Goal: Task Accomplishment & Management: Manage account settings

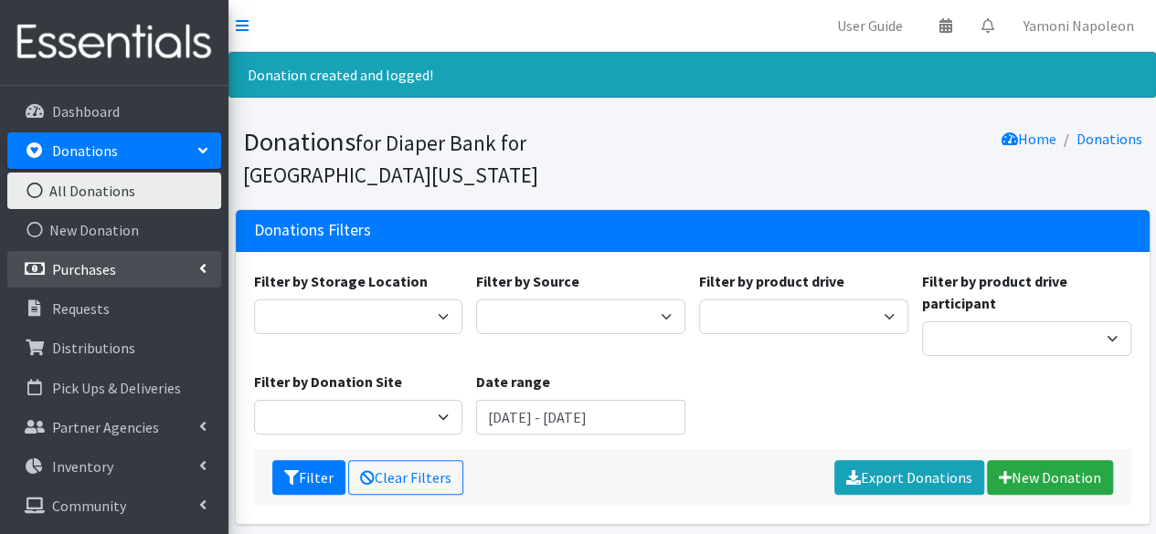
scroll to position [37, 0]
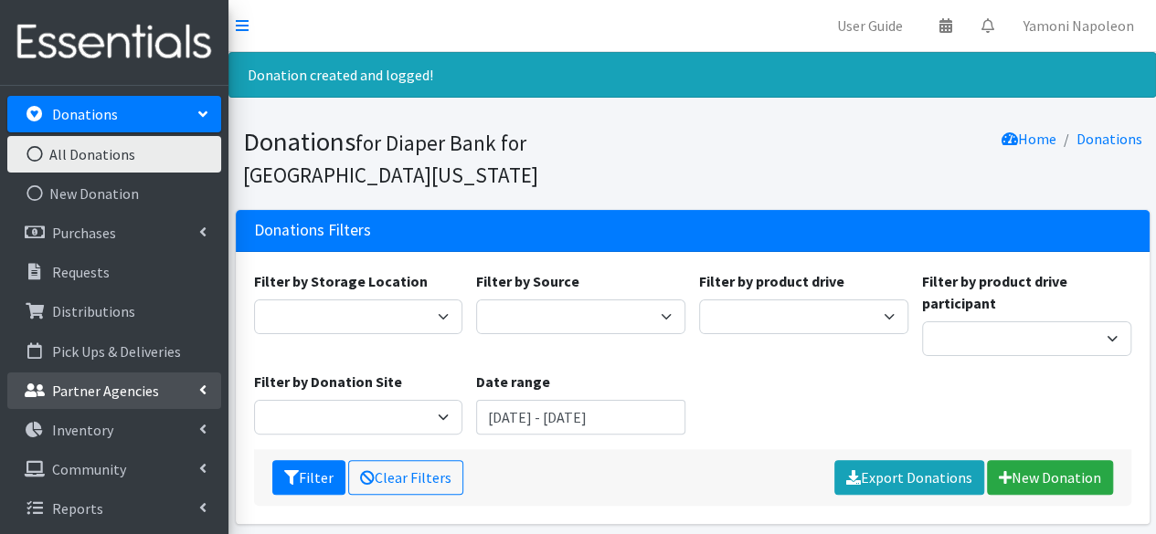
click at [129, 386] on p "Partner Agencies" at bounding box center [105, 391] width 107 height 18
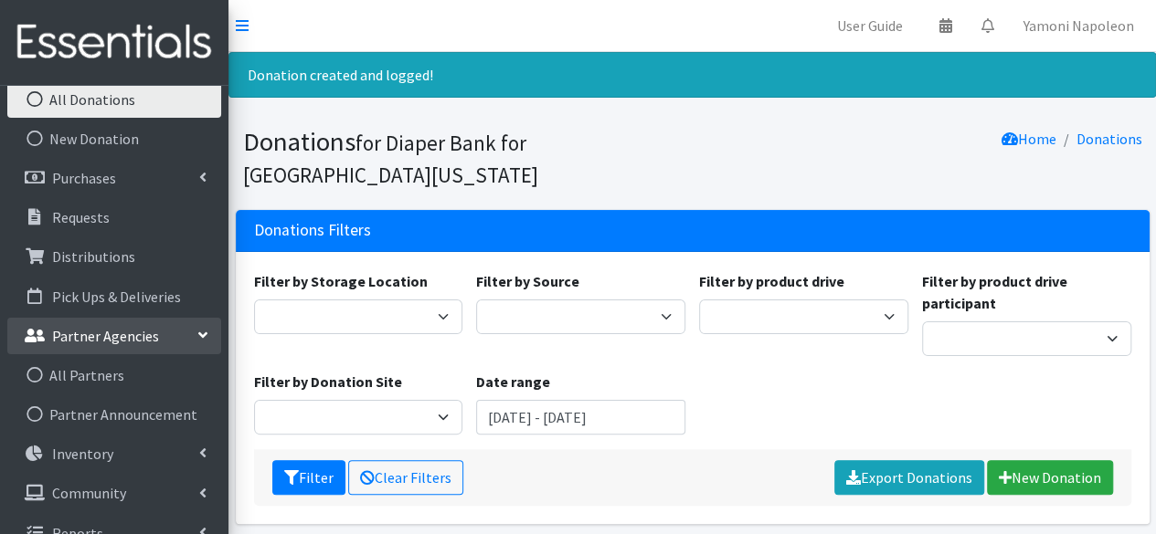
scroll to position [116, 0]
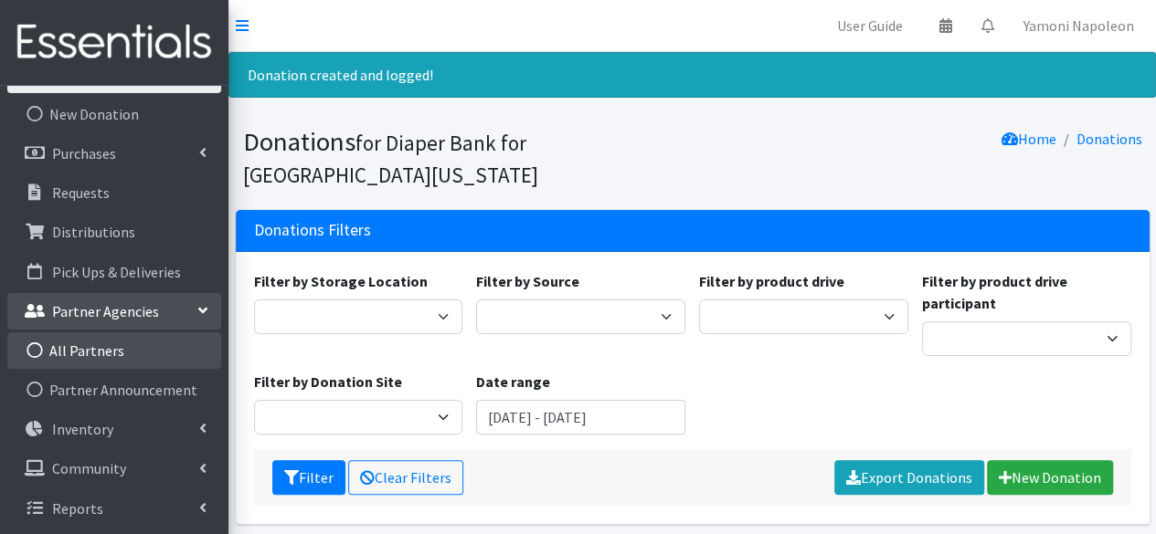
click at [137, 354] on link "All Partners" at bounding box center [114, 351] width 214 height 37
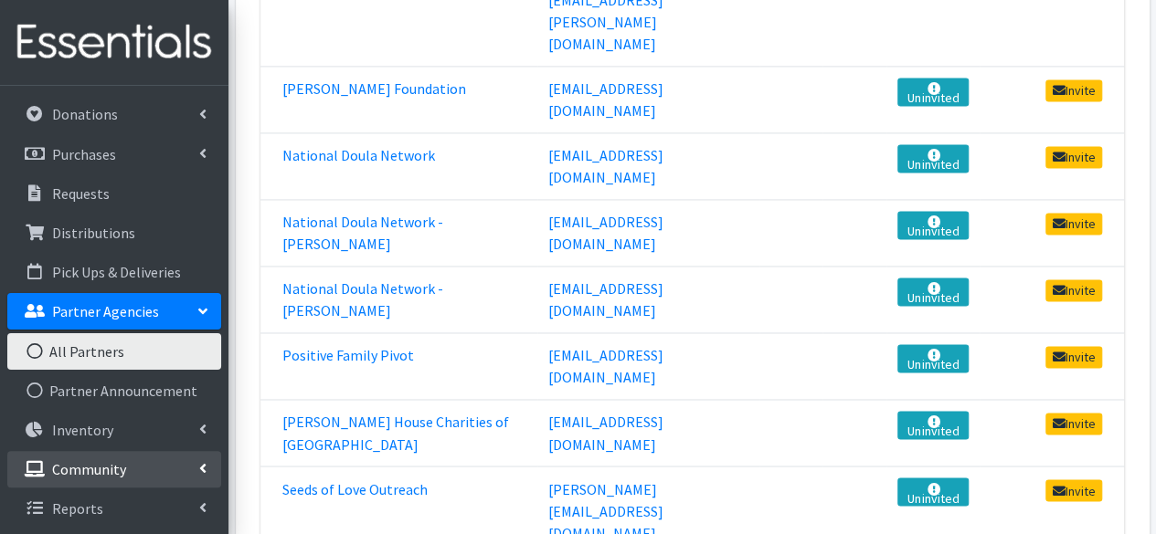
scroll to position [36, 0]
click at [79, 471] on p "Community" at bounding box center [89, 470] width 74 height 18
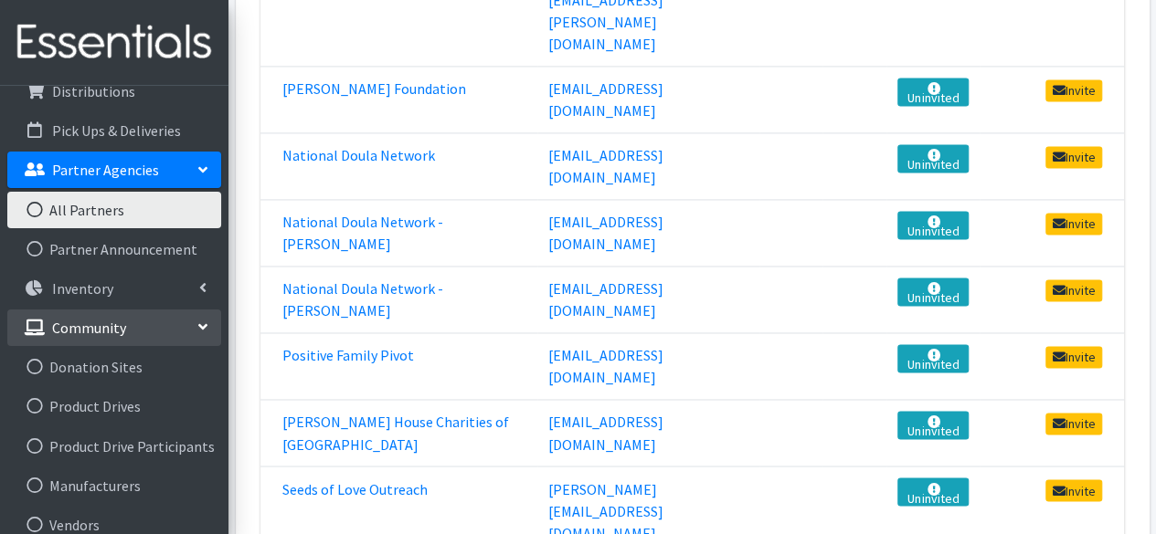
scroll to position [234, 0]
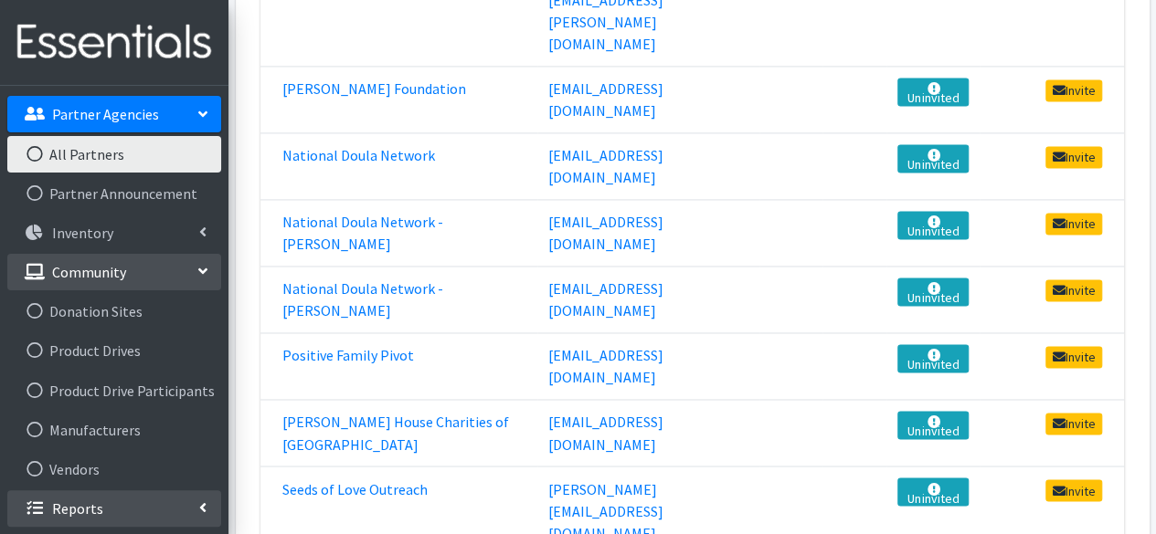
click at [73, 503] on p "Reports" at bounding box center [77, 509] width 51 height 18
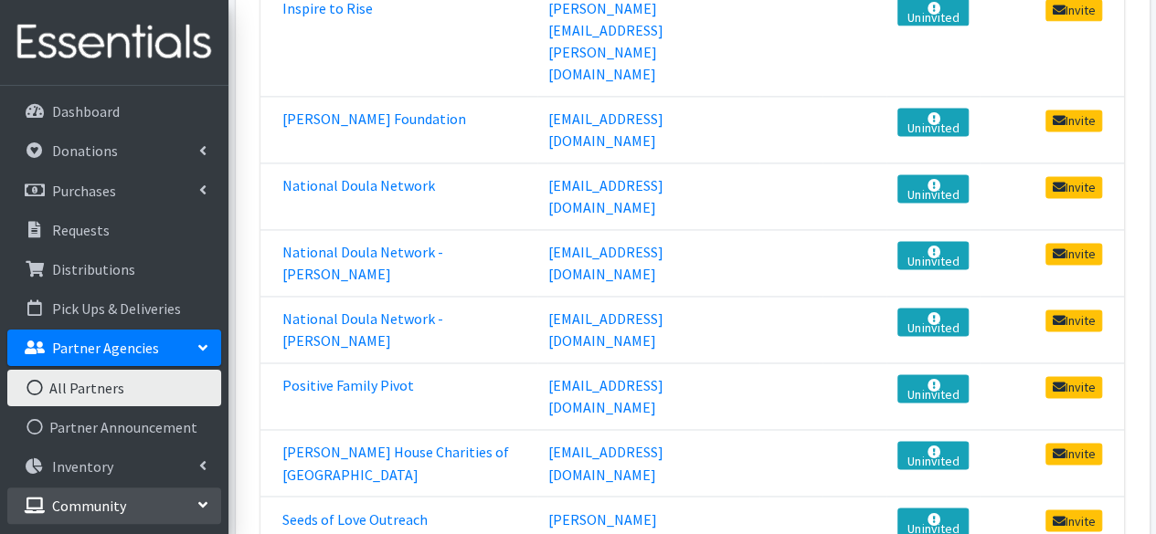
scroll to position [1242, 0]
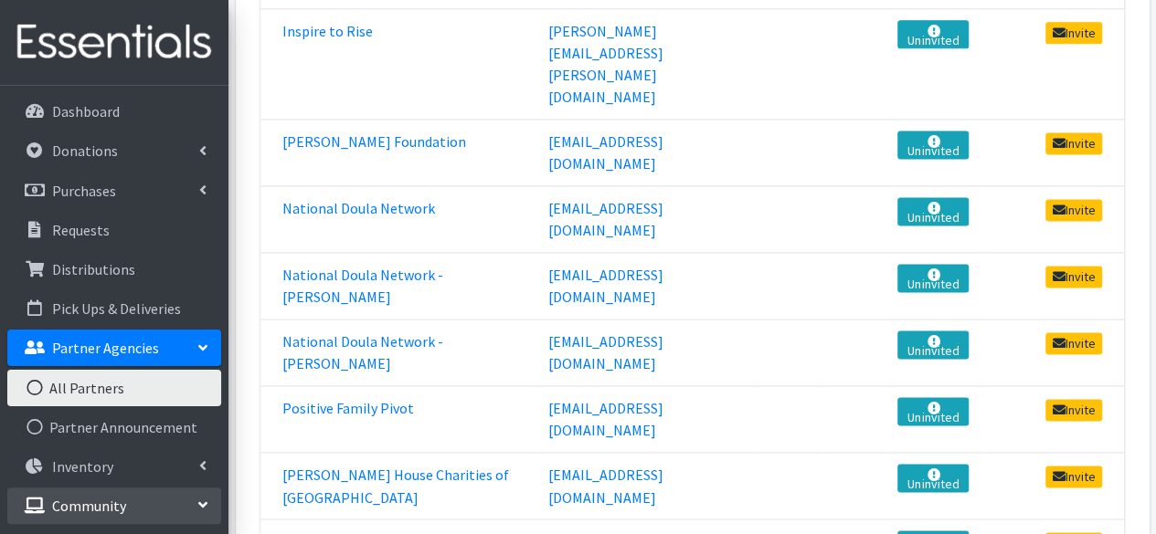
drag, startPoint x: 908, startPoint y: 146, endPoint x: 707, endPoint y: 142, distance: 201.0
click at [707, 386] on td "[EMAIL_ADDRESS][DOMAIN_NAME]" at bounding box center [648, 419] width 222 height 67
click at [357, 399] on link "Positive Family Pivot" at bounding box center [348, 408] width 132 height 18
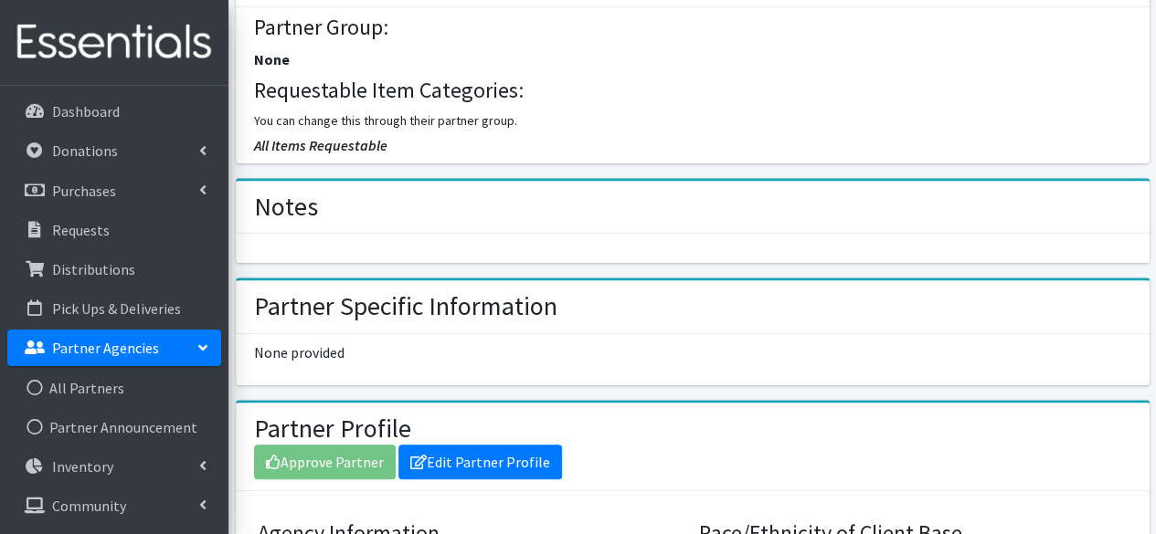
scroll to position [537, 0]
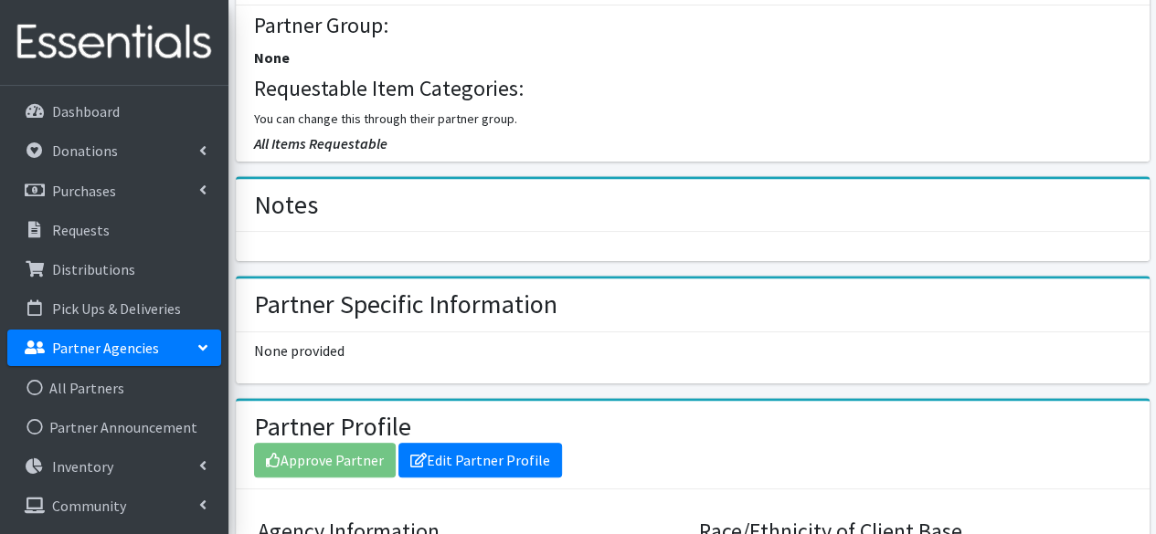
click at [513, 473] on div "Partner Profile Approve Partner Edit Partner Profile" at bounding box center [693, 445] width 914 height 89
click at [511, 448] on link "Edit Partner Profile" at bounding box center [480, 460] width 164 height 35
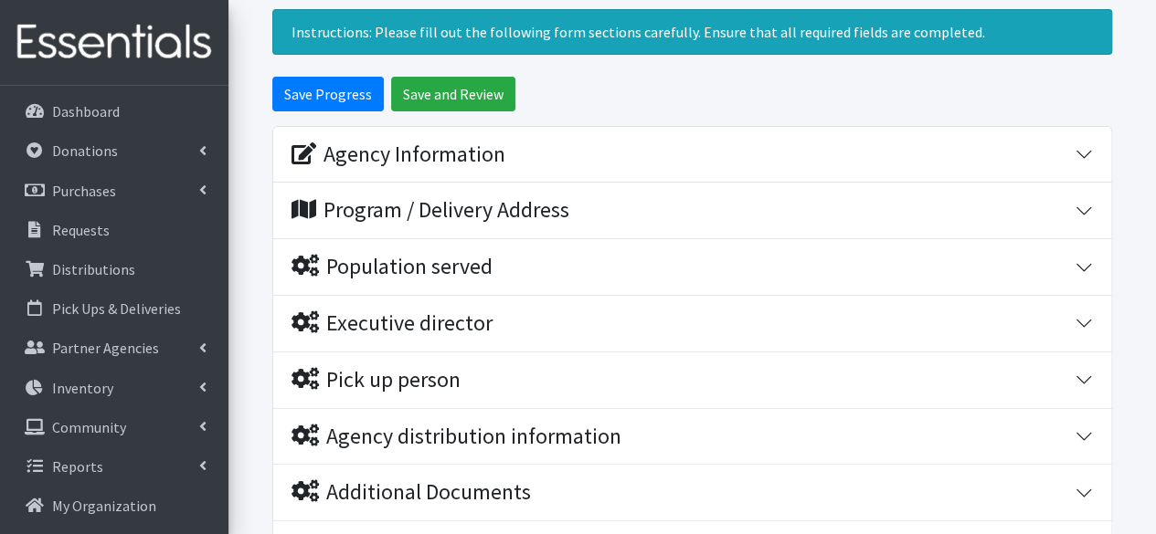
scroll to position [125, 0]
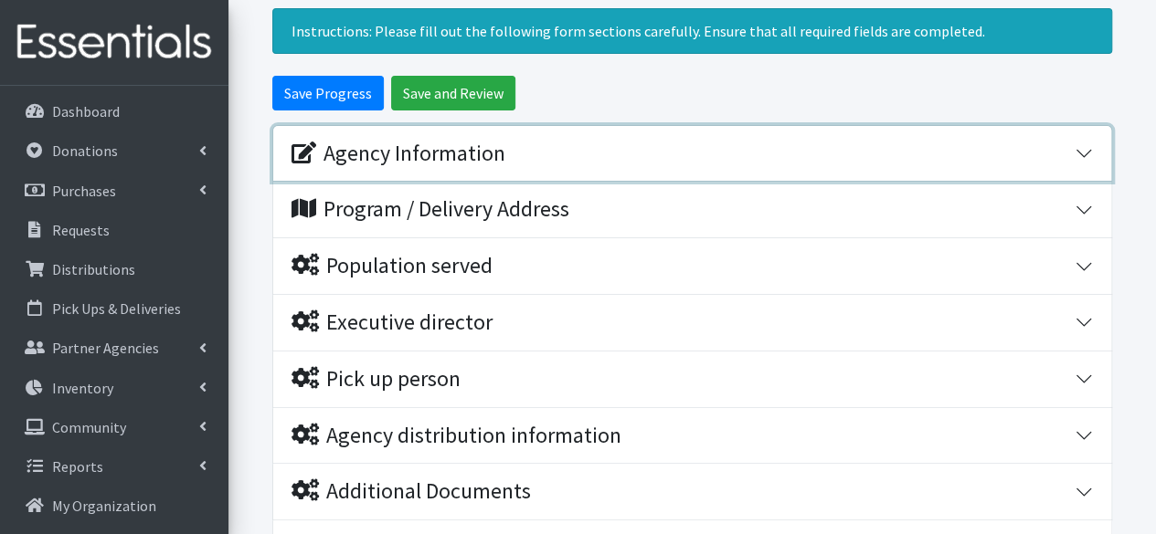
click at [699, 154] on div "Agency Information" at bounding box center [682, 154] width 783 height 26
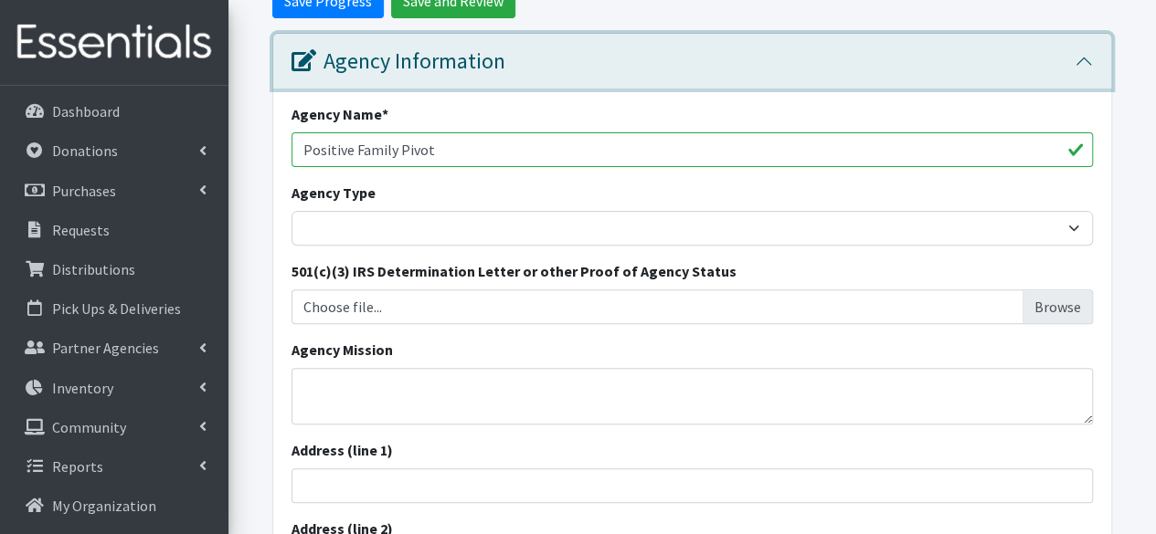
scroll to position [218, 0]
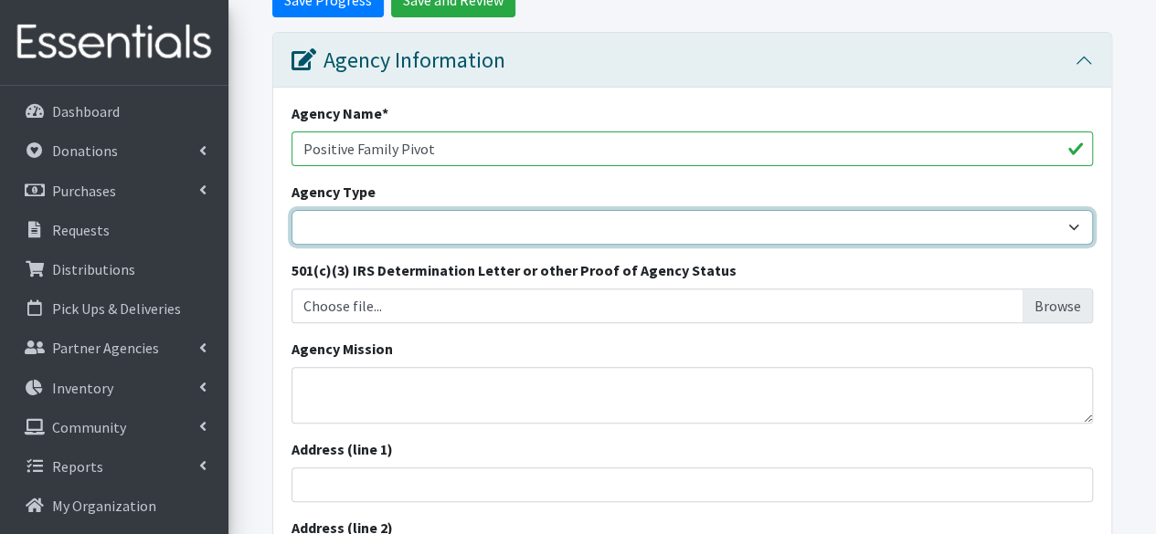
click at [727, 225] on select "Basic Needs Bank Career technical training Child abuse resource center Church o…" at bounding box center [691, 227] width 801 height 35
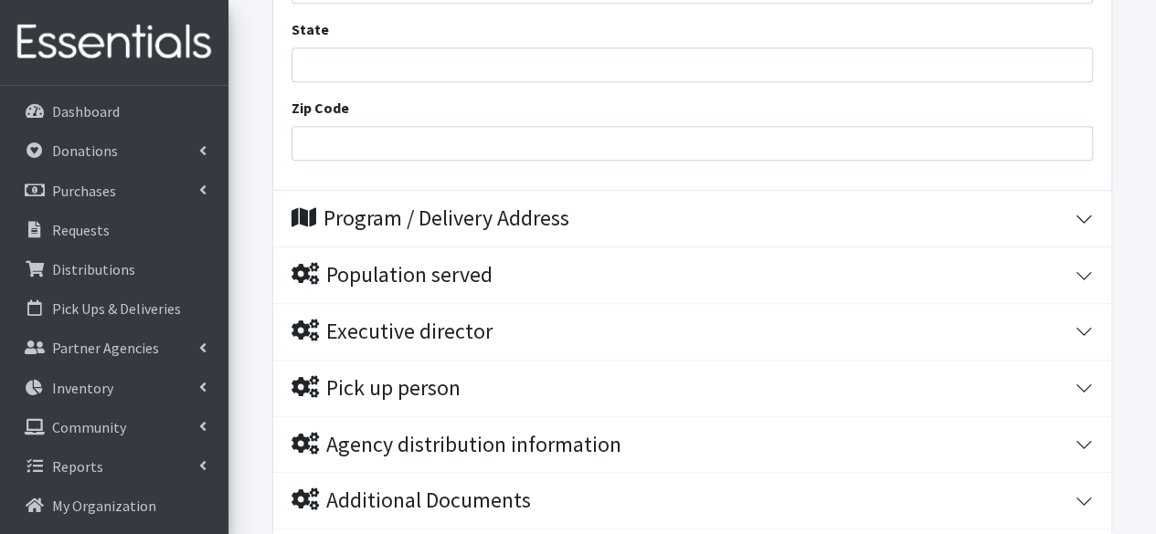
scroll to position [875, 0]
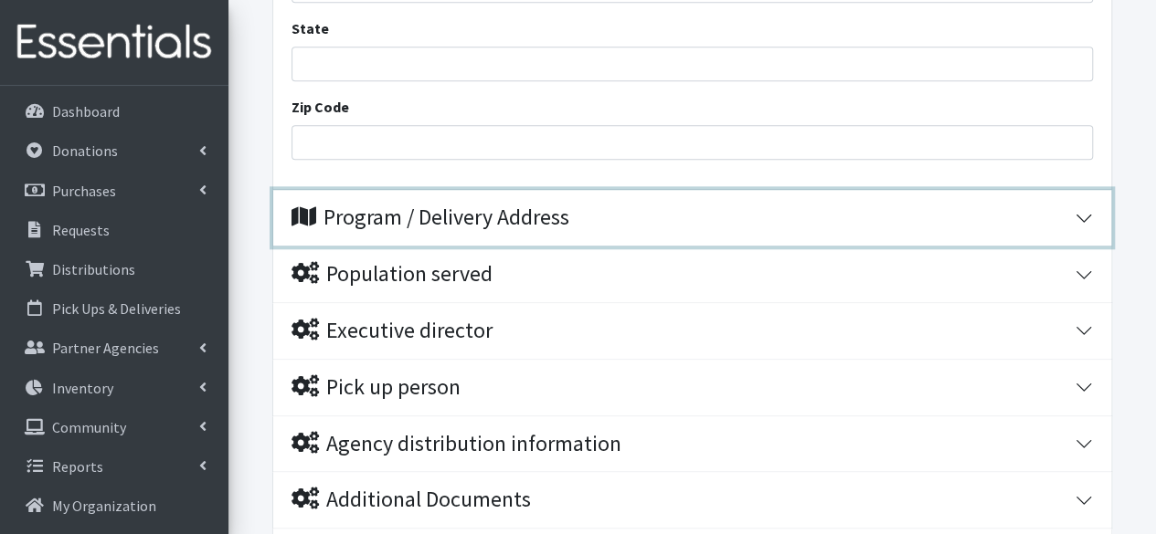
click at [727, 225] on div "Program / Delivery Address" at bounding box center [682, 218] width 783 height 26
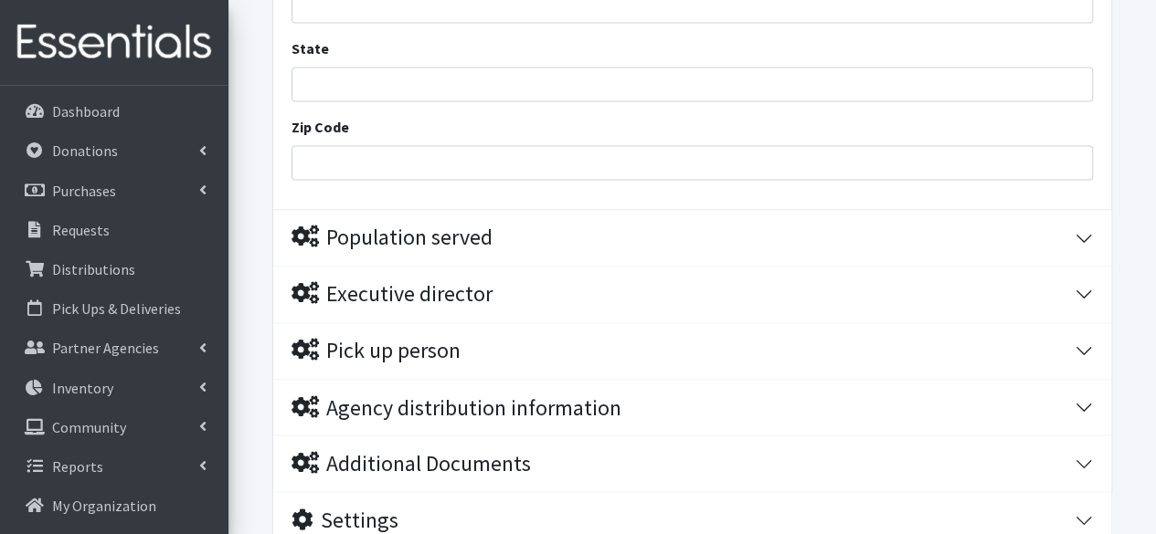
scroll to position [1380, 0]
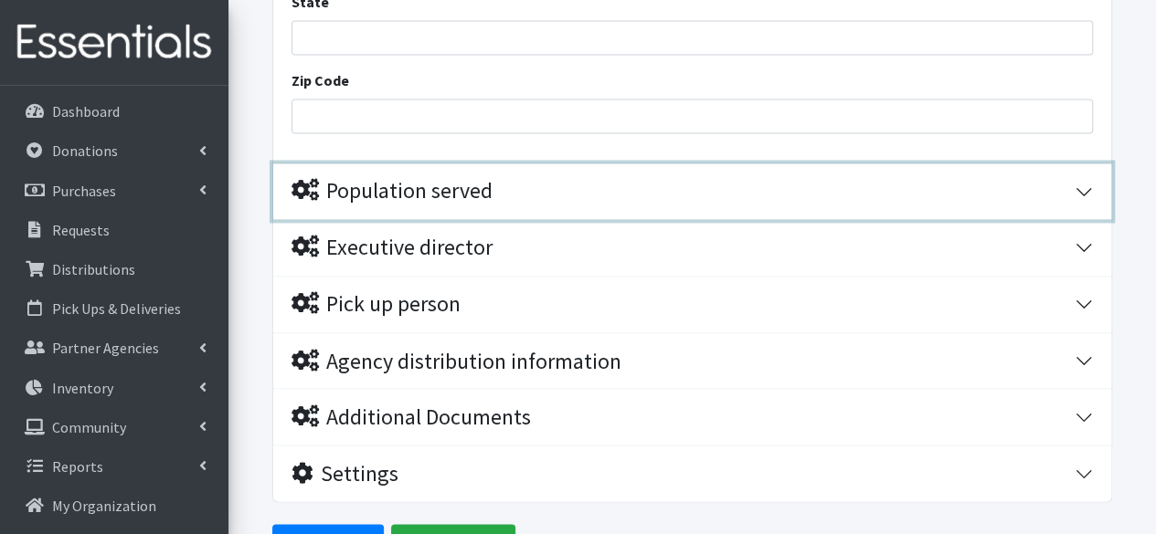
click at [732, 180] on div "Population served" at bounding box center [682, 191] width 783 height 26
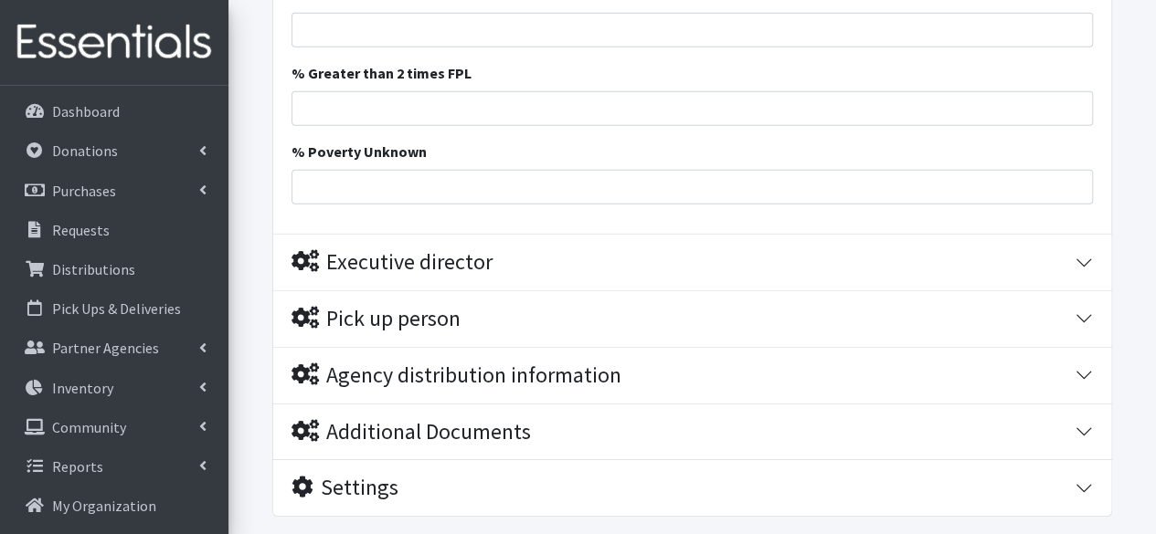
scroll to position [2750, 0]
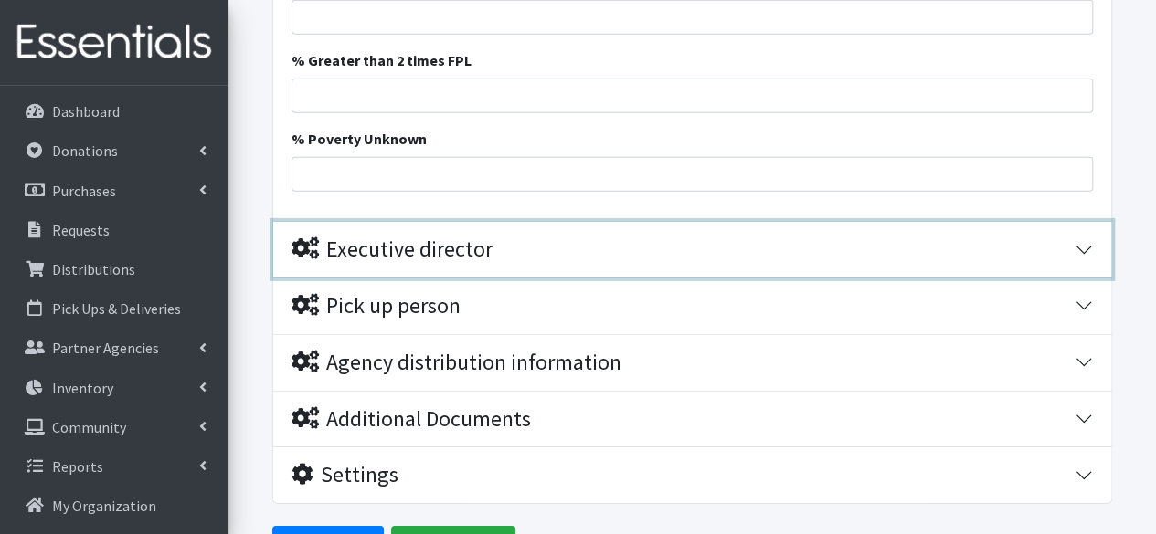
click at [691, 232] on button "Executive director" at bounding box center [692, 250] width 838 height 56
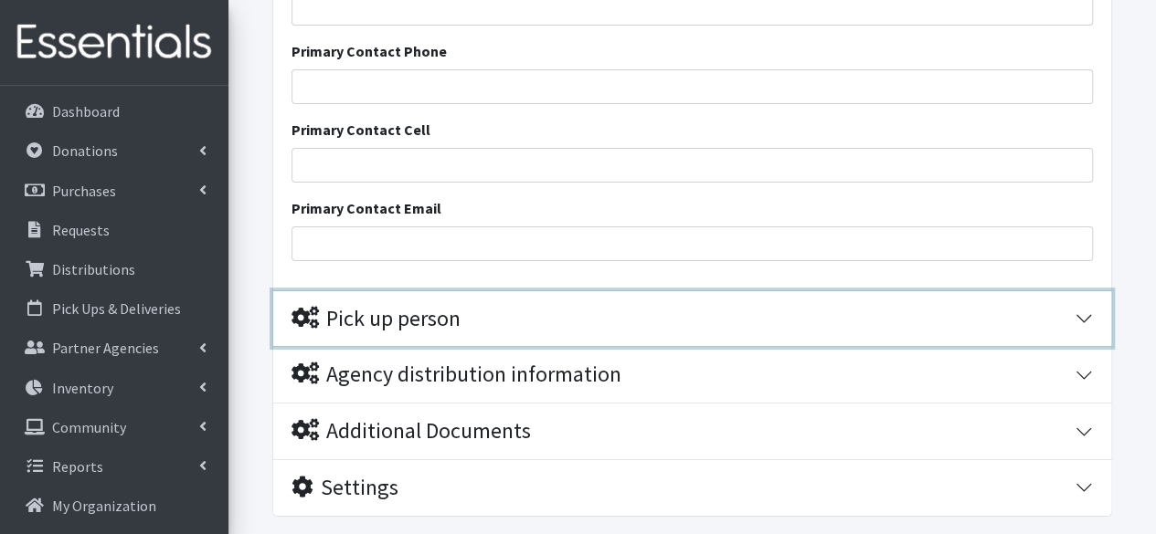
click at [666, 319] on div "Pick up person" at bounding box center [682, 319] width 783 height 26
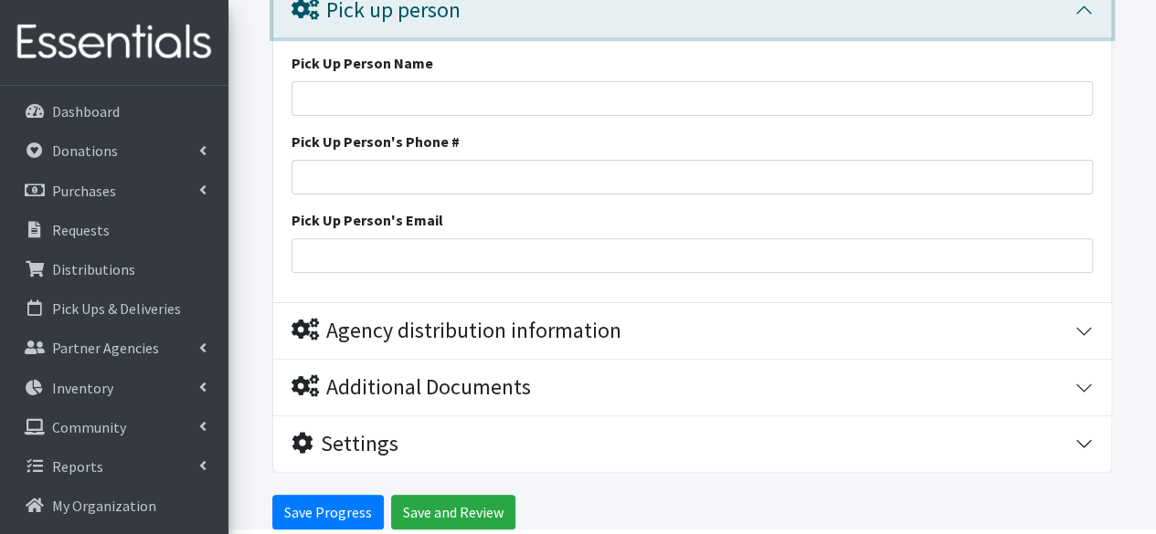
scroll to position [3678, 0]
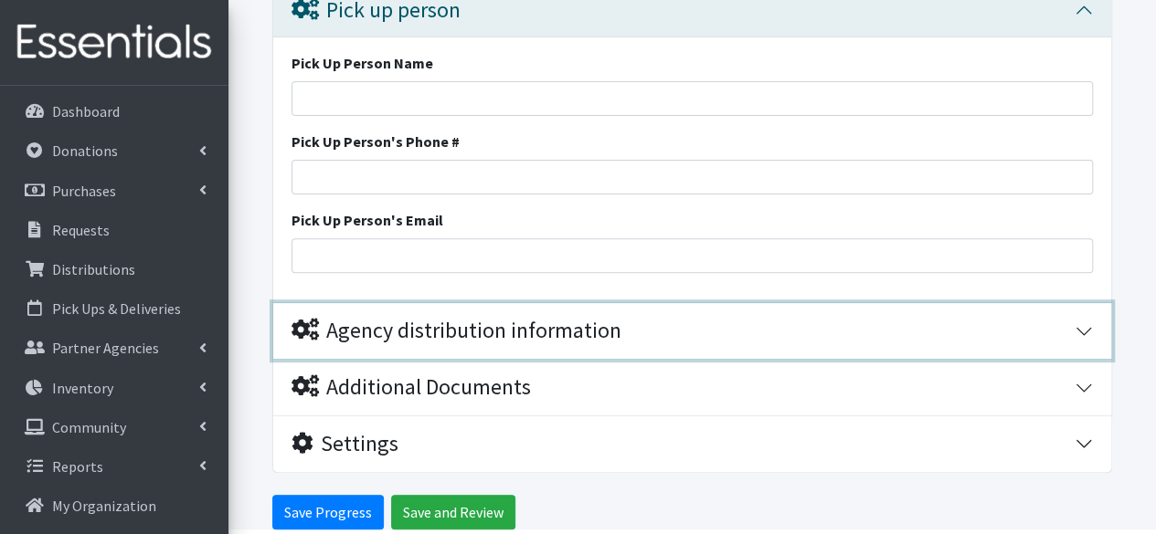
click at [666, 319] on div "Agency distribution information" at bounding box center [682, 331] width 783 height 26
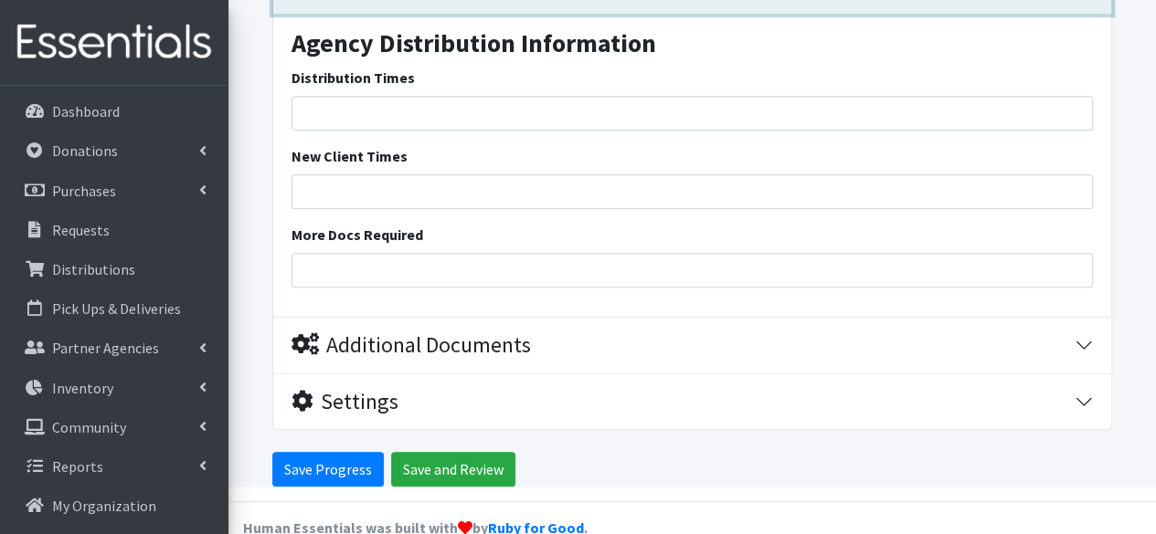
scroll to position [4025, 0]
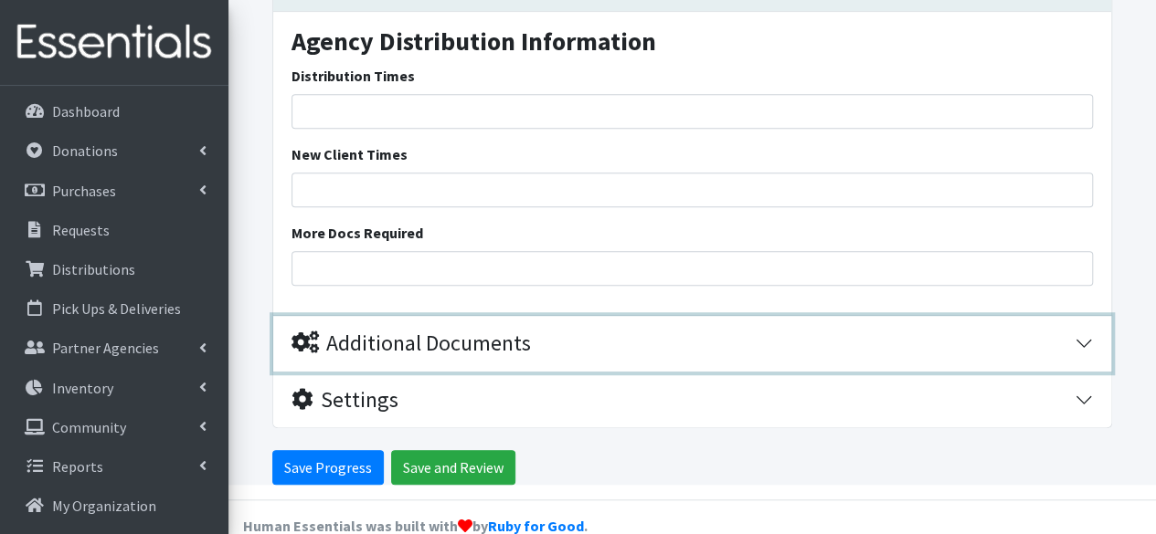
click at [650, 354] on button "Additional Documents" at bounding box center [692, 344] width 838 height 56
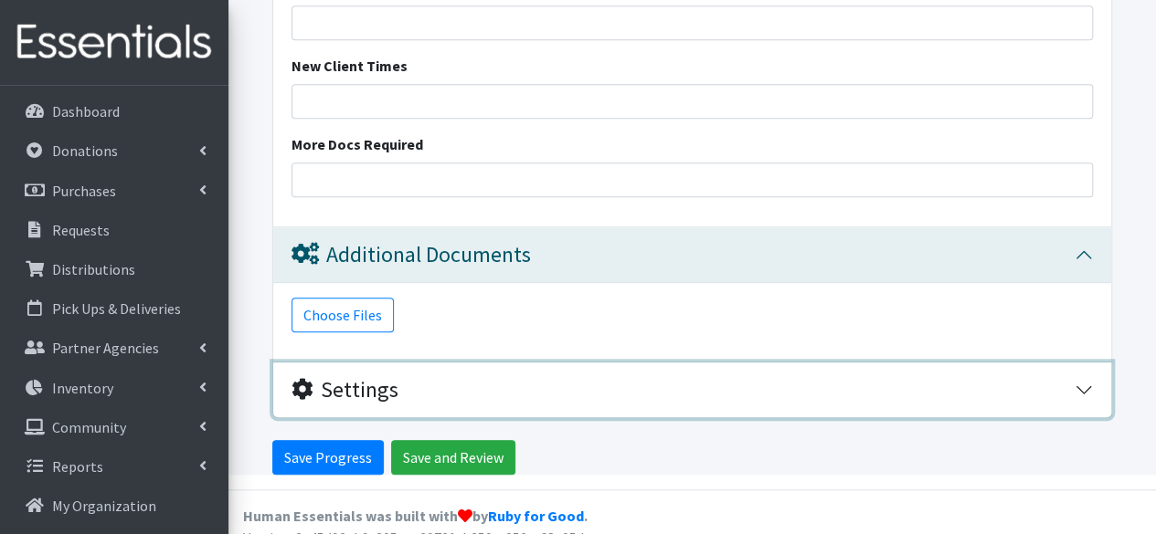
click at [648, 386] on div "Settings" at bounding box center [682, 390] width 783 height 26
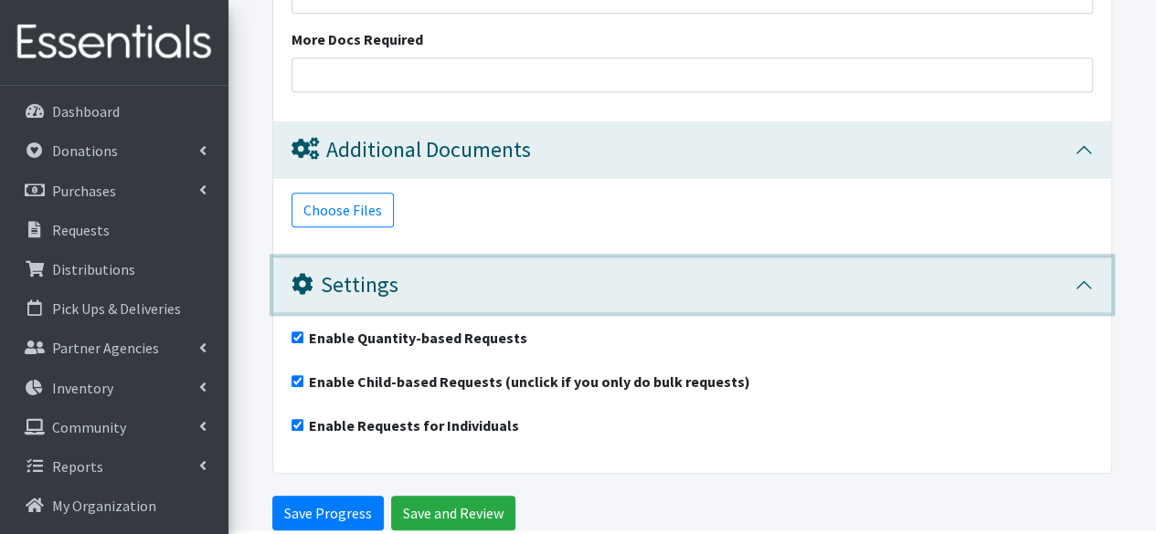
scroll to position [4275, 0]
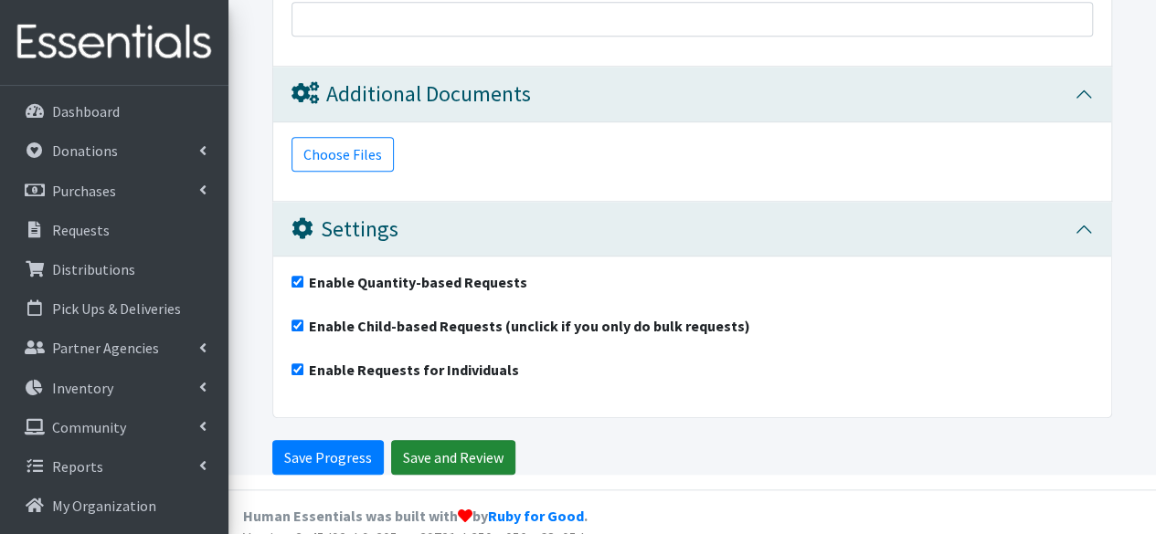
click at [434, 448] on input "Save and Review" at bounding box center [453, 457] width 124 height 35
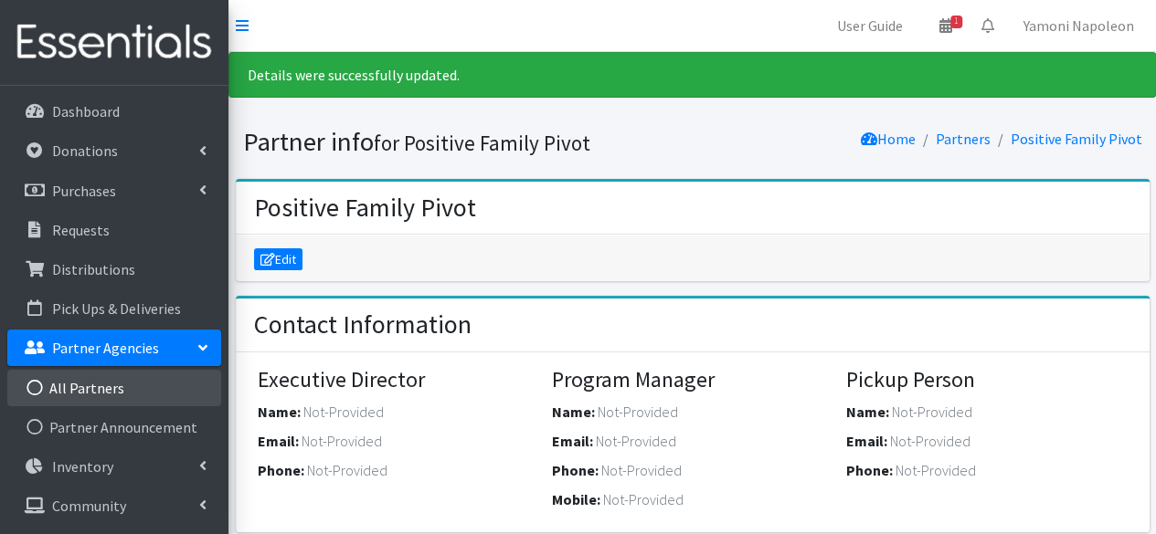
click at [126, 387] on link "All Partners" at bounding box center [114, 388] width 214 height 37
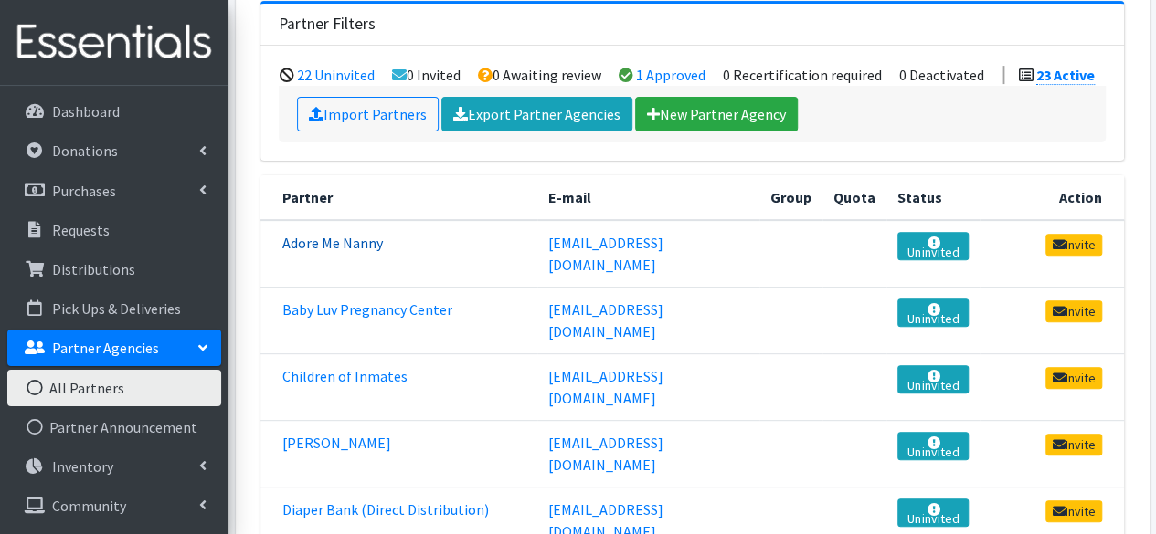
scroll to position [208, 0]
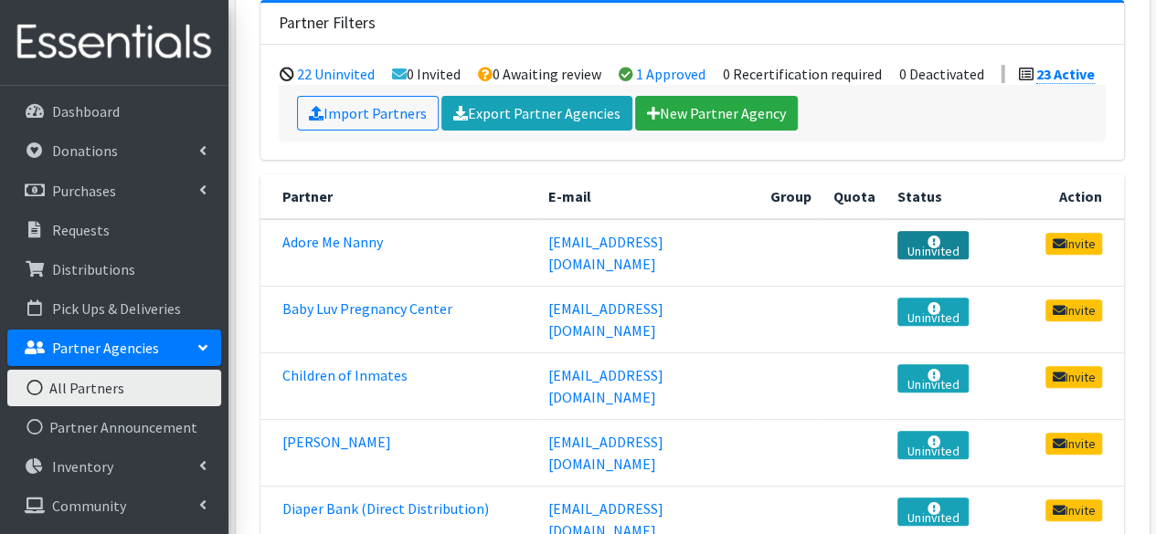
click at [948, 237] on link "Uninvited" at bounding box center [932, 245] width 71 height 28
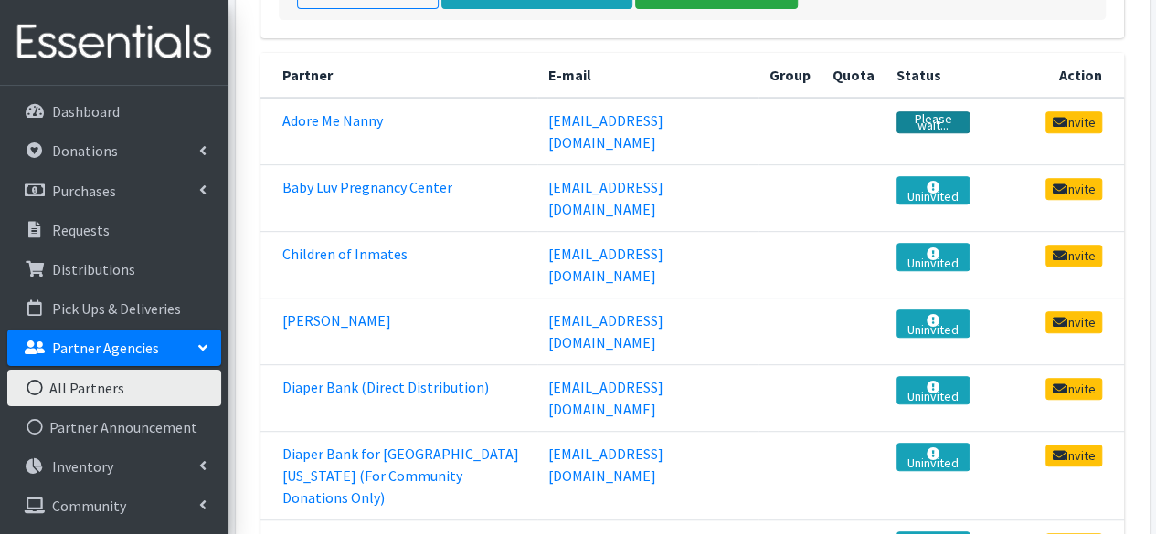
scroll to position [331, 0]
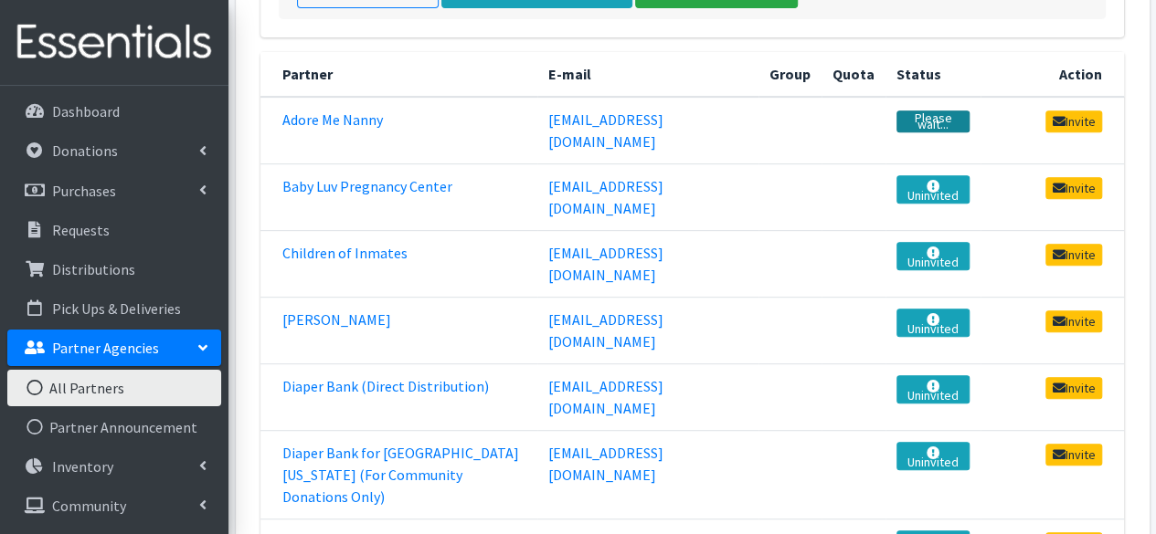
click at [935, 111] on link "Please wait..." at bounding box center [932, 122] width 72 height 22
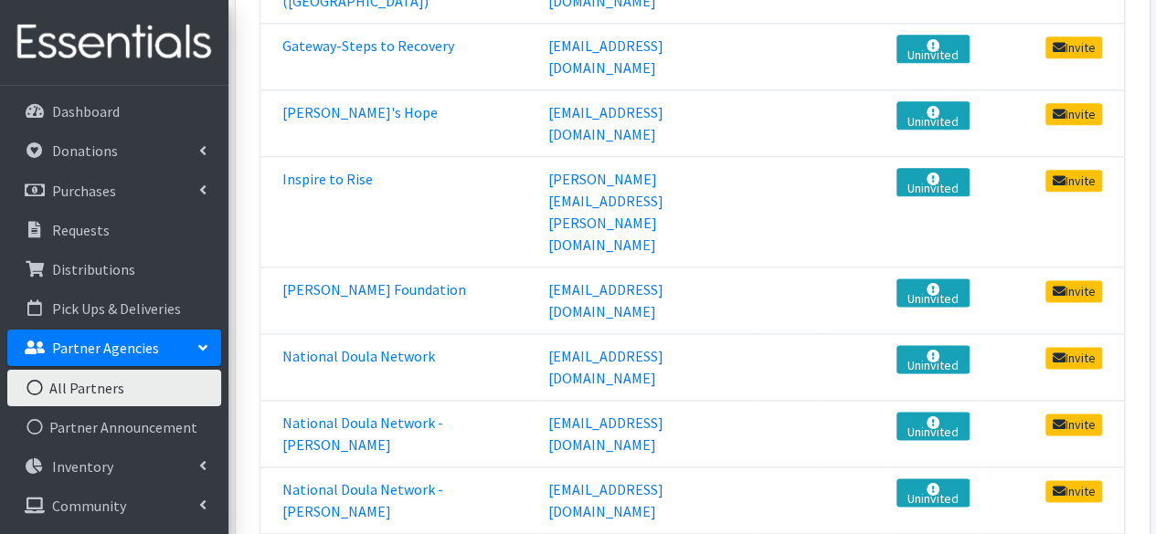
scroll to position [1095, 0]
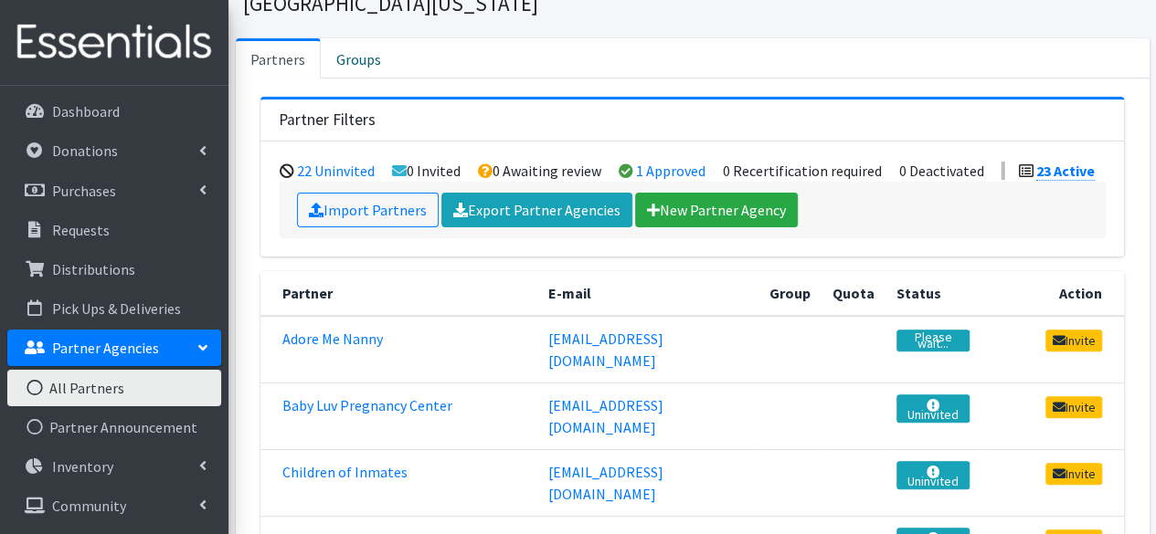
scroll to position [127, 0]
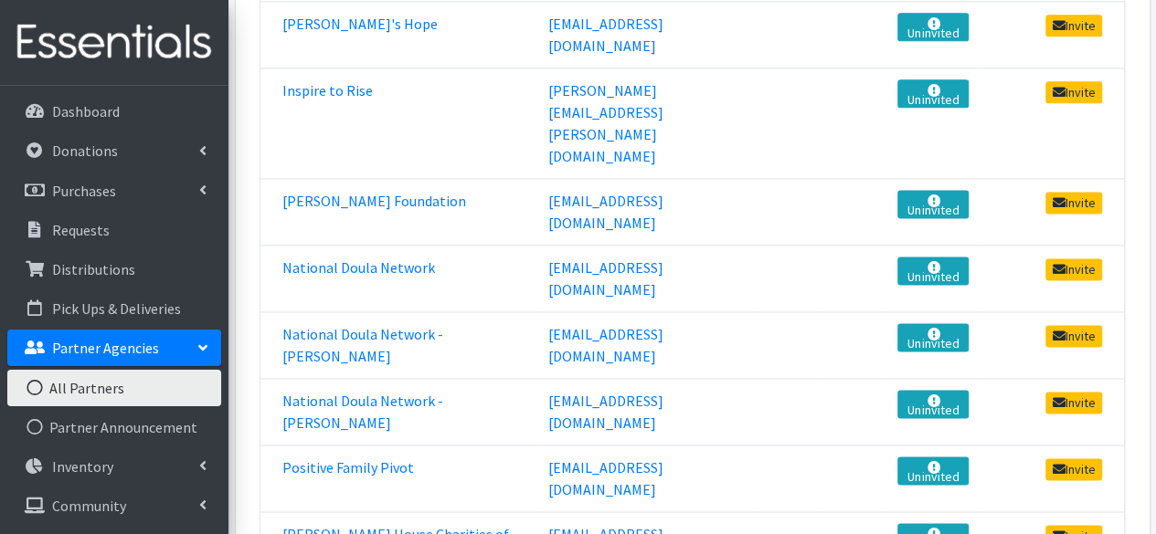
scroll to position [1184, 0]
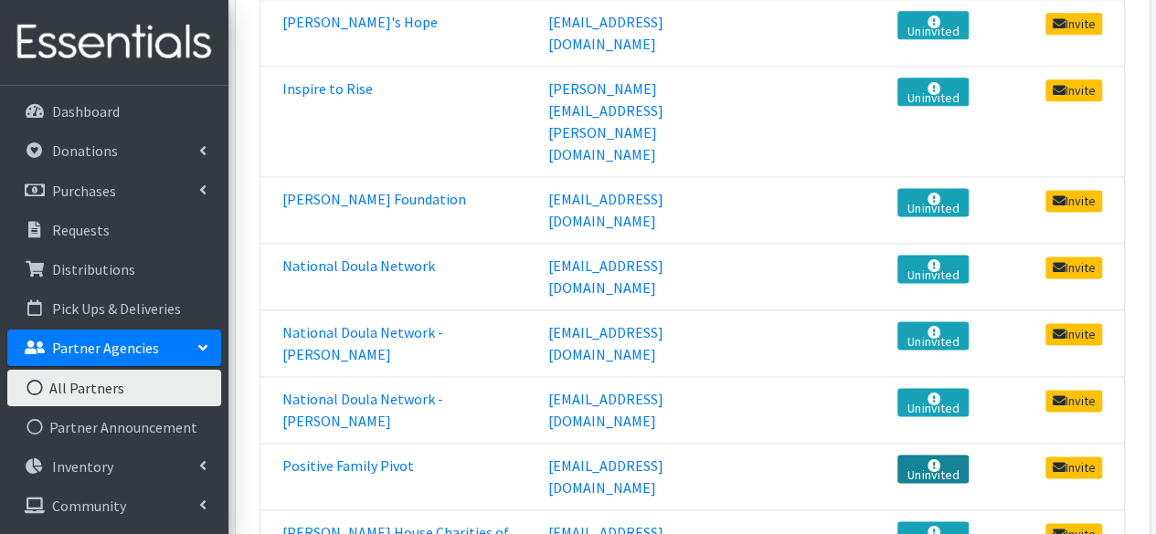
click at [920, 455] on link "Uninvited" at bounding box center [932, 469] width 71 height 28
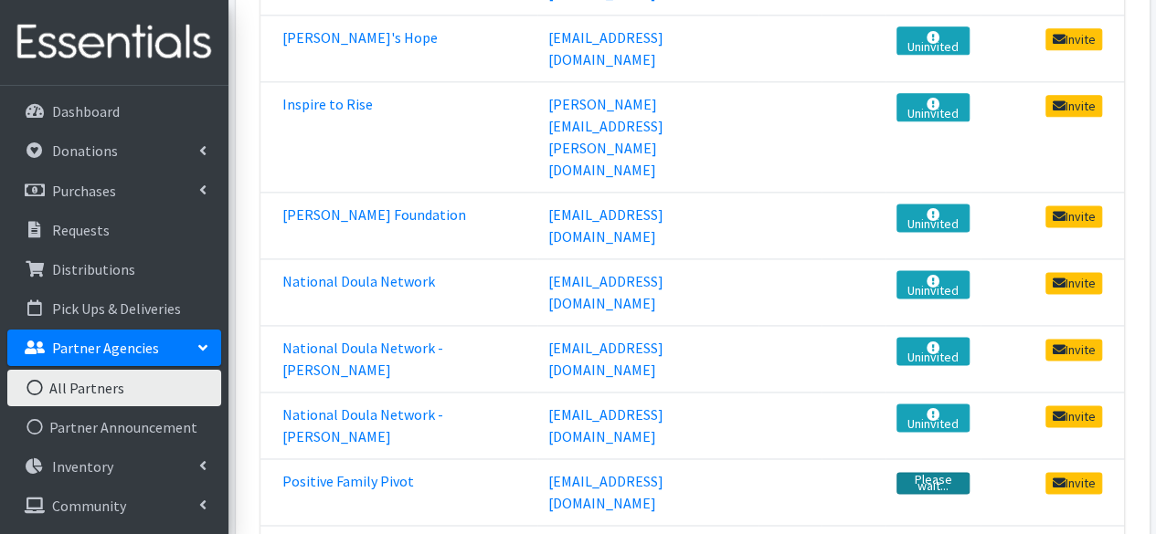
scroll to position [1169, 0]
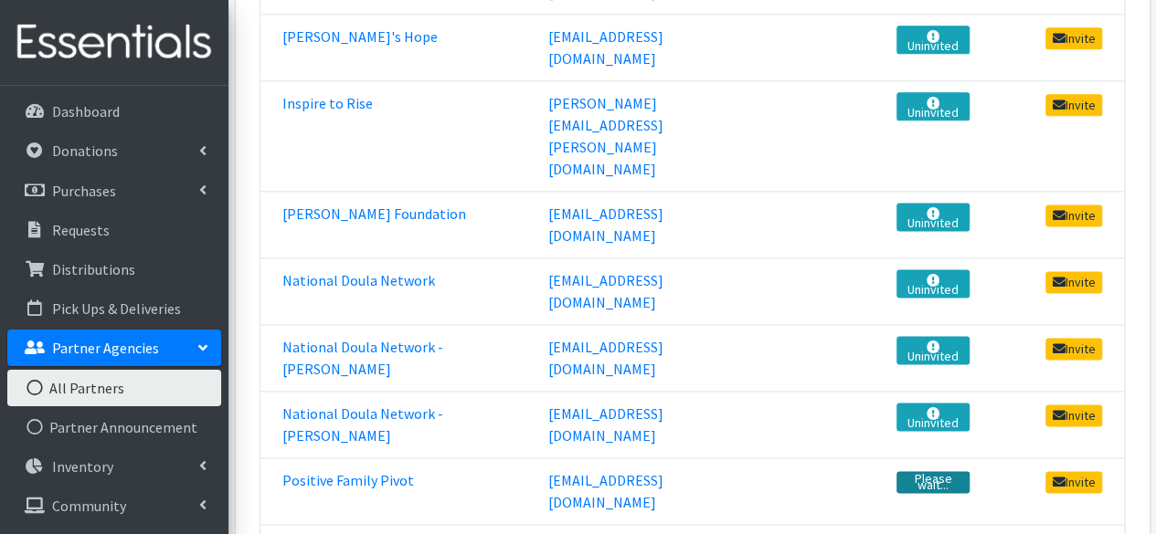
click at [927, 471] on link "Please wait..." at bounding box center [932, 482] width 72 height 22
click at [369, 471] on link "Positive Family Pivot" at bounding box center [348, 480] width 132 height 18
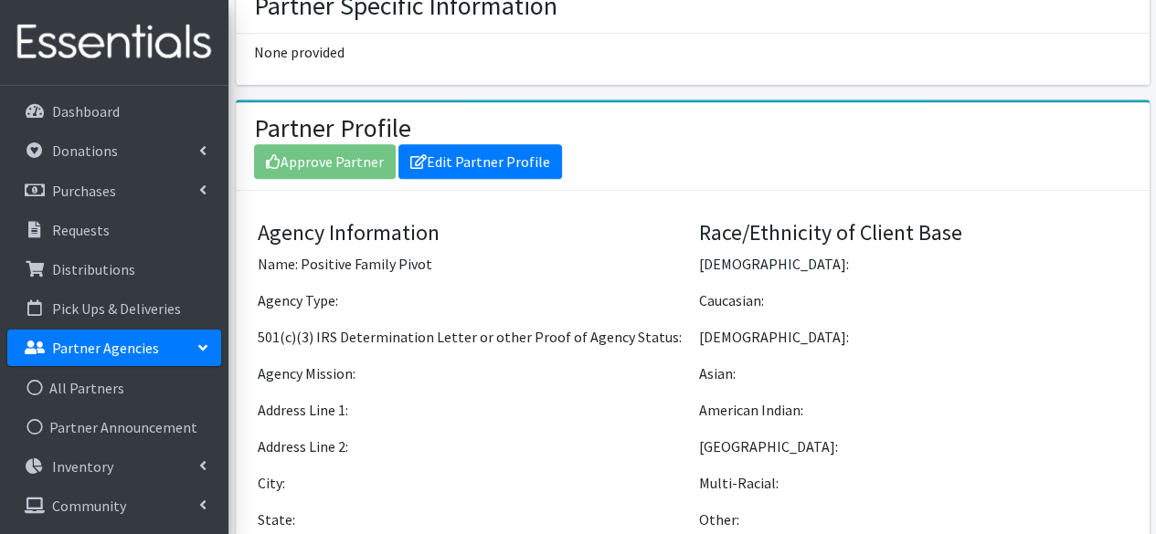
scroll to position [837, 0]
click at [521, 158] on link "Edit Partner Profile" at bounding box center [480, 160] width 164 height 35
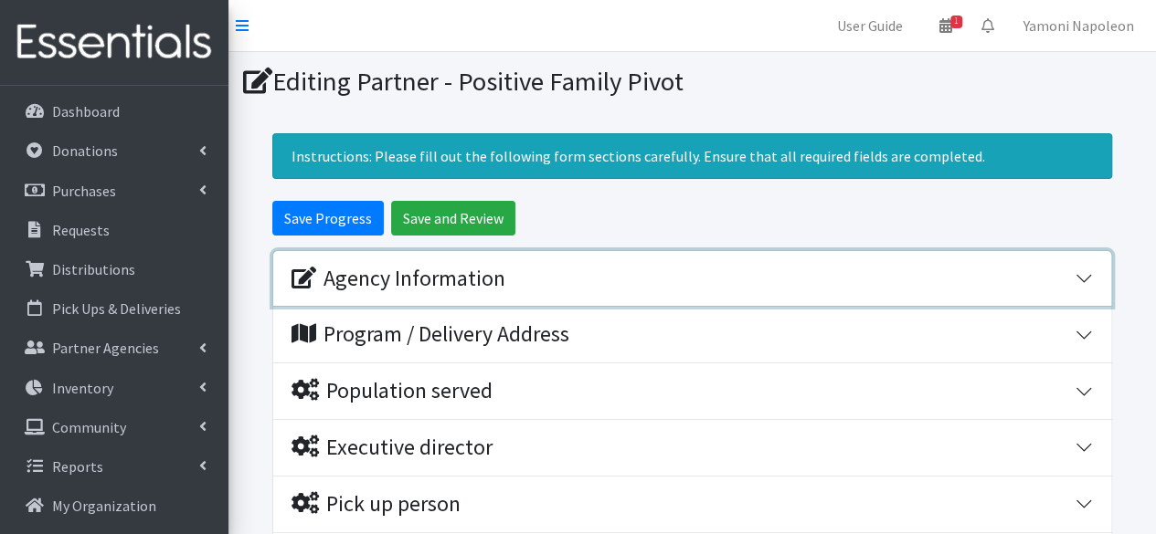
click at [457, 286] on div "Agency Information" at bounding box center [398, 279] width 214 height 26
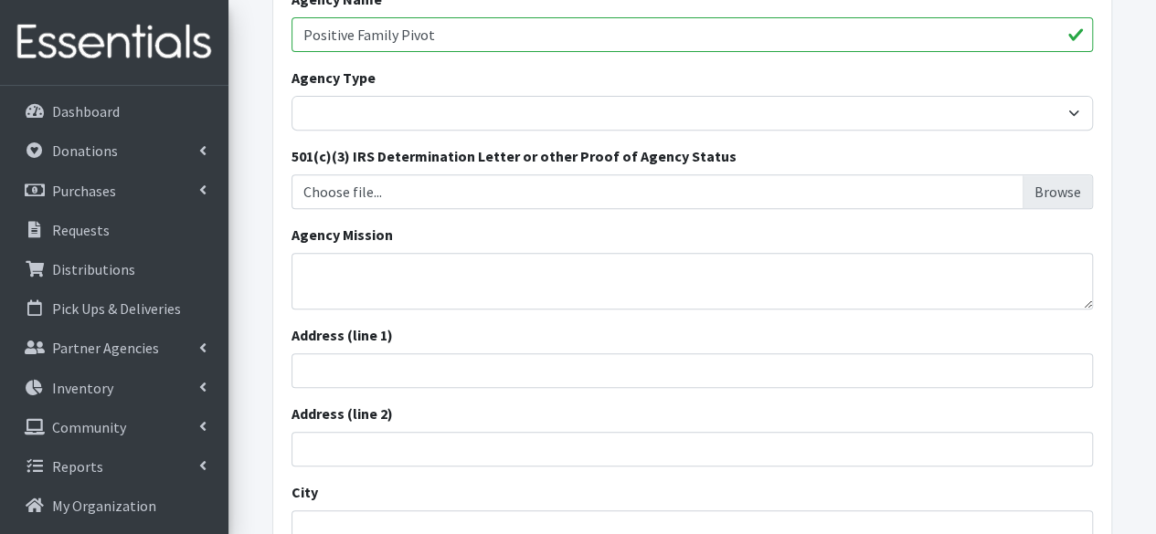
scroll to position [339, 0]
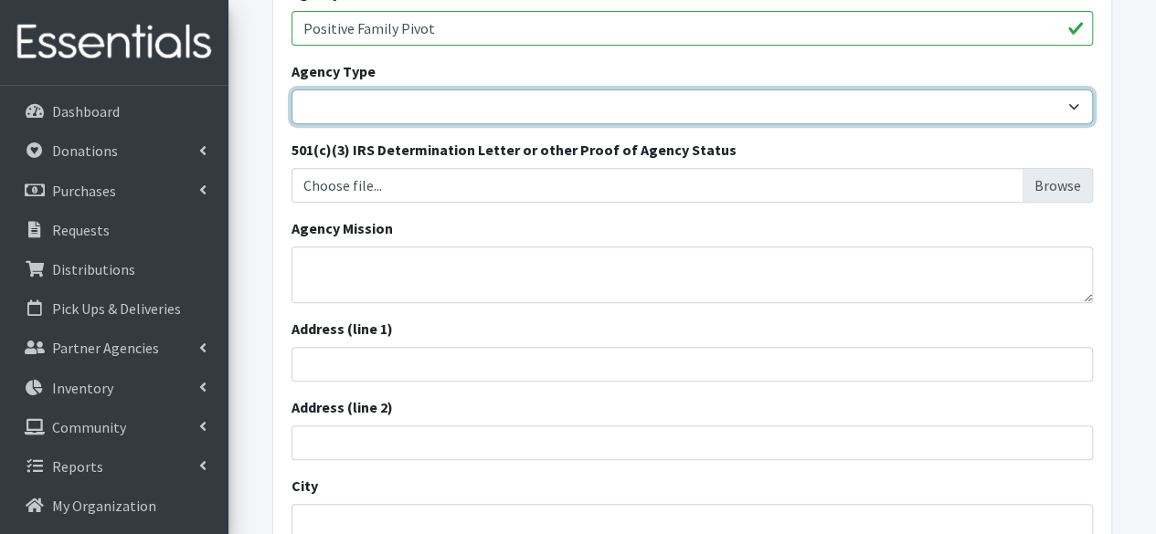
click at [561, 111] on select "Basic Needs Bank Career technical training Child abuse resource center Church o…" at bounding box center [691, 107] width 801 height 35
select select "wic"
click at [291, 90] on select "Basic Needs Bank Career technical training Child abuse resource center Church o…" at bounding box center [691, 107] width 801 height 35
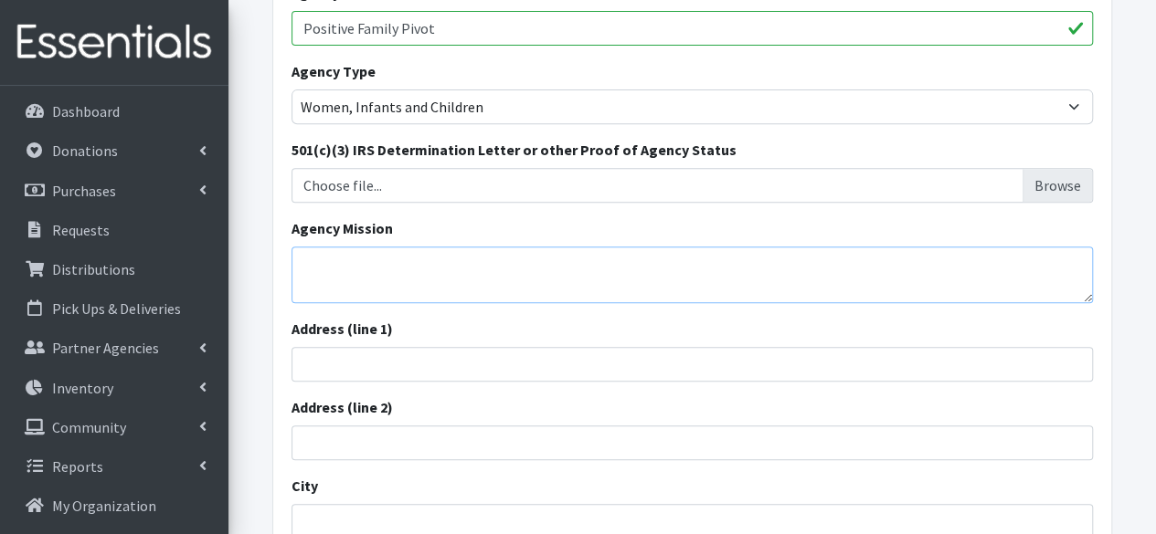
click at [453, 265] on textarea "Agency Mission" at bounding box center [691, 275] width 801 height 57
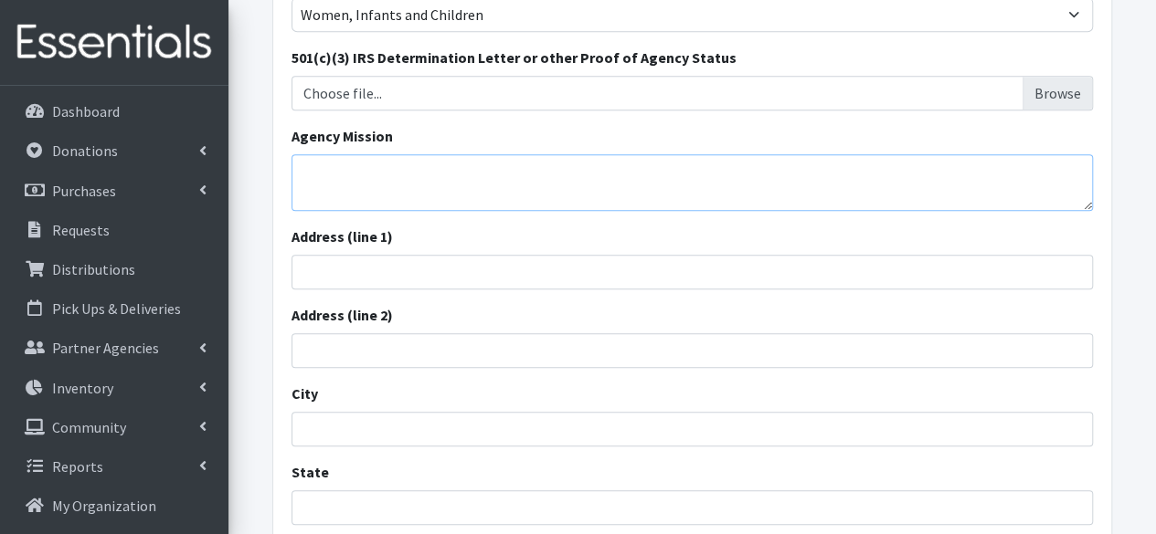
scroll to position [440, 0]
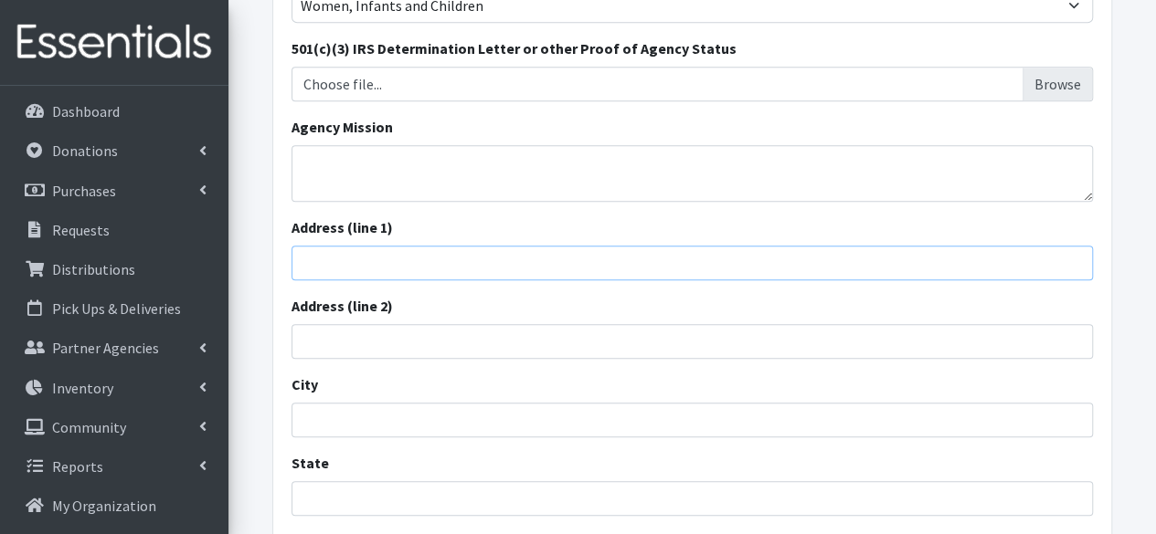
click at [453, 265] on input "Address (line 1)" at bounding box center [691, 263] width 801 height 35
type input "0"
type input "5042 Timuquana Rd."
type input "K"
type input "Jacksonville"
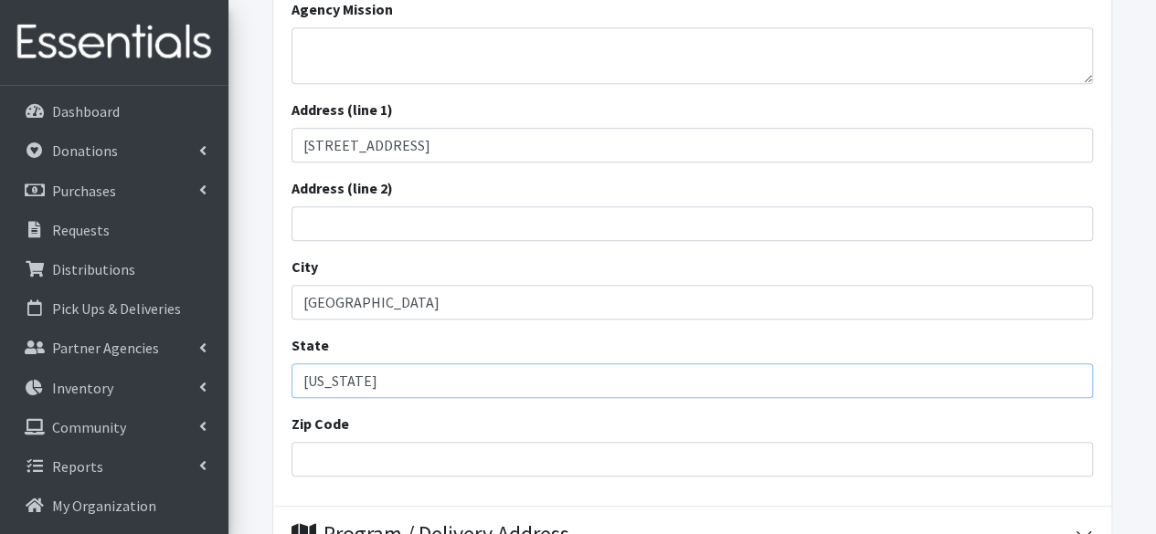
scroll to position [623, 0]
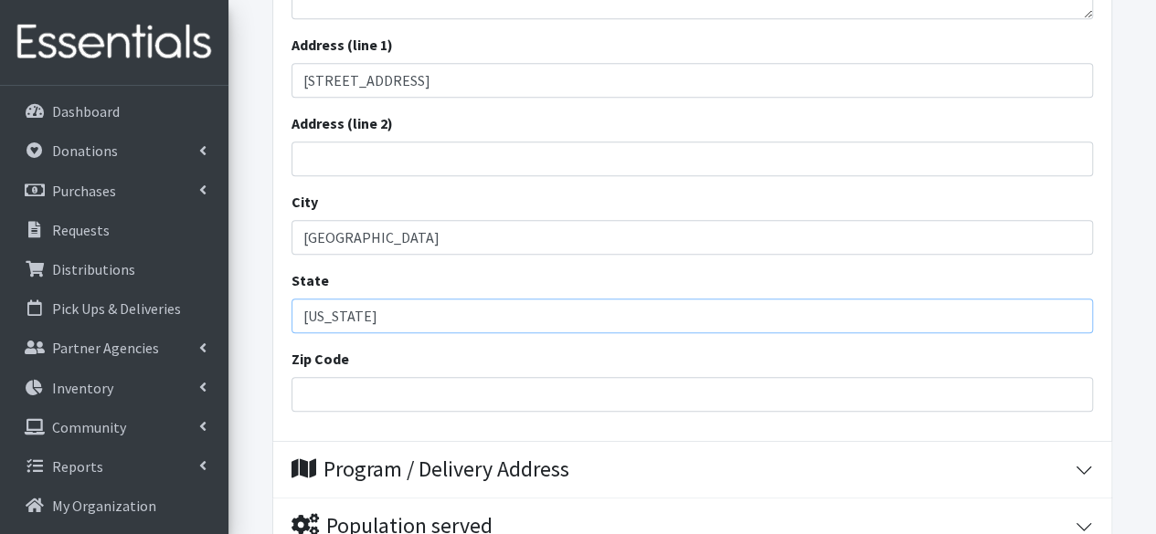
type input "Florida"
click at [429, 401] on input "Zip Code" at bounding box center [691, 394] width 801 height 35
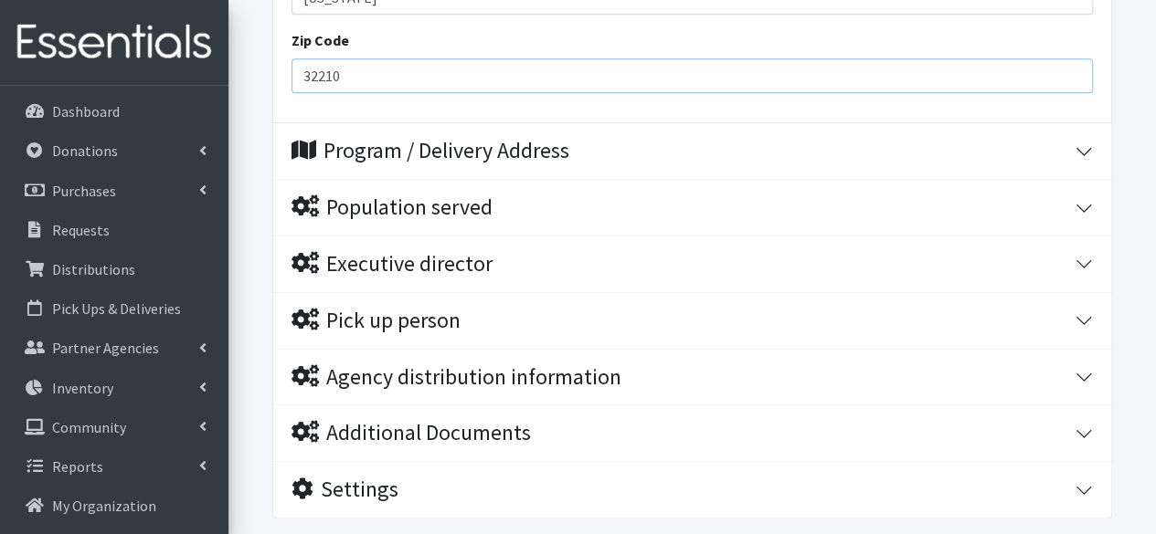
scroll to position [943, 0]
type input "32210"
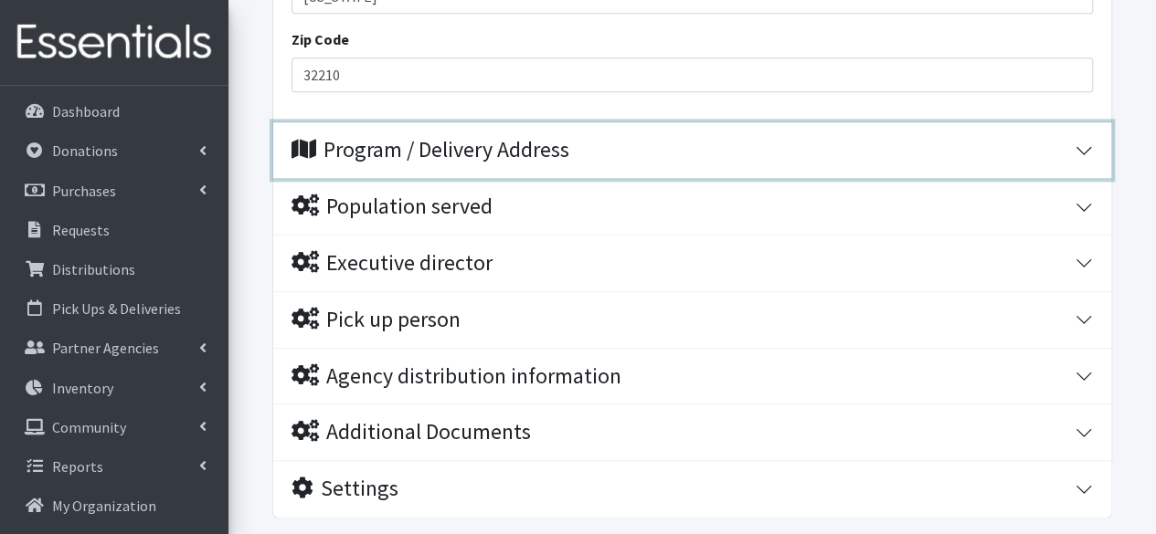
click at [501, 165] on button "Program / Delivery Address" at bounding box center [692, 150] width 838 height 56
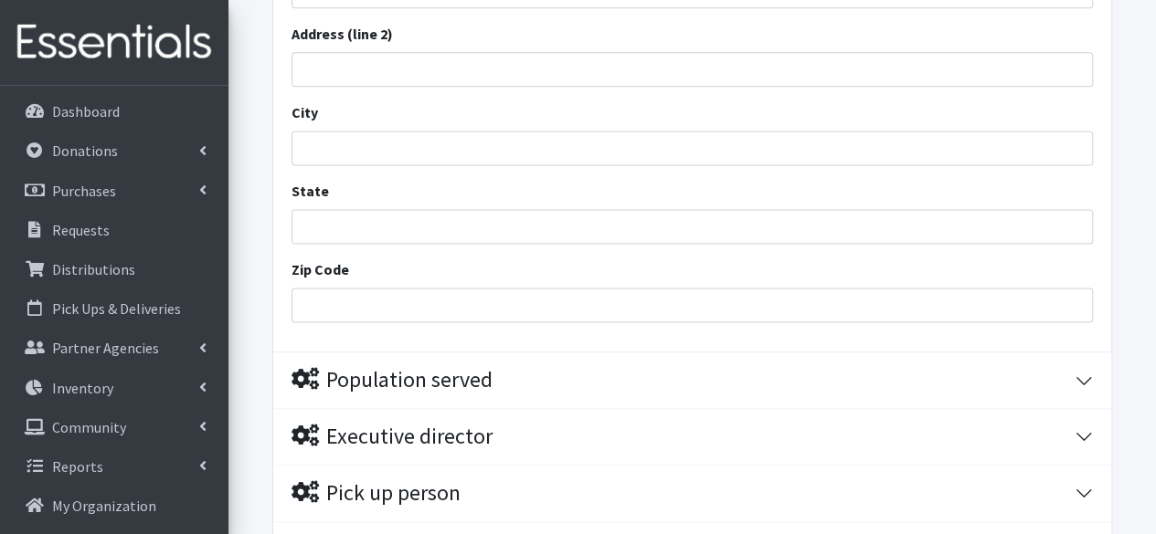
scroll to position [1193, 0]
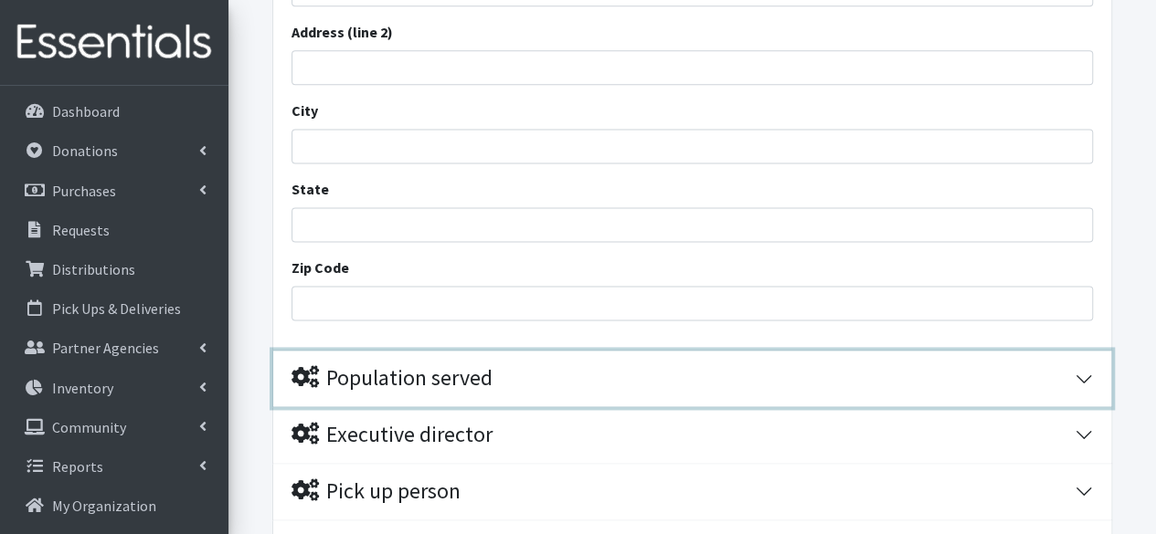
click at [483, 365] on div "Population served" at bounding box center [391, 378] width 201 height 26
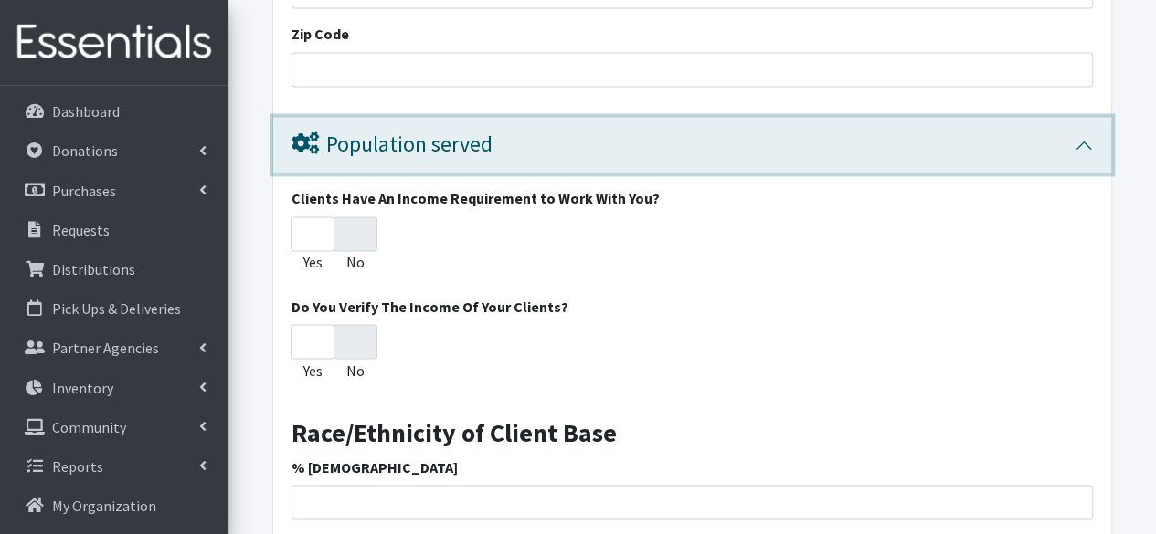
scroll to position [1494, 0]
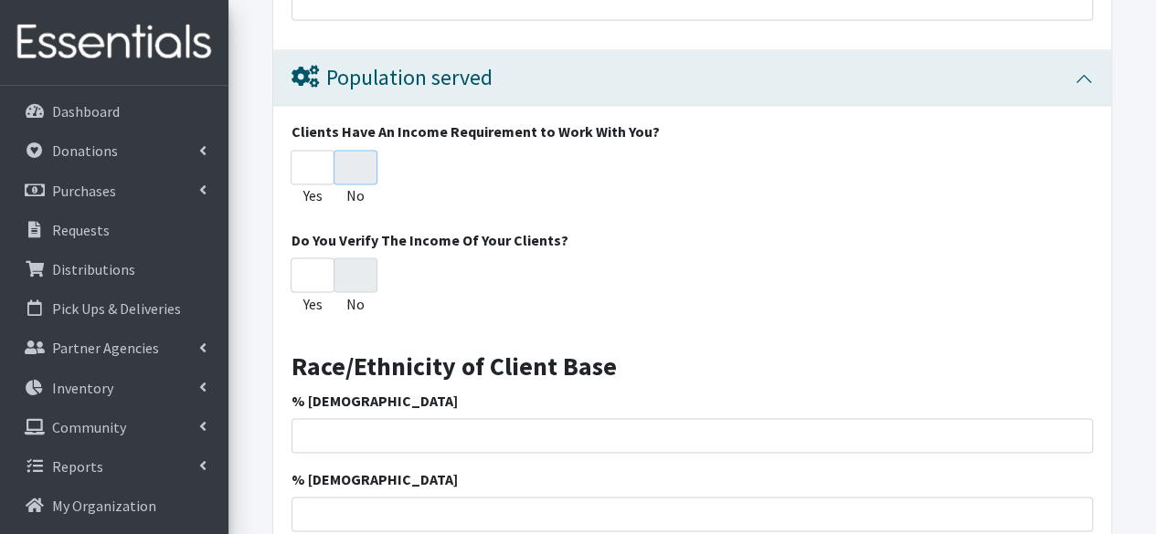
click at [349, 174] on input "No" at bounding box center [355, 167] width 44 height 35
radio input "true"
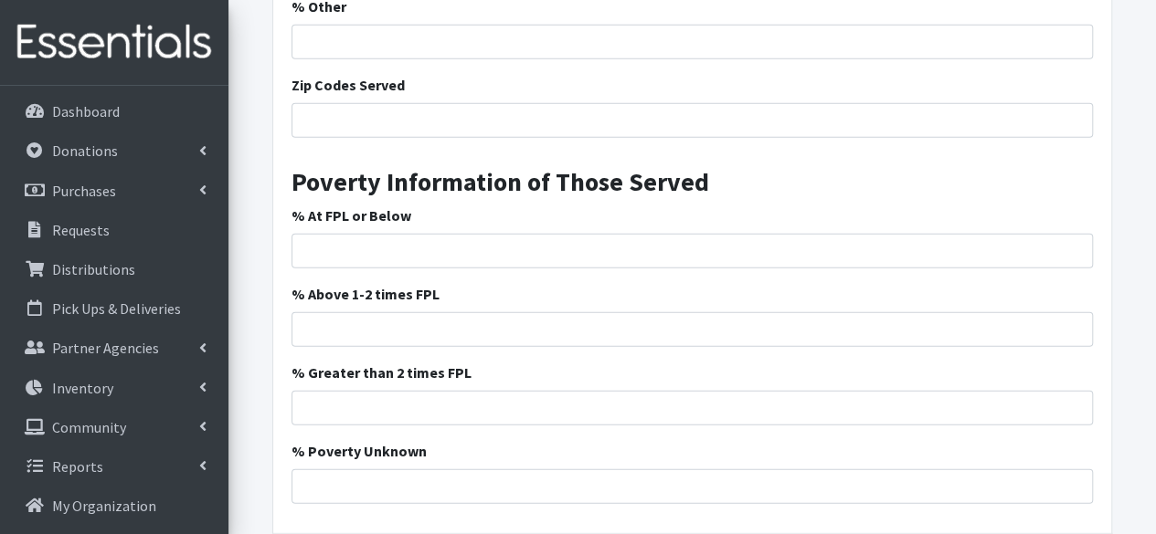
scroll to position [2437, 0]
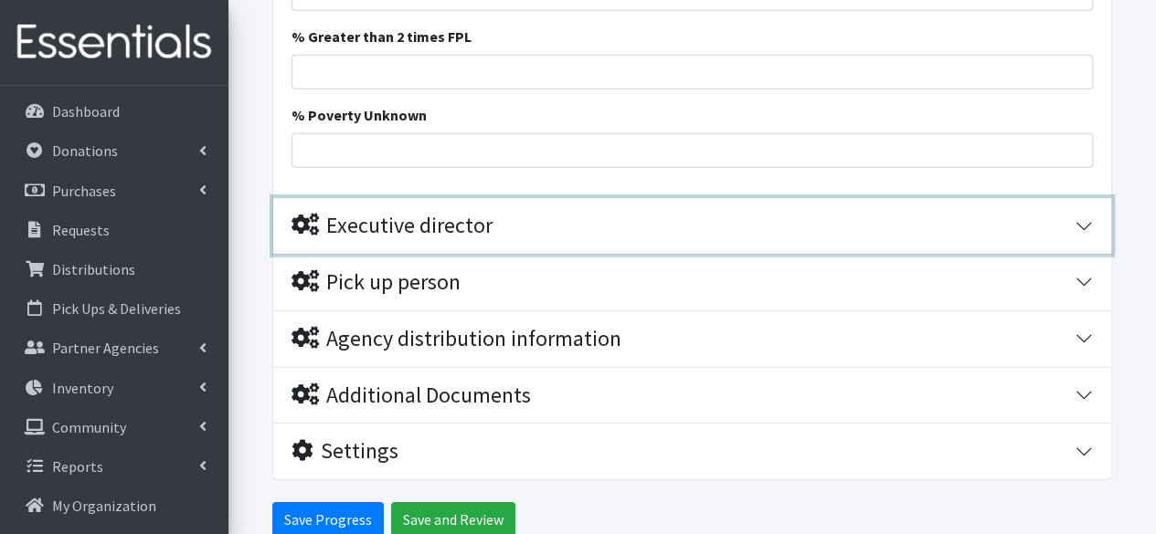
click at [387, 222] on div "Executive director" at bounding box center [391, 226] width 201 height 26
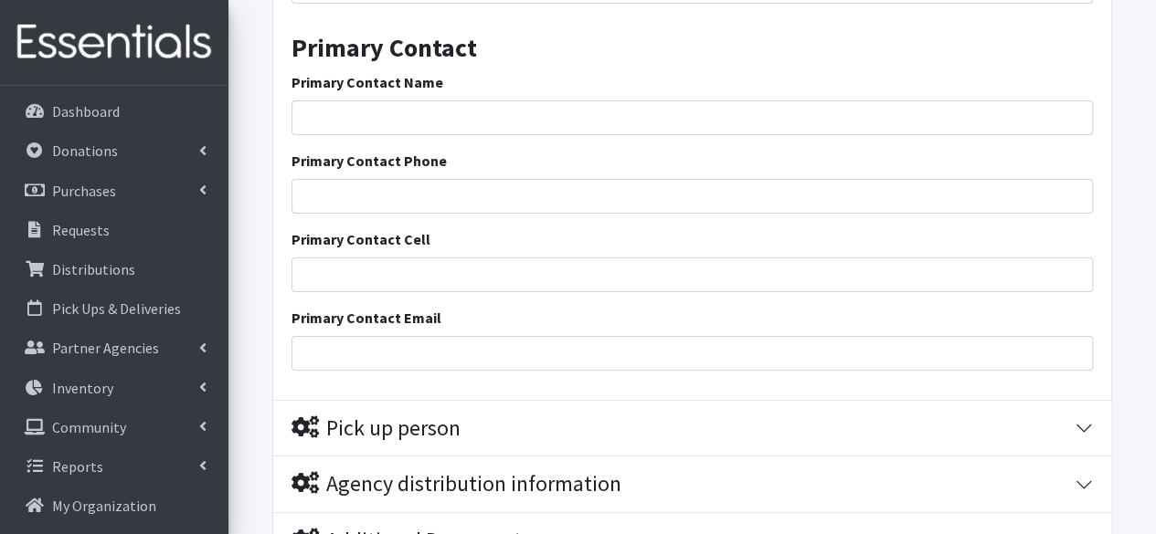
scroll to position [3258, 0]
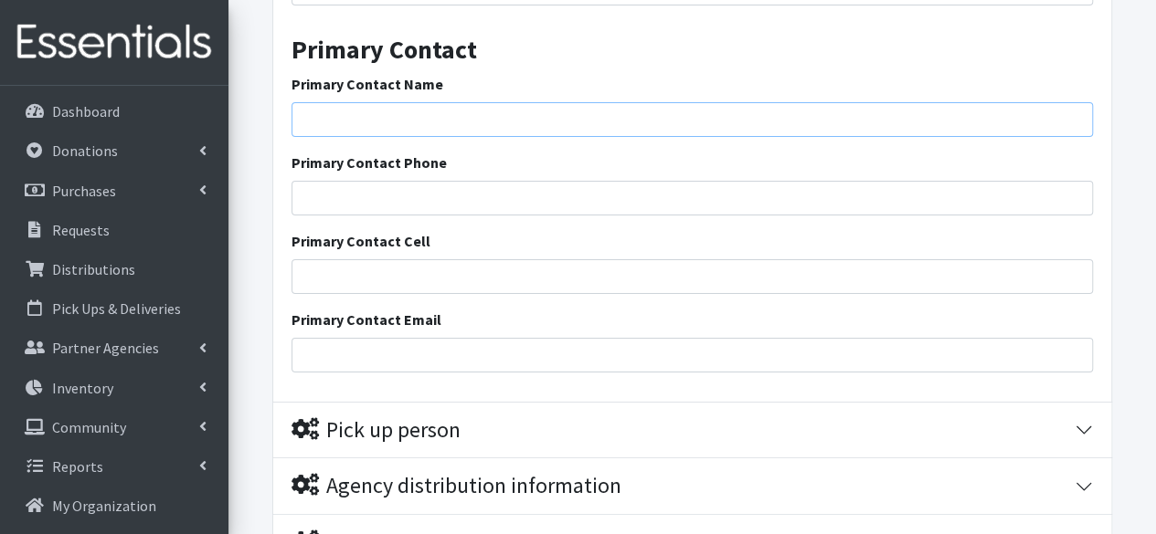
click at [417, 111] on input "Primary Contact Name" at bounding box center [691, 119] width 801 height 35
type input "Yamoni Napoleon"
type input "9047267583"
click at [435, 264] on input "Primary Contact Cell" at bounding box center [691, 276] width 801 height 35
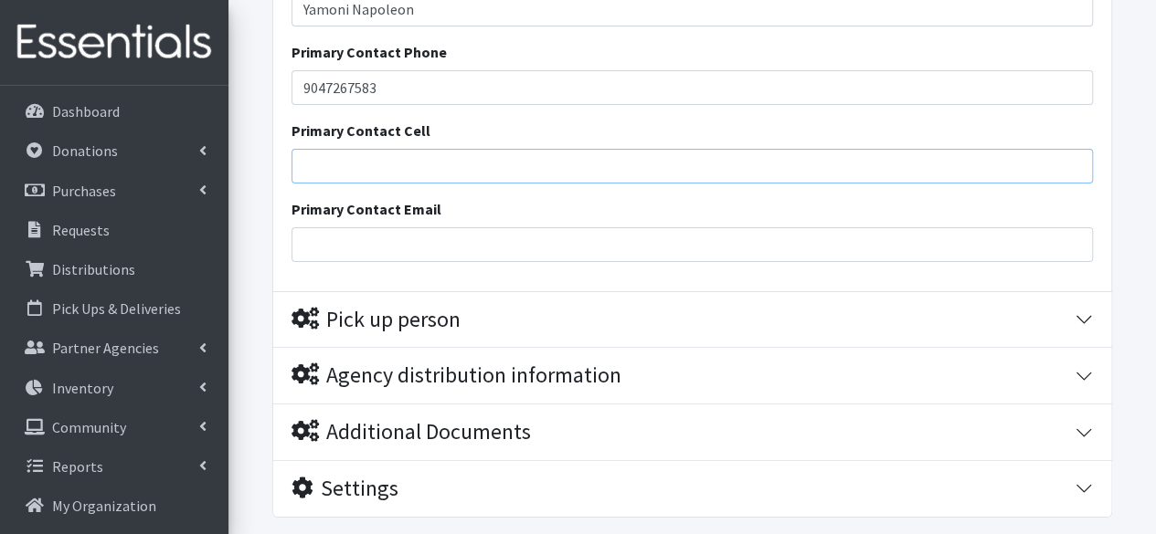
scroll to position [3369, 0]
click at [446, 246] on input "Primary Contact Email" at bounding box center [691, 244] width 801 height 35
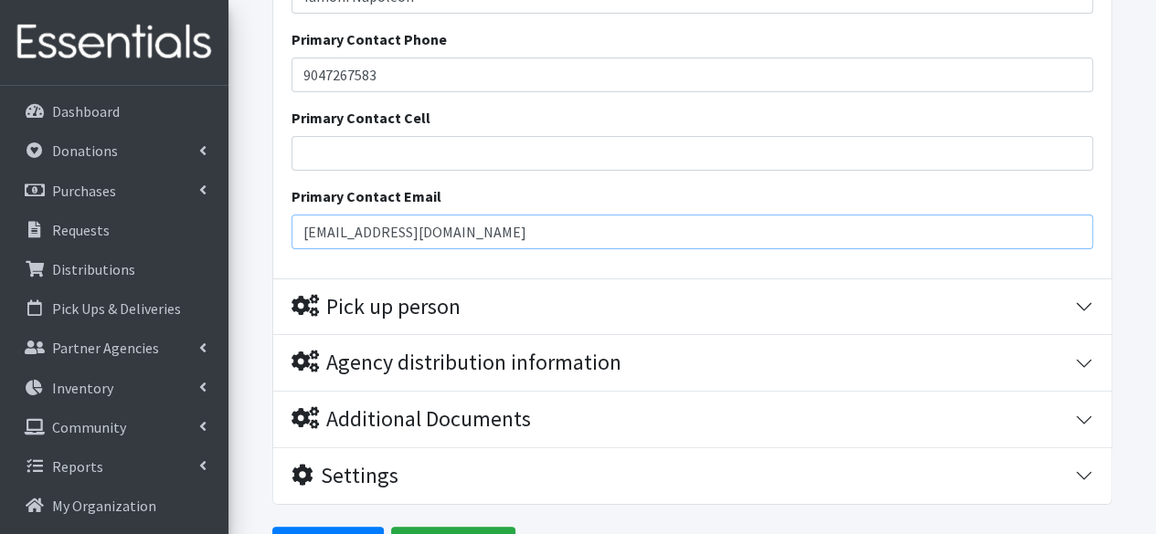
scroll to position [3382, 0]
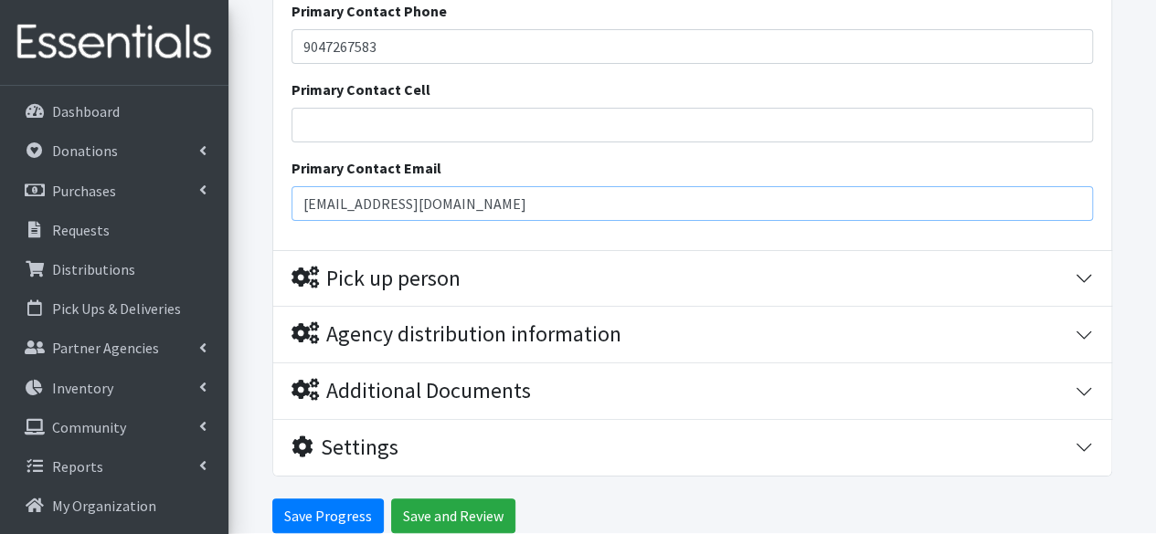
type input "[EMAIL_ADDRESS][DOMAIN_NAME]"
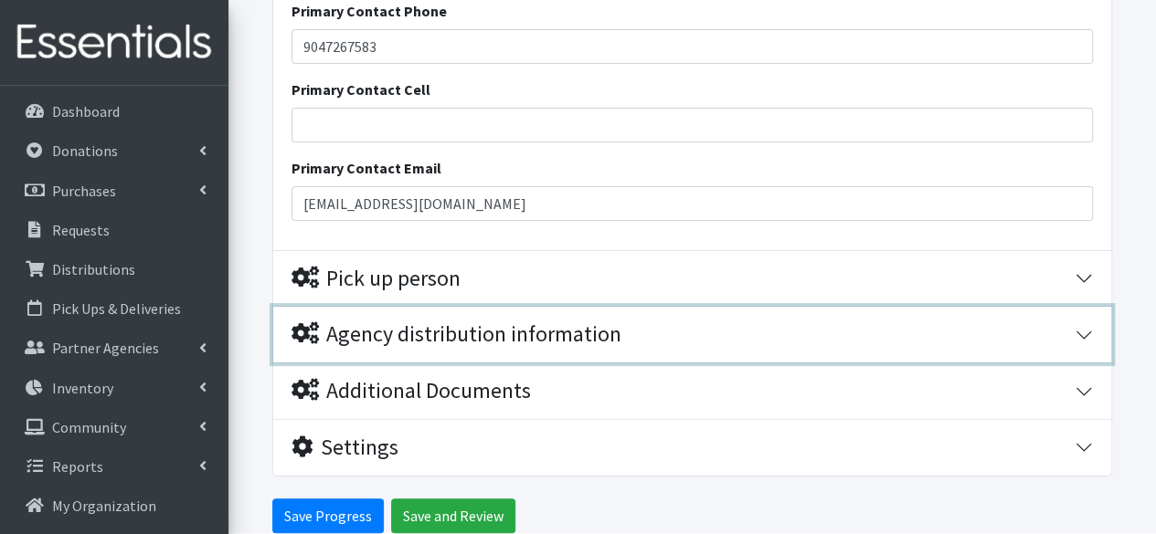
click at [449, 322] on div "Agency distribution information" at bounding box center [456, 335] width 330 height 26
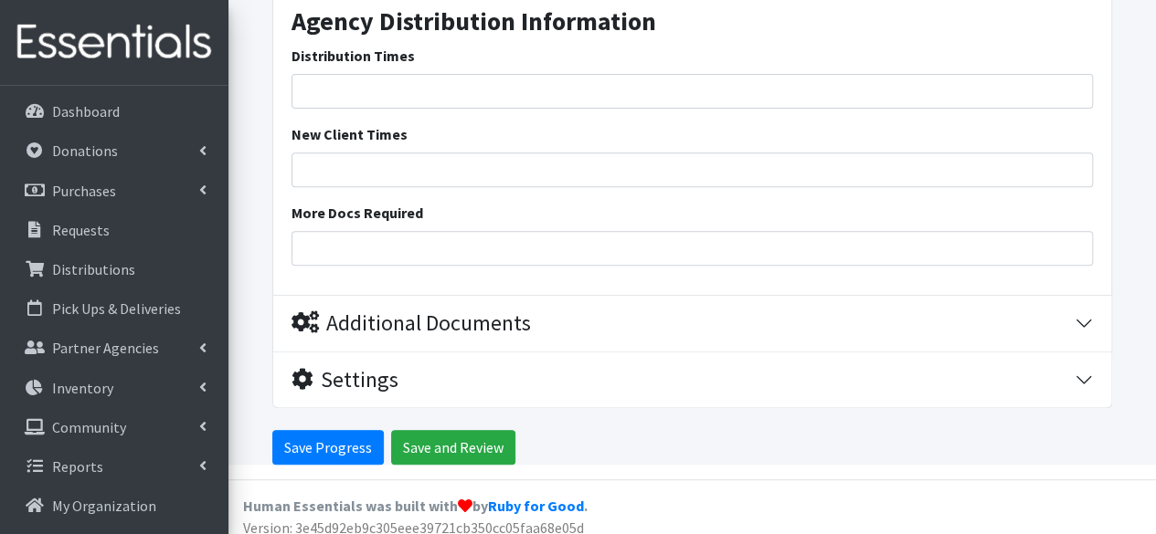
scroll to position [3789, 0]
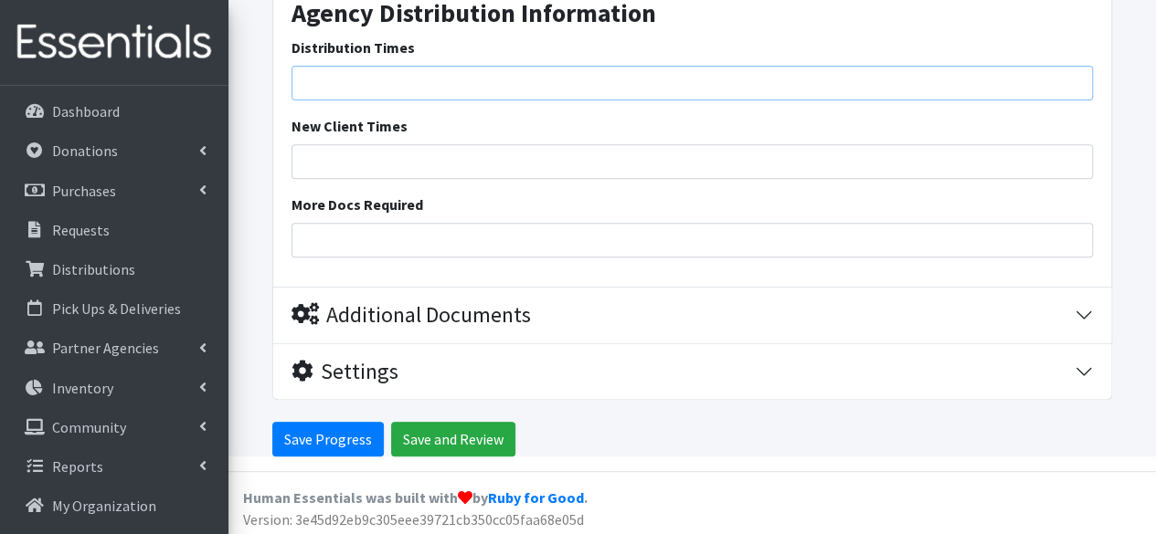
click at [401, 89] on input "Distribution Times" at bounding box center [691, 83] width 801 height 35
type input "10:00am - 2:00pm"
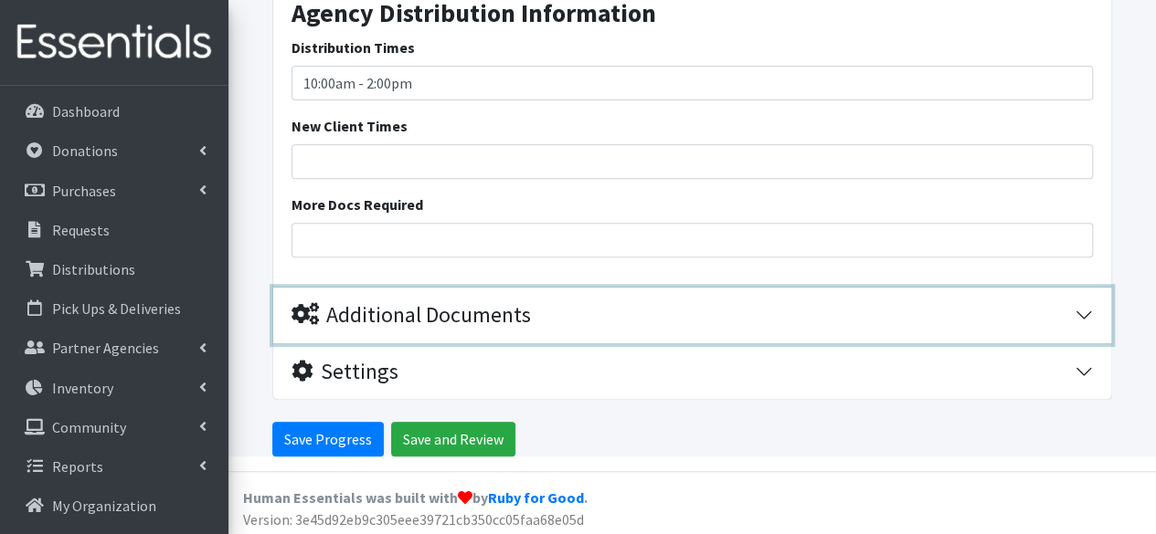
click at [460, 311] on div "Additional Documents" at bounding box center [410, 315] width 239 height 26
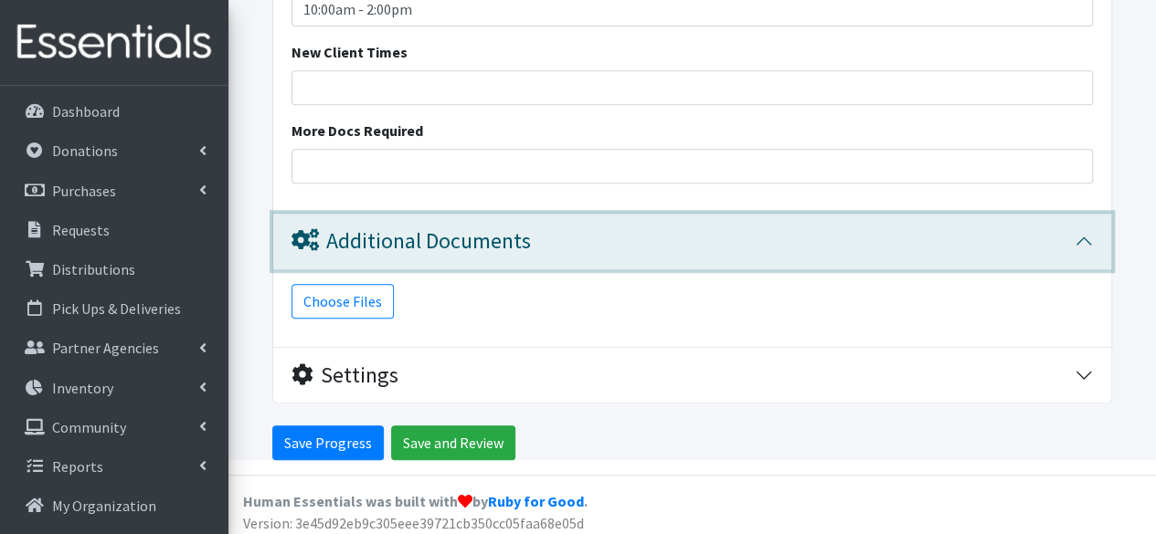
scroll to position [3866, 0]
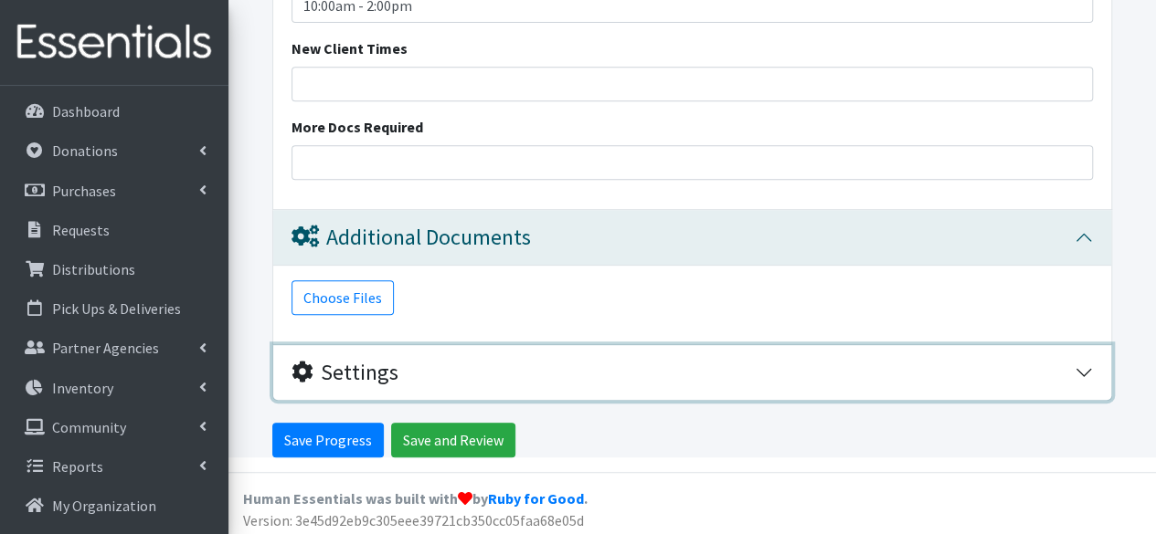
click at [392, 365] on div "Settings" at bounding box center [344, 373] width 107 height 26
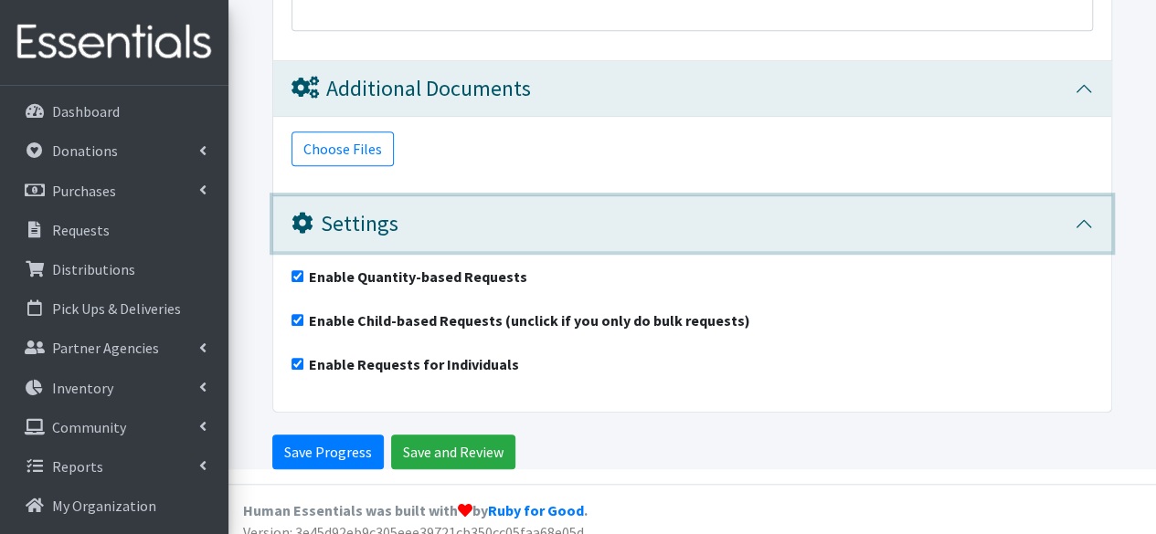
scroll to position [4027, 0]
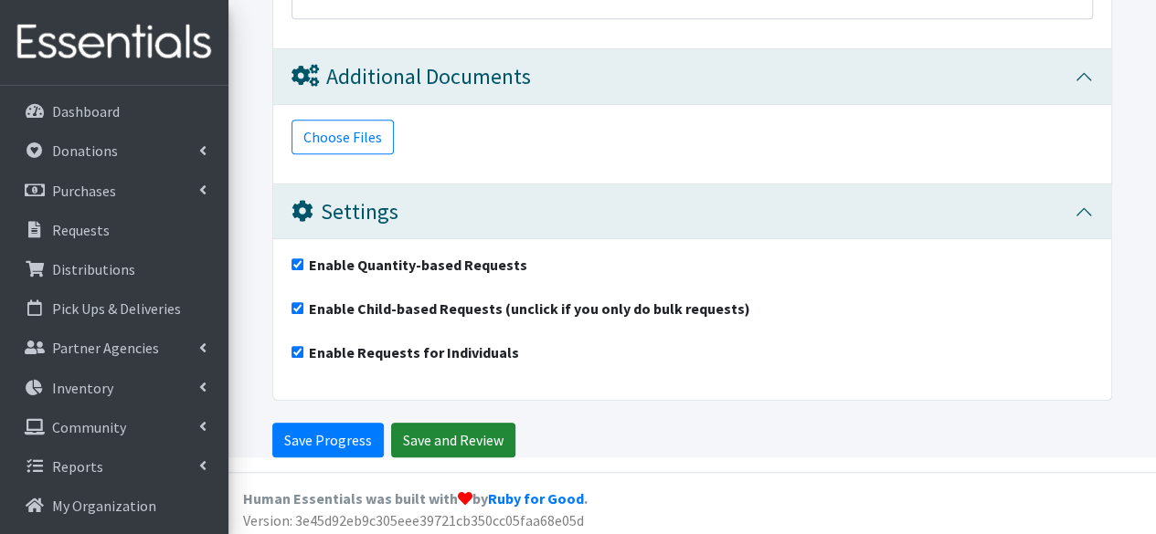
click at [439, 447] on input "Save and Review" at bounding box center [453, 440] width 124 height 35
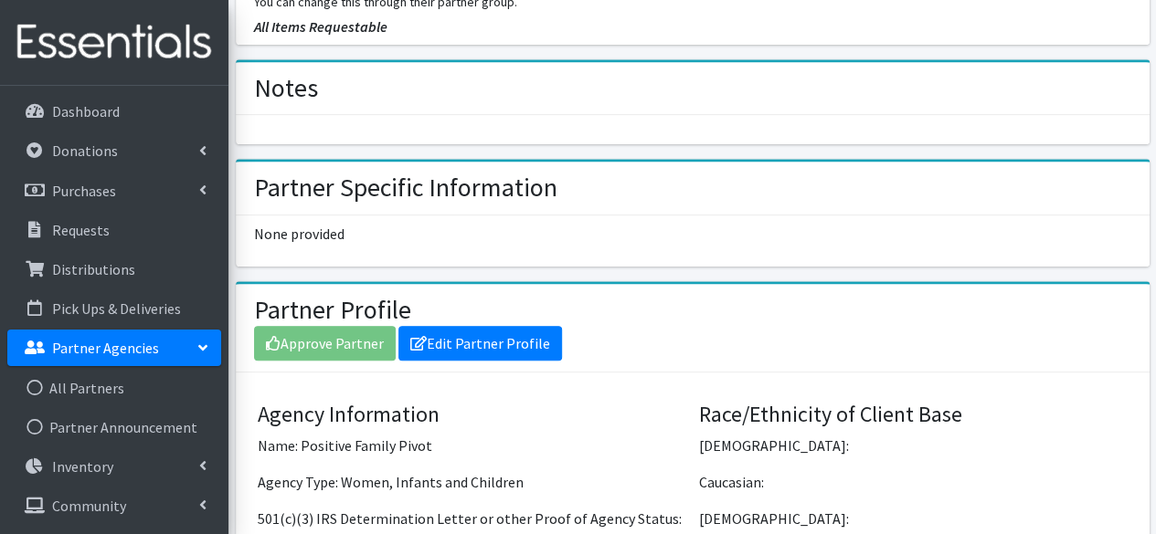
scroll to position [715, 0]
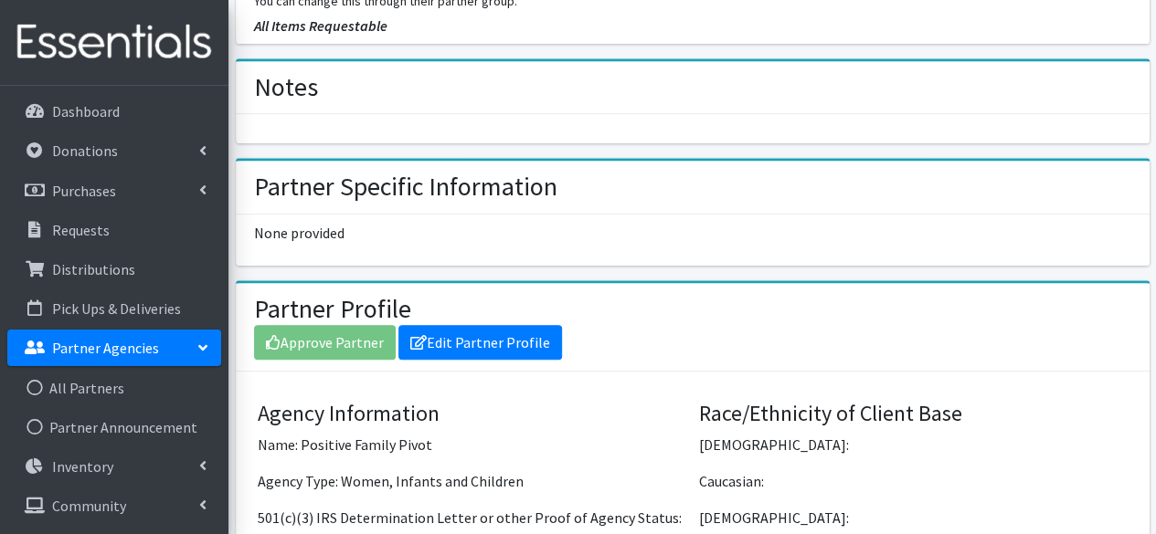
click at [323, 341] on div "Approve Partner Edit Partner Profile" at bounding box center [692, 342] width 877 height 35
click at [354, 340] on div "Approve Partner Edit Partner Profile" at bounding box center [692, 342] width 877 height 35
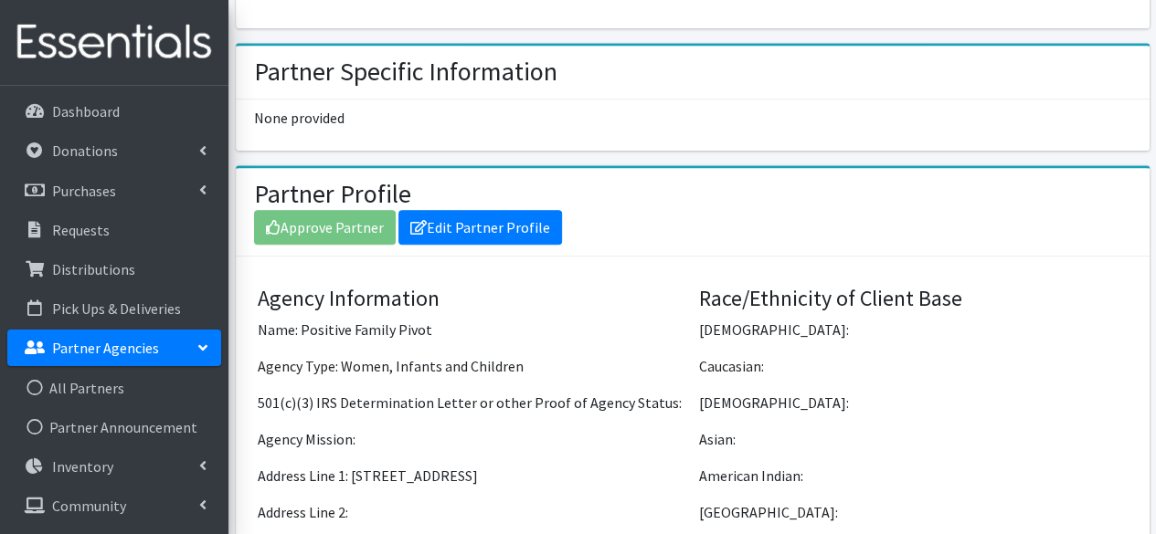
scroll to position [832, 0]
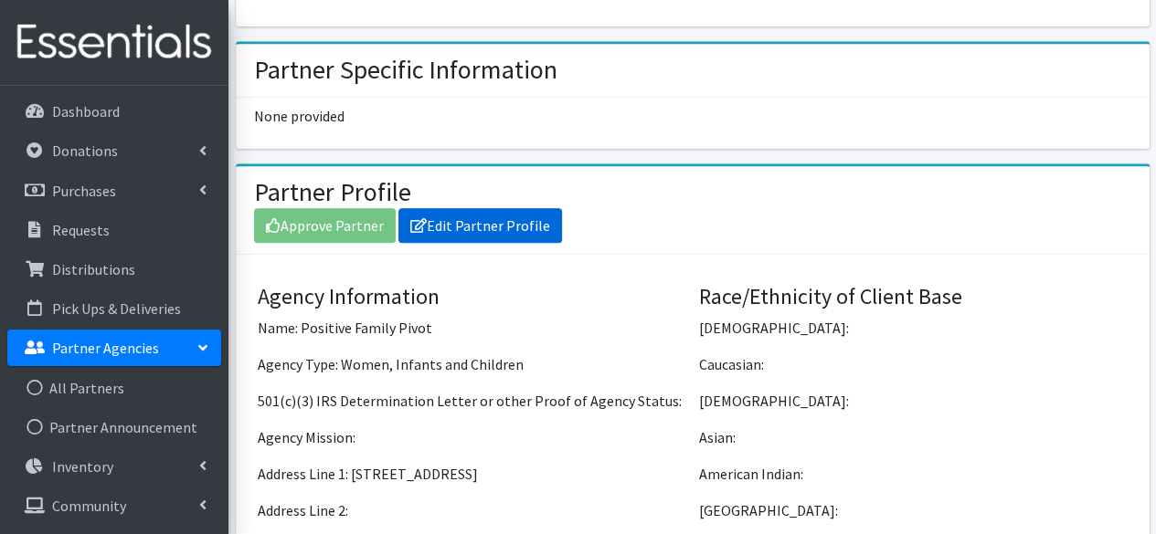
click at [479, 217] on link "Edit Partner Profile" at bounding box center [480, 225] width 164 height 35
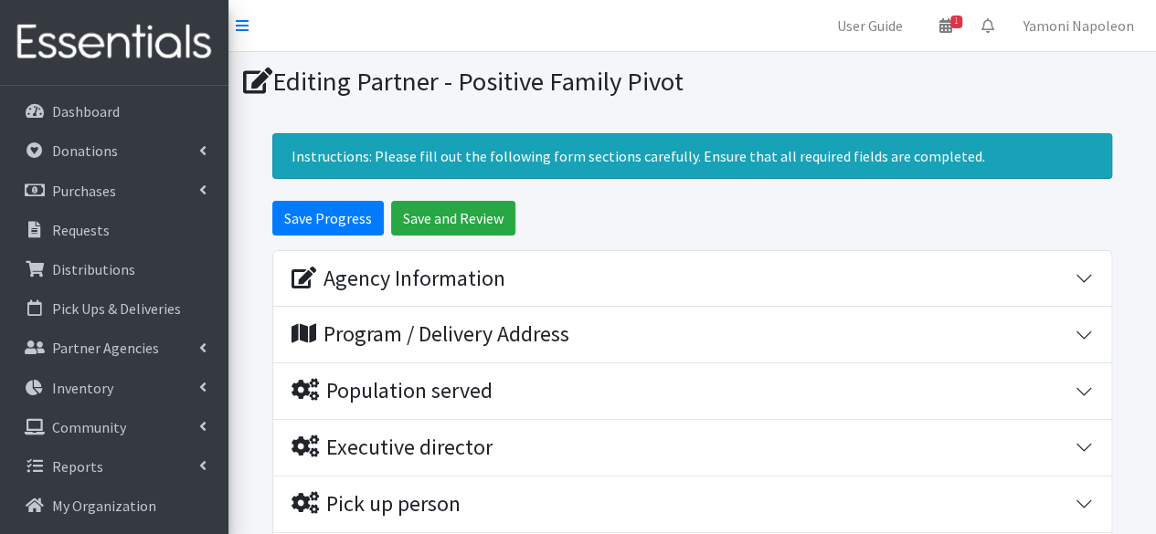
scroll to position [302, 0]
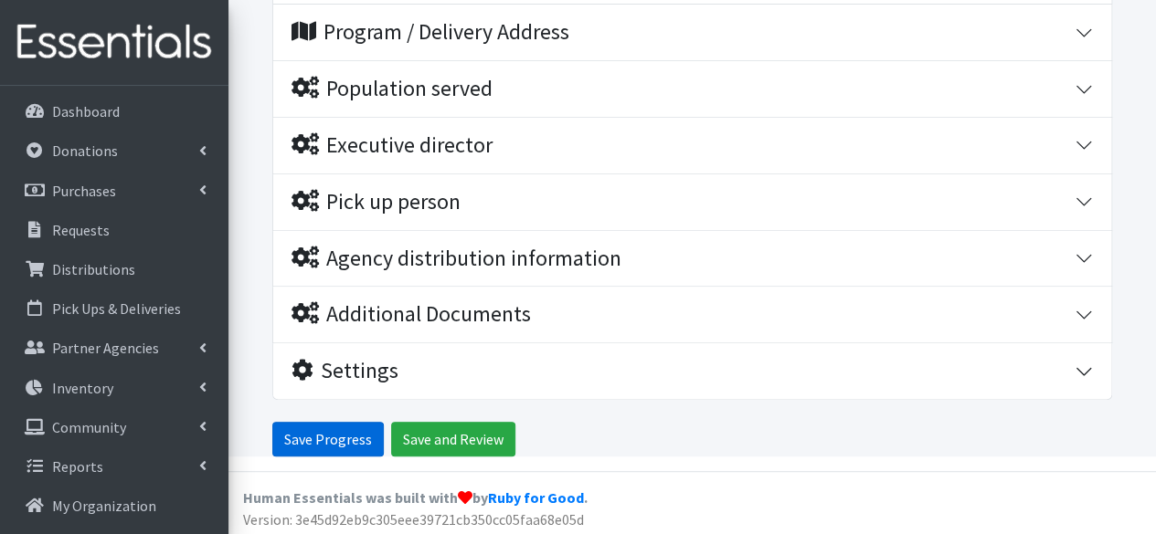
click at [337, 432] on input "Save Progress" at bounding box center [327, 439] width 111 height 35
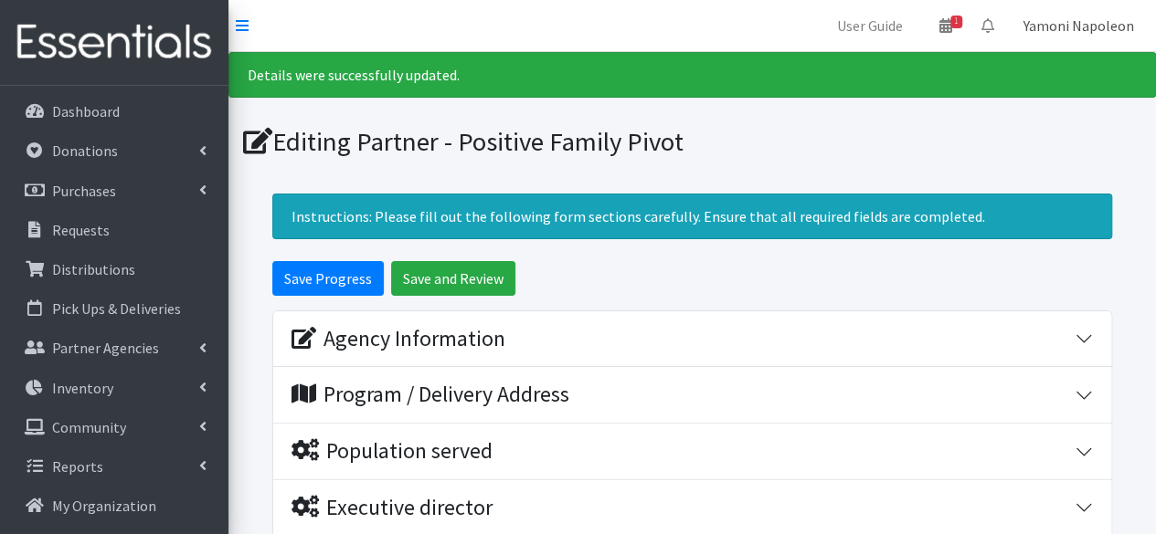
click at [1052, 28] on link "Yamoni Napoleon" at bounding box center [1079, 25] width 140 height 37
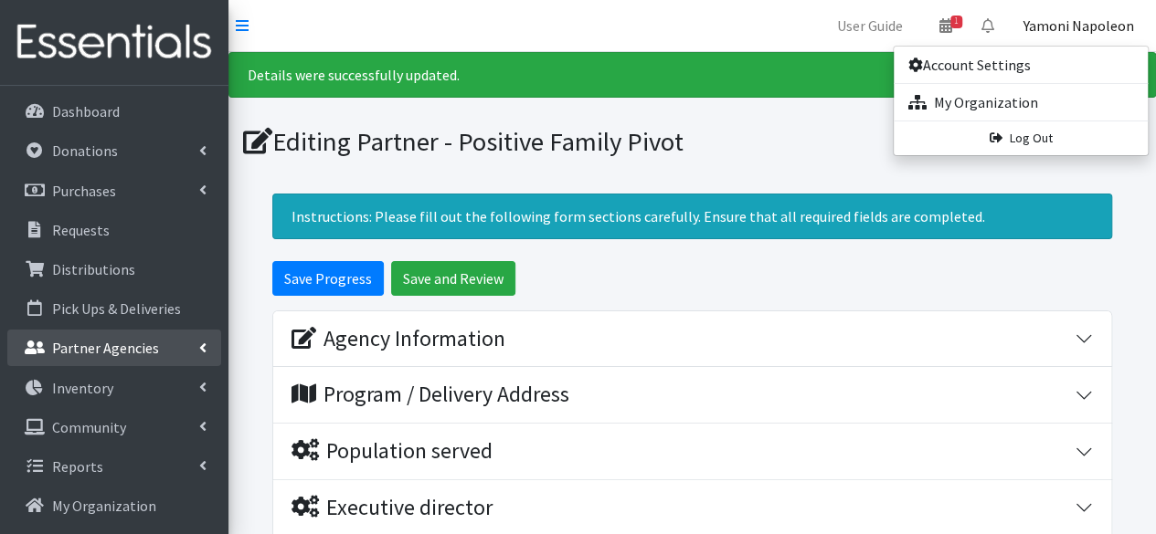
click at [143, 341] on p "Partner Agencies" at bounding box center [105, 348] width 107 height 18
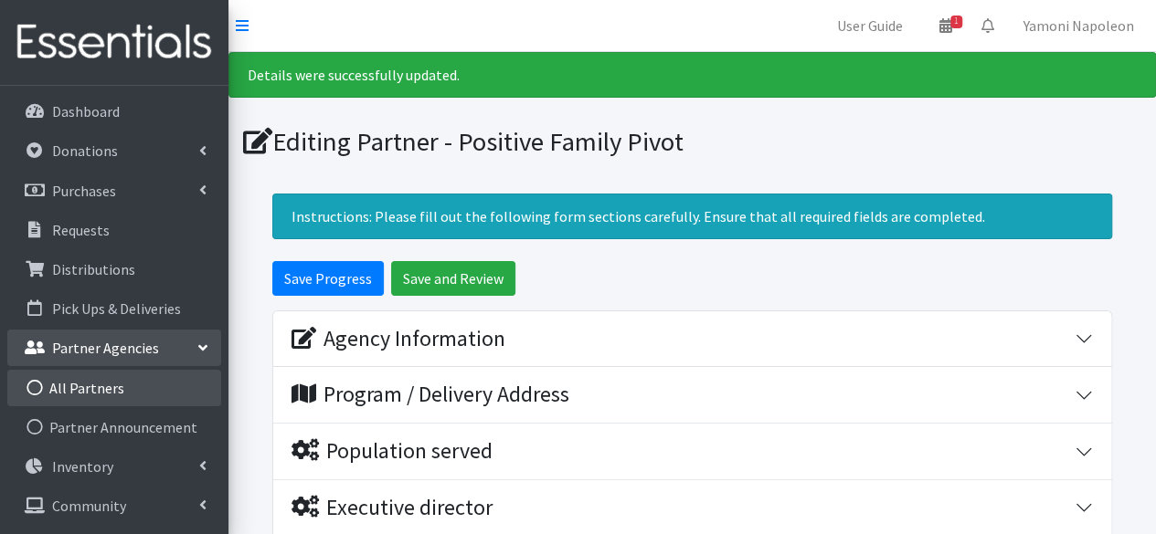
click at [130, 382] on link "All Partners" at bounding box center [114, 388] width 214 height 37
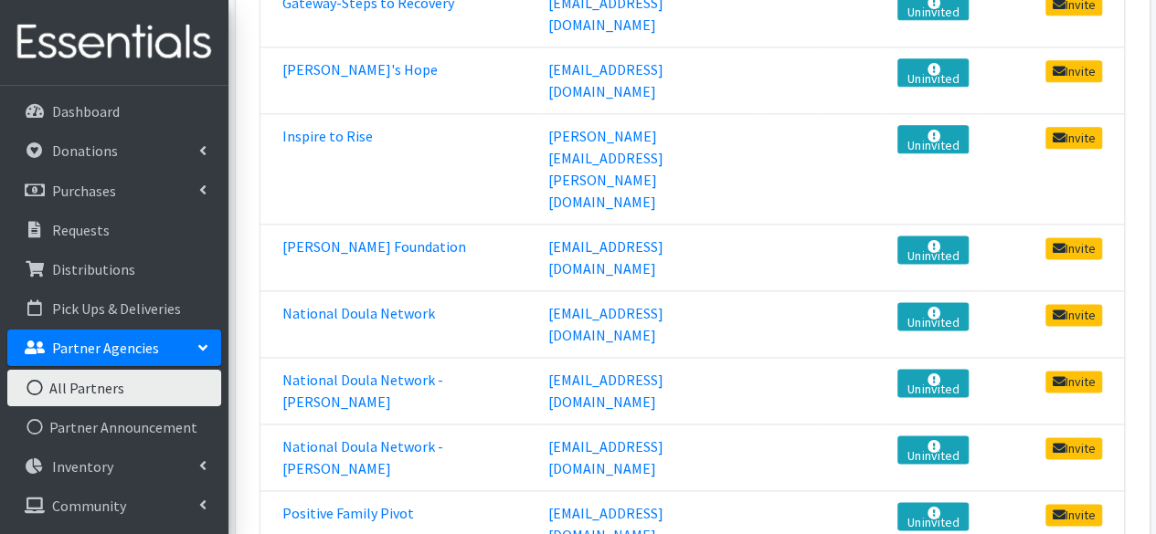
scroll to position [1137, 0]
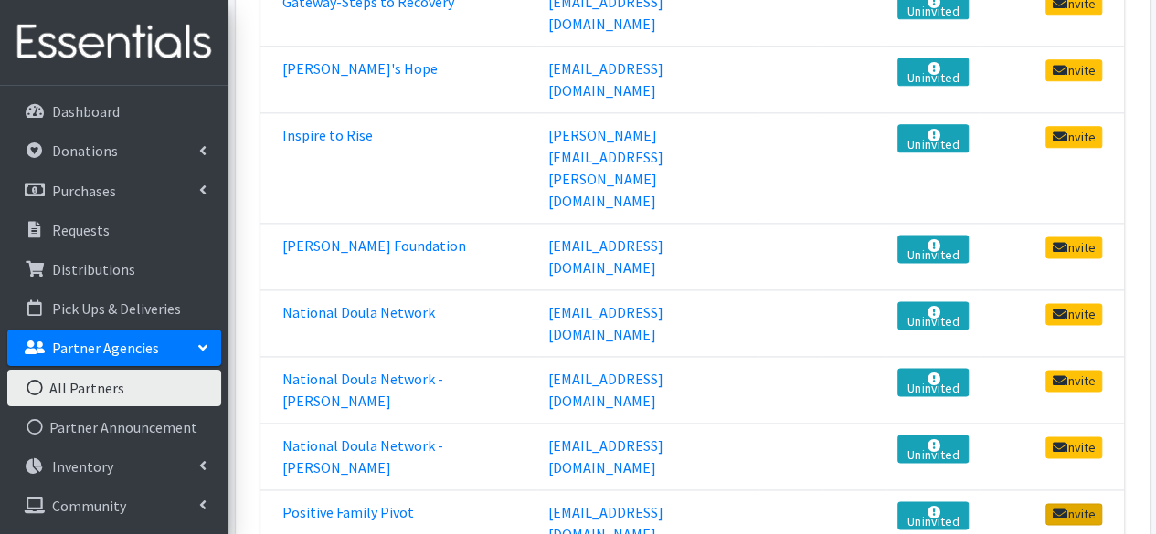
click at [1058, 508] on icon at bounding box center [1058, 514] width 13 height 13
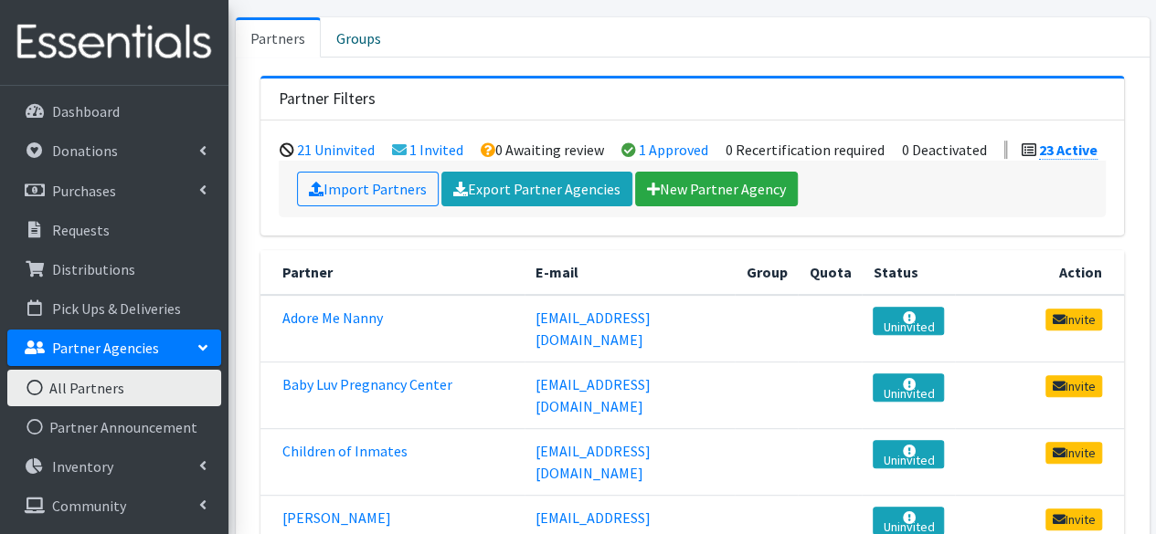
scroll to position [194, 0]
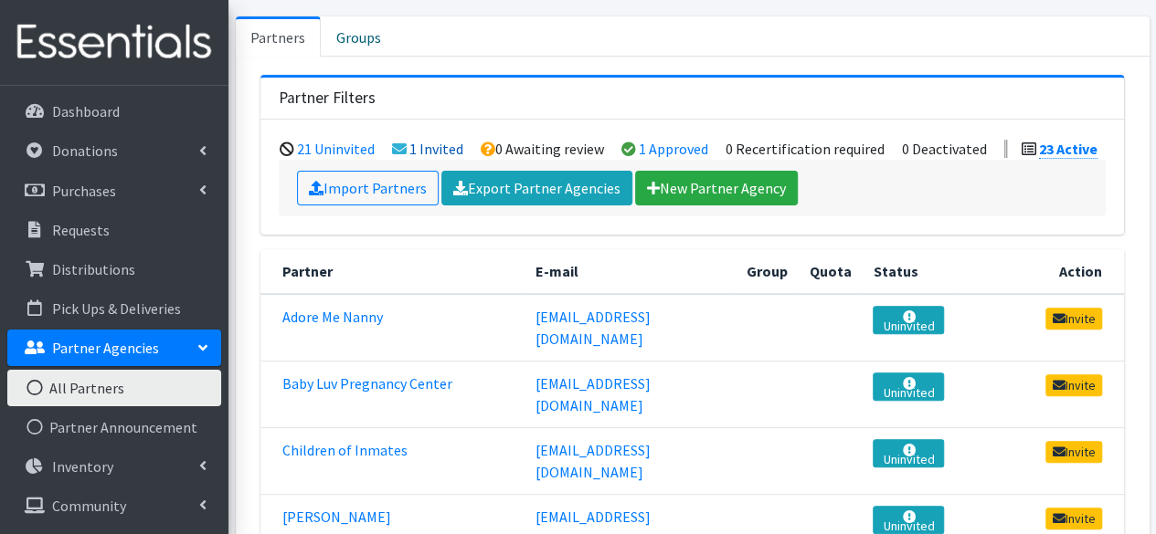
click at [439, 145] on link "1 Invited" at bounding box center [436, 149] width 54 height 18
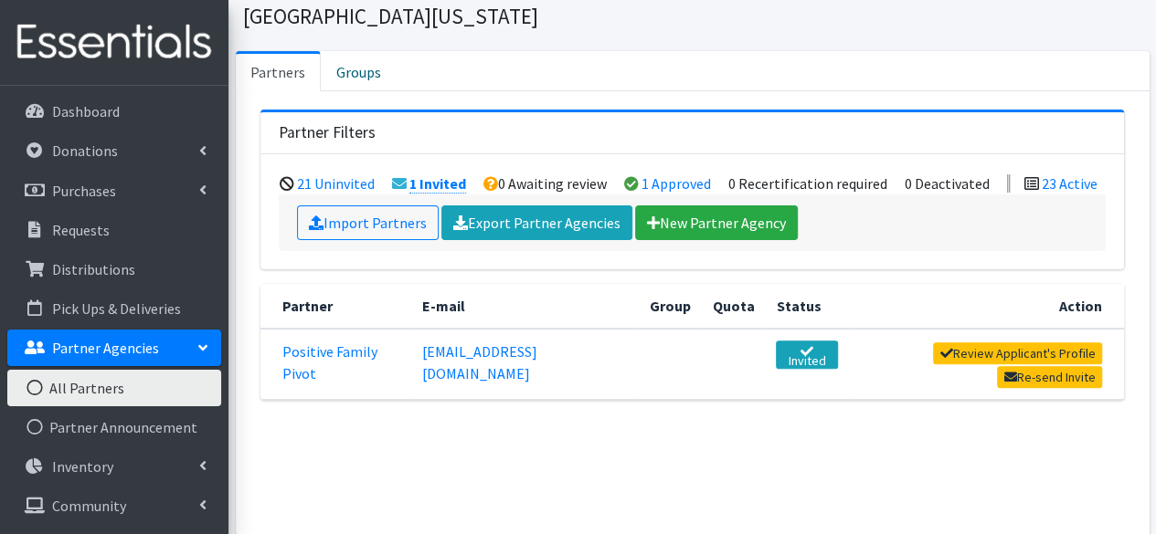
scroll to position [111, 0]
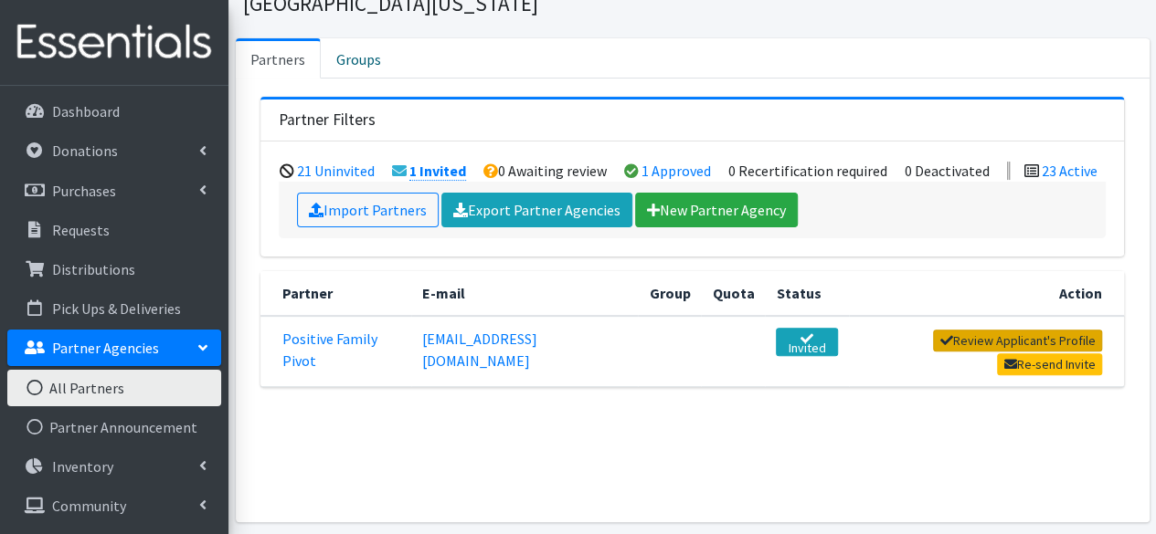
click at [976, 339] on link "Review Applicant's Profile" at bounding box center [1017, 341] width 169 height 22
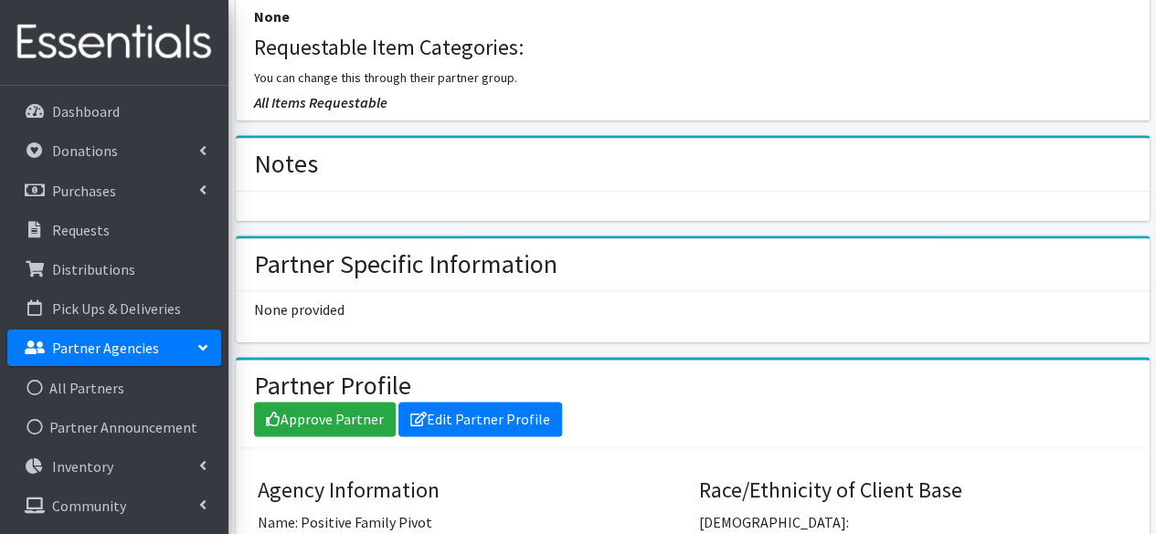
scroll to position [937, 0]
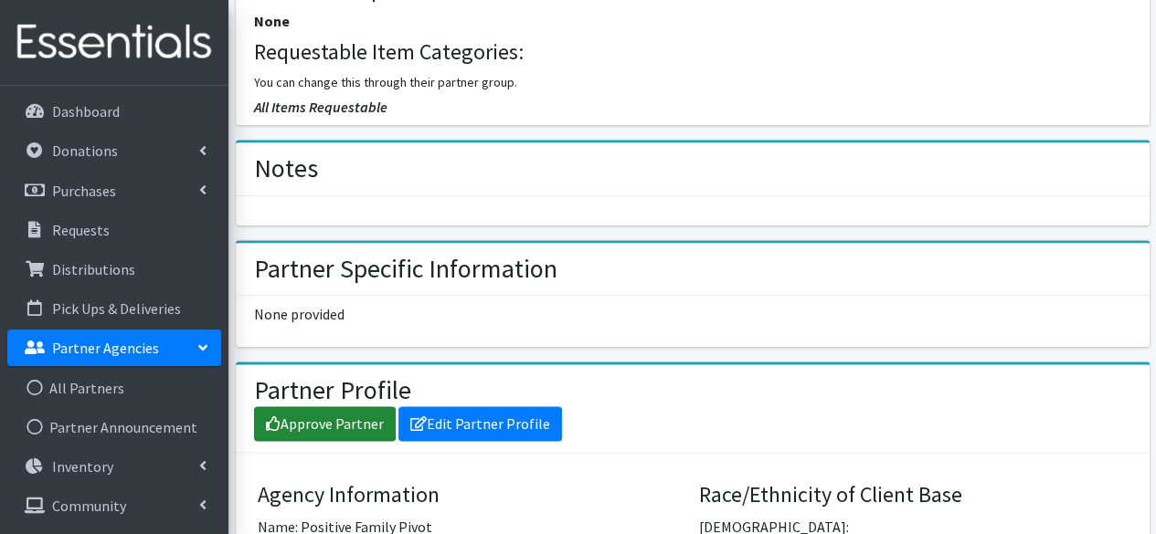
click at [342, 420] on link "Approve Partner" at bounding box center [325, 424] width 142 height 35
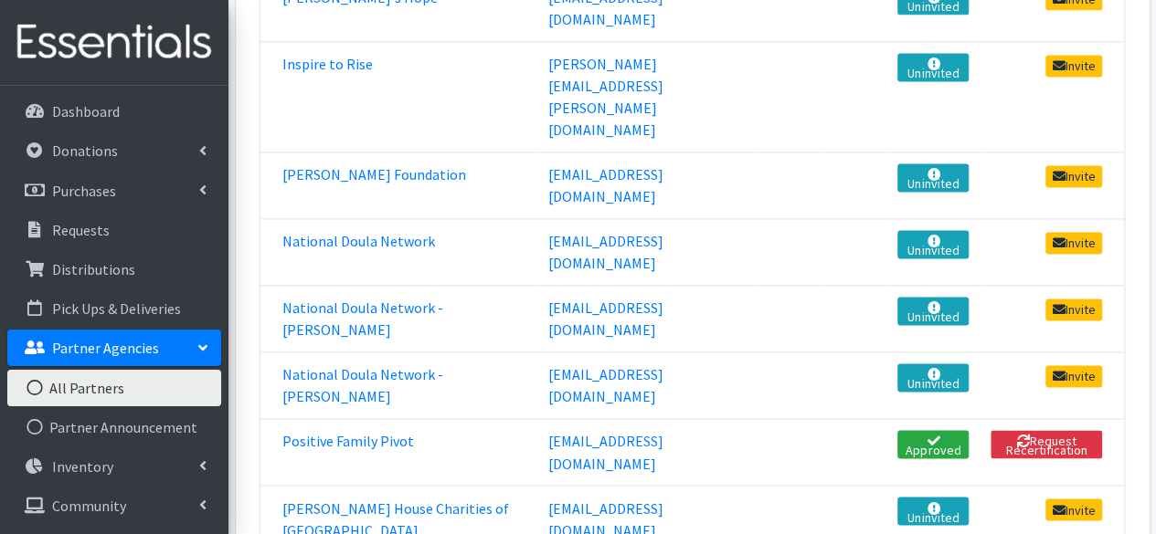
scroll to position [1270, 0]
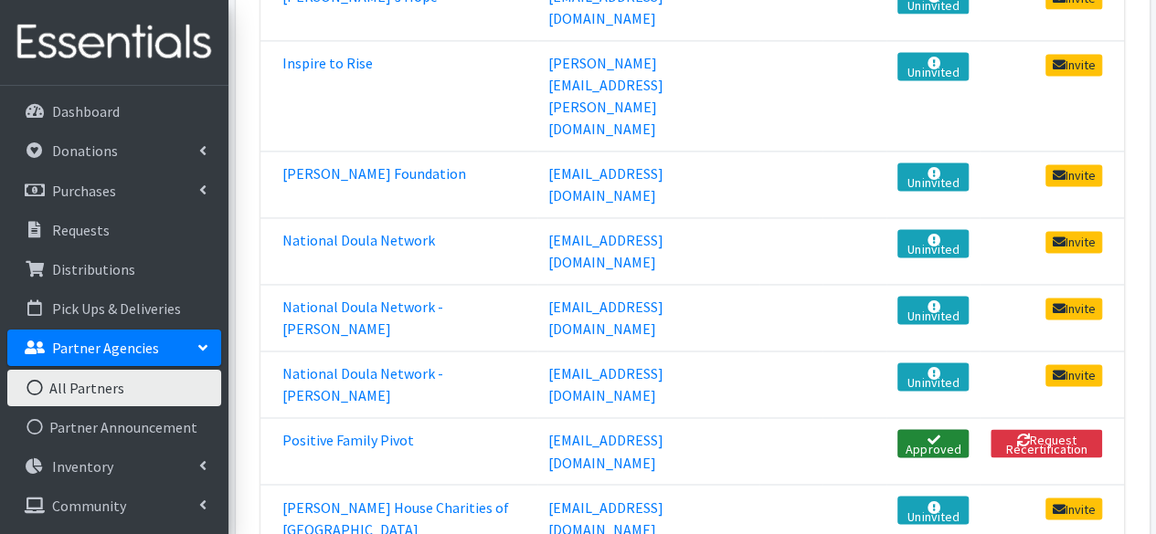
click at [921, 429] on link "Approved" at bounding box center [932, 443] width 71 height 28
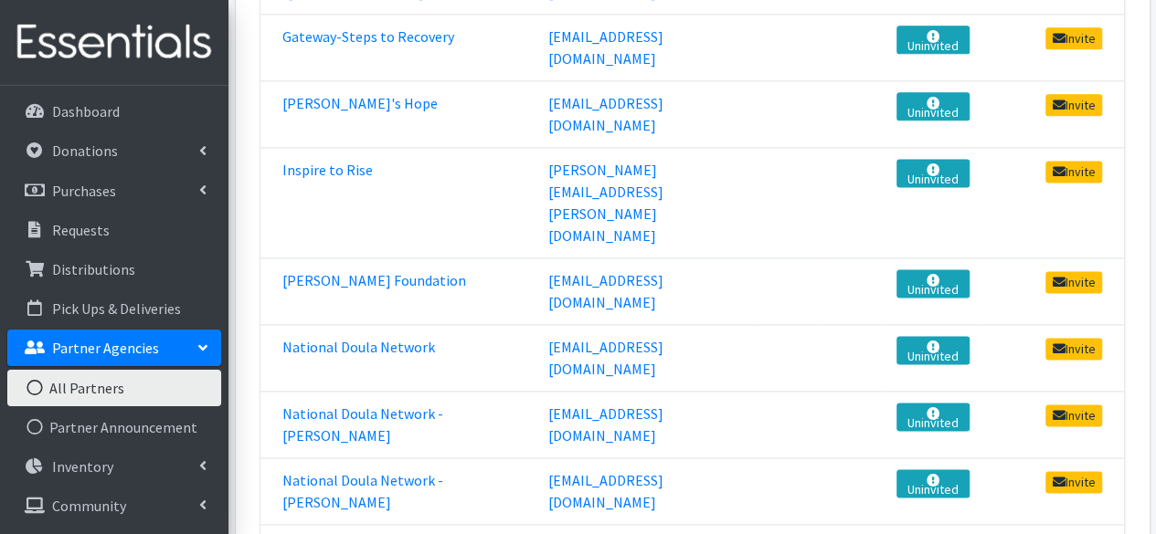
scroll to position [1174, 0]
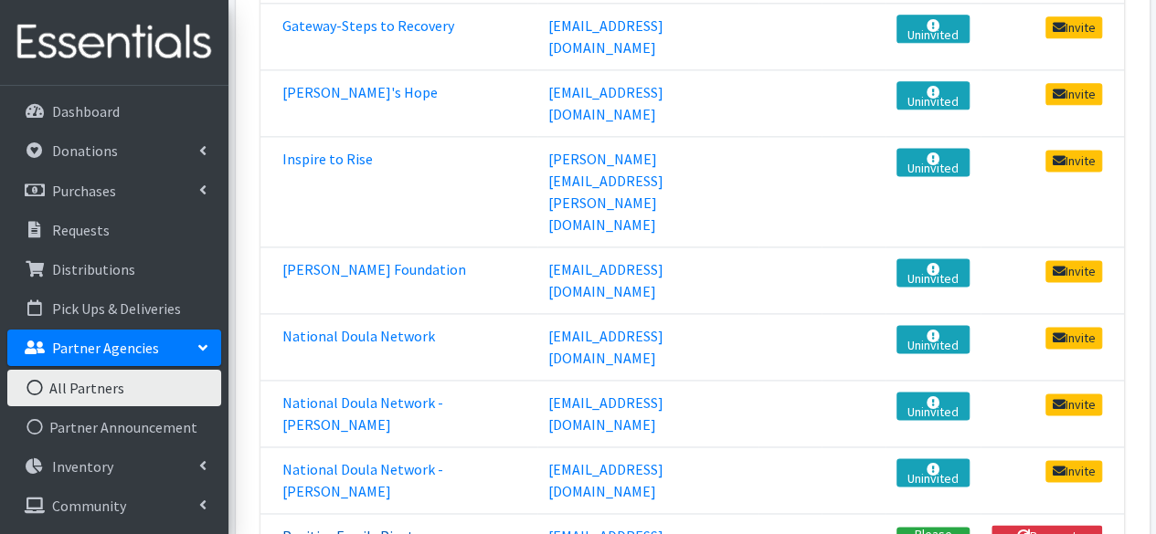
click at [395, 527] on link "Positive Family Pivot" at bounding box center [348, 536] width 132 height 18
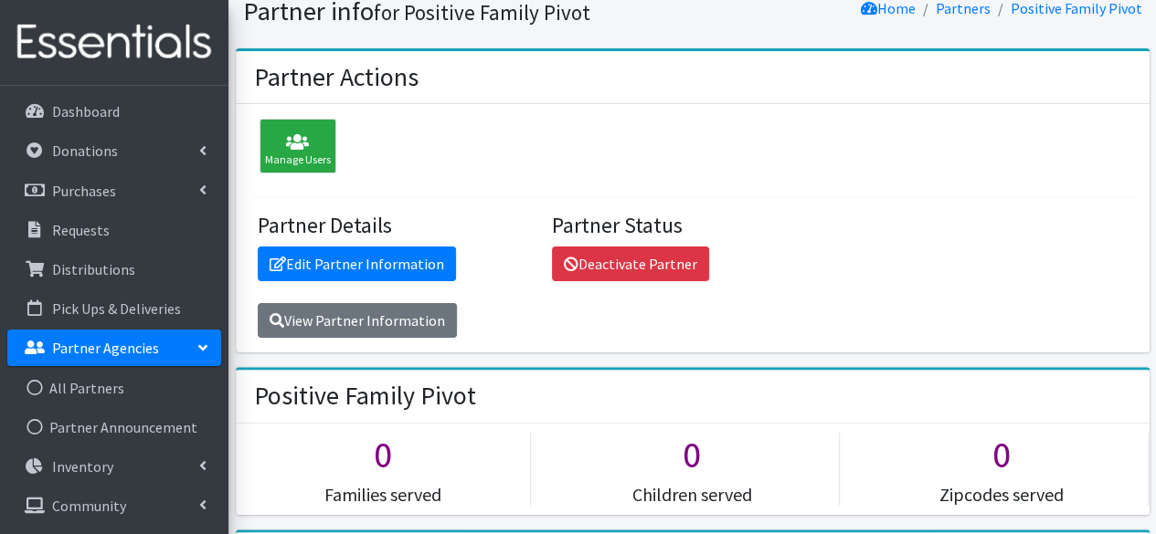
scroll to position [71, 0]
click at [320, 159] on div "Manage Users" at bounding box center [297, 145] width 77 height 55
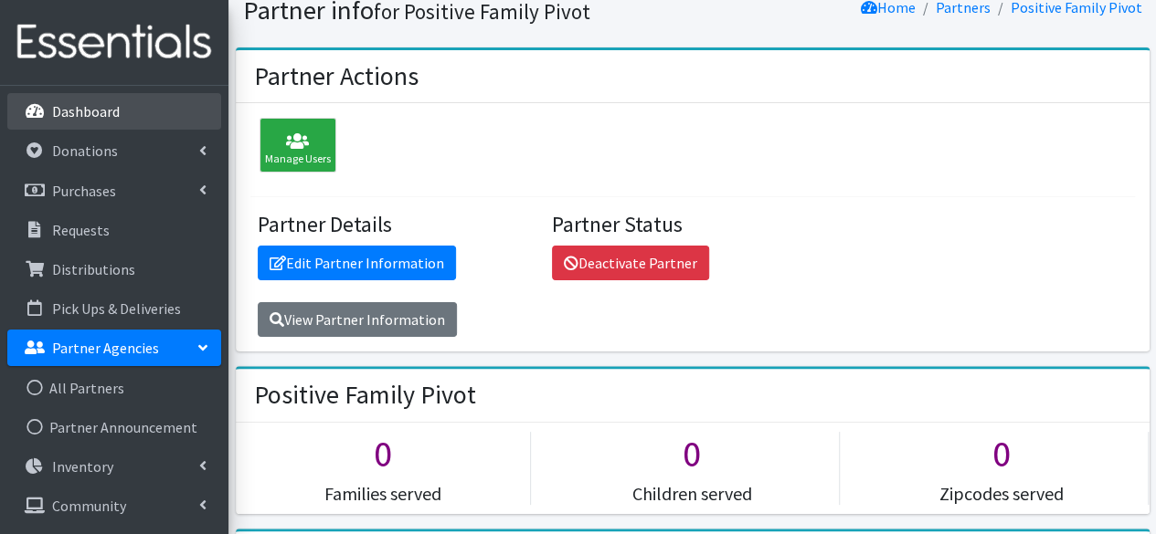
click at [152, 100] on link "Dashboard" at bounding box center [114, 111] width 214 height 37
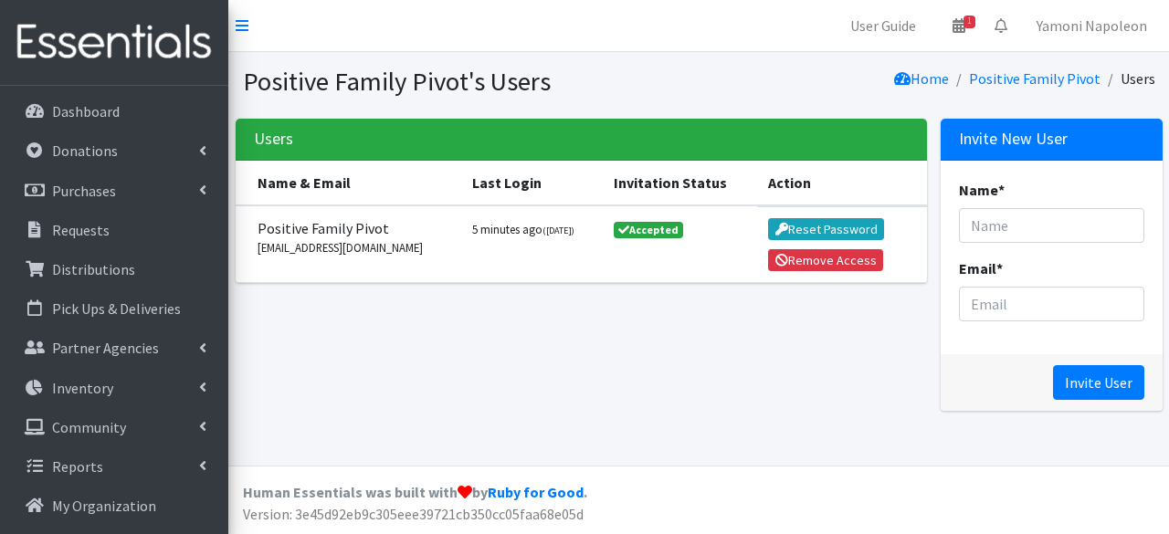
click at [455, 330] on div "Users Name & Email Last Login Invitation Status Action Positive Family Pivot [E…" at bounding box center [581, 272] width 706 height 307
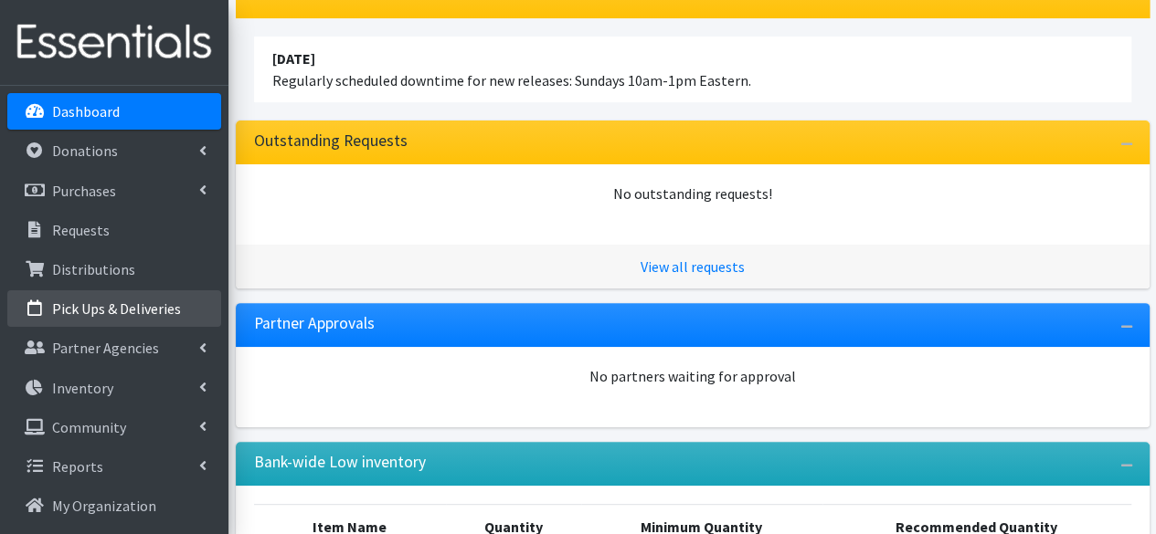
scroll to position [179, 0]
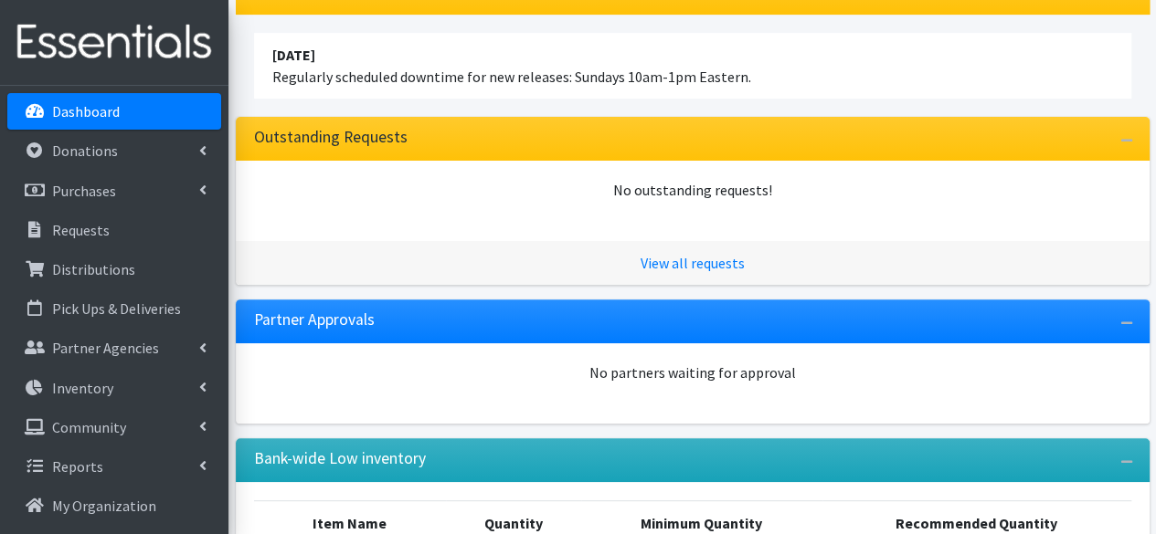
click at [671, 272] on div "View all requests" at bounding box center [693, 263] width 914 height 44
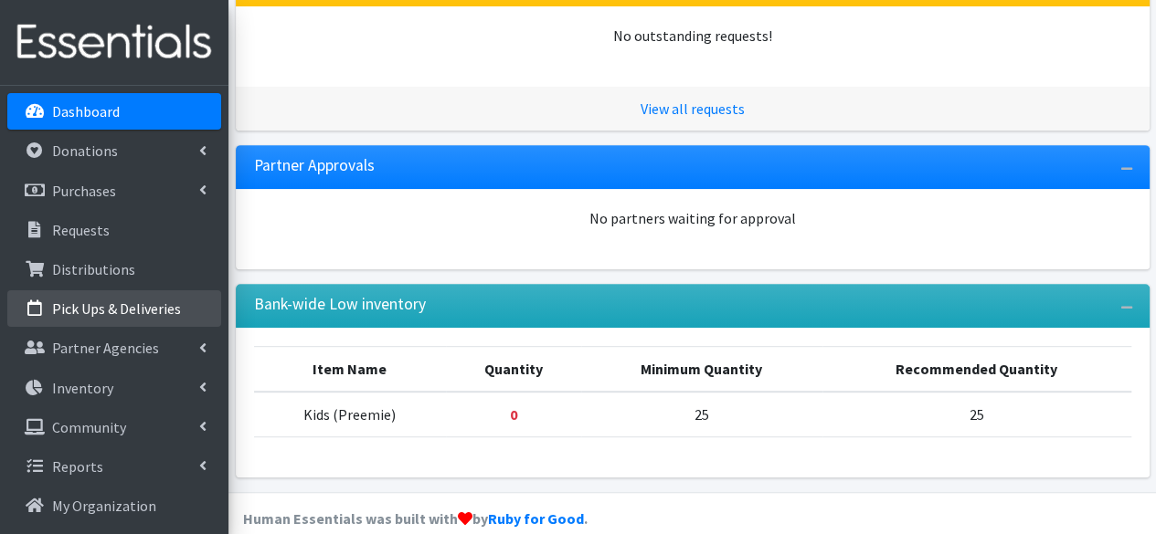
scroll to position [359, 0]
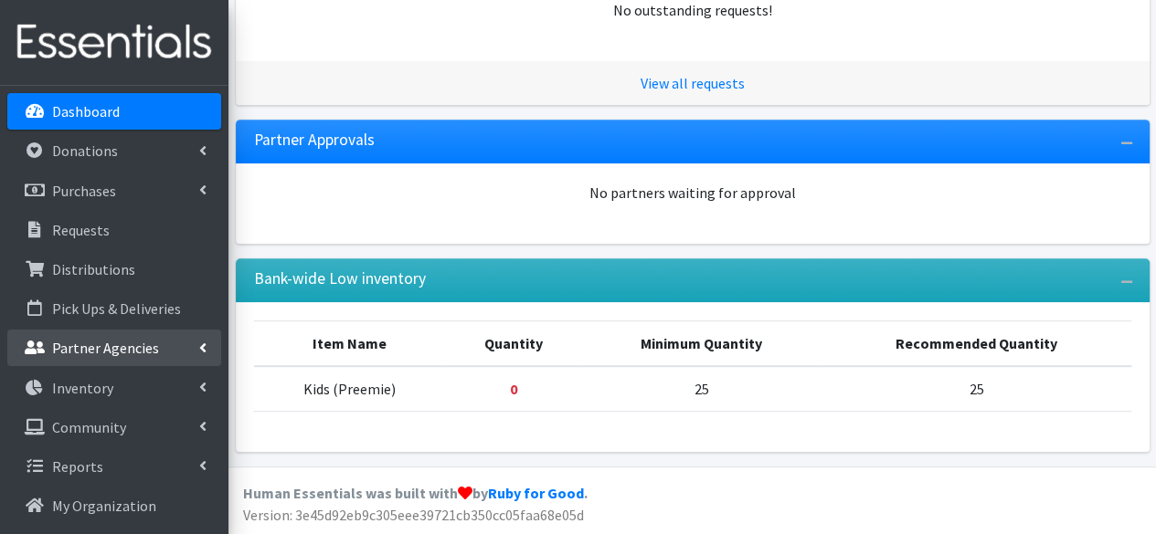
click at [93, 361] on link "Partner Agencies" at bounding box center [114, 348] width 214 height 37
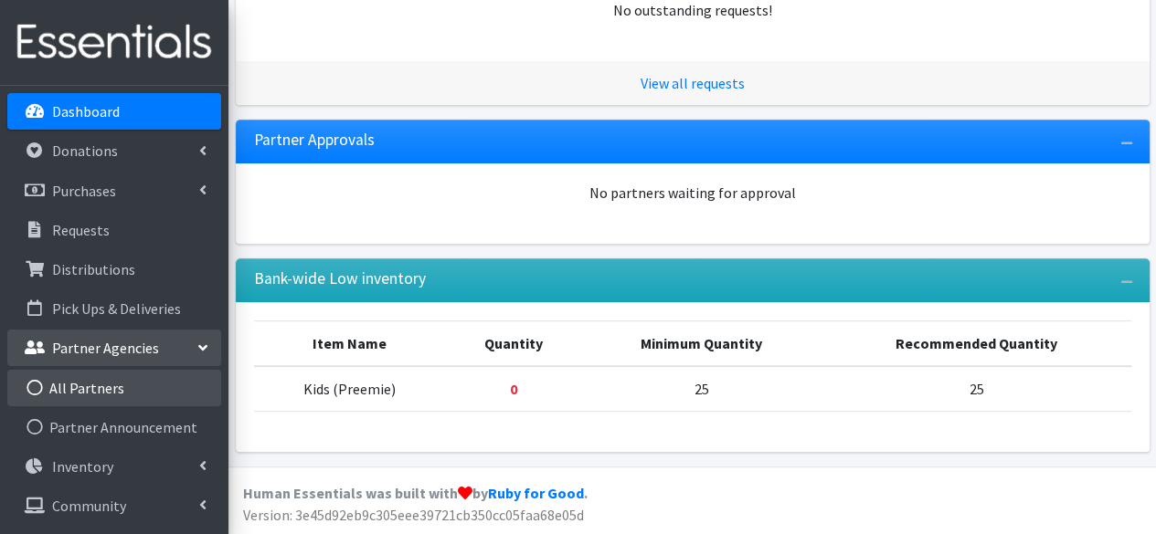
click at [99, 384] on link "All Partners" at bounding box center [114, 388] width 214 height 37
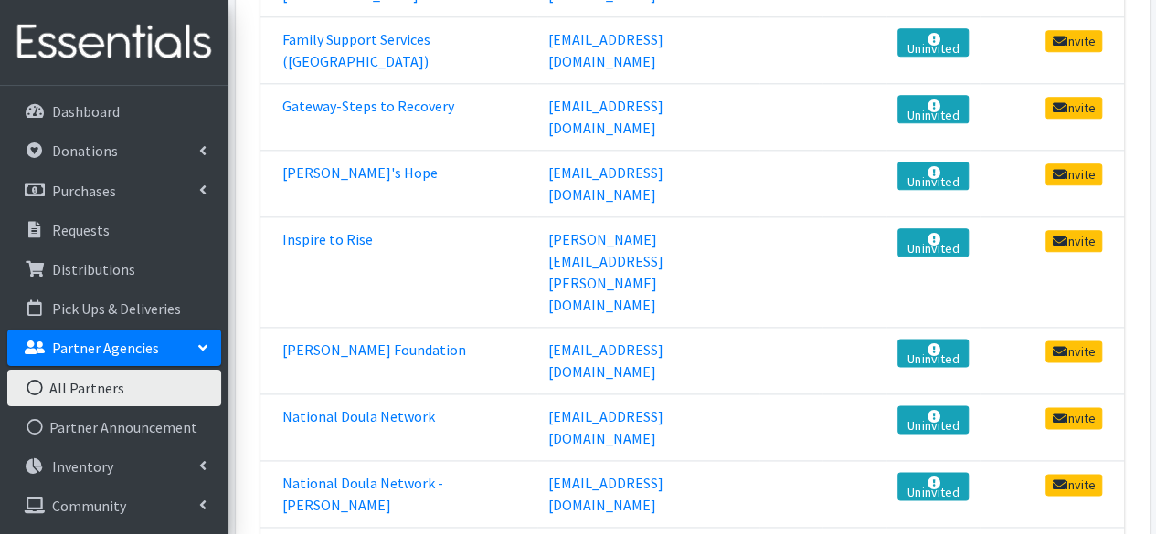
scroll to position [1034, 0]
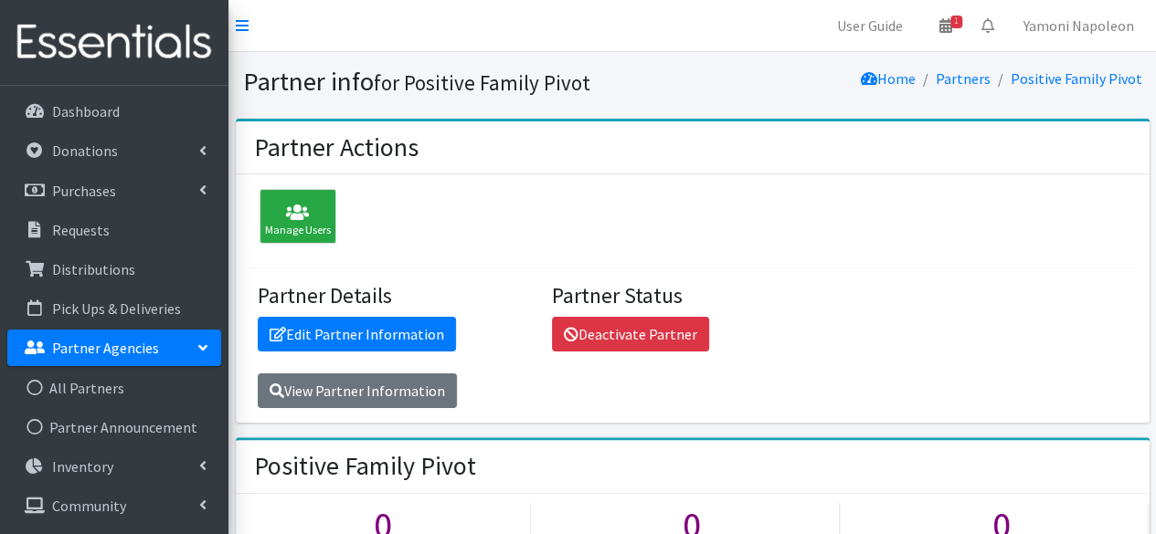
drag, startPoint x: 0, startPoint y: 0, endPoint x: 766, endPoint y: 246, distance: 804.1
click at [766, 246] on div "Manage Users Partner Details Edit Partner Information View Partner Information …" at bounding box center [693, 298] width 914 height 248
click at [243, 26] on icon at bounding box center [242, 25] width 13 height 15
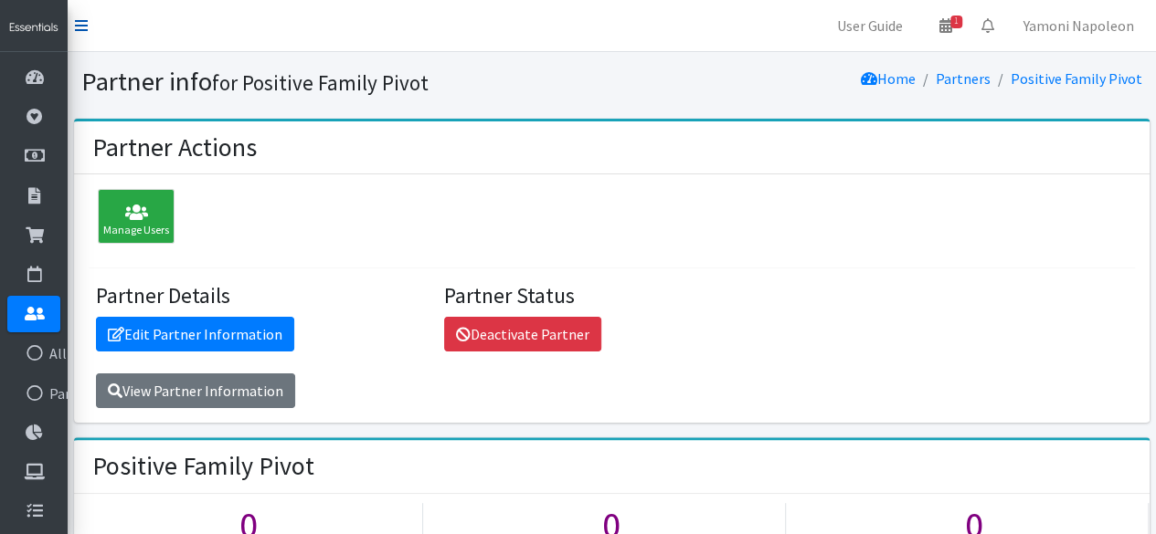
click at [79, 26] on icon at bounding box center [81, 25] width 13 height 15
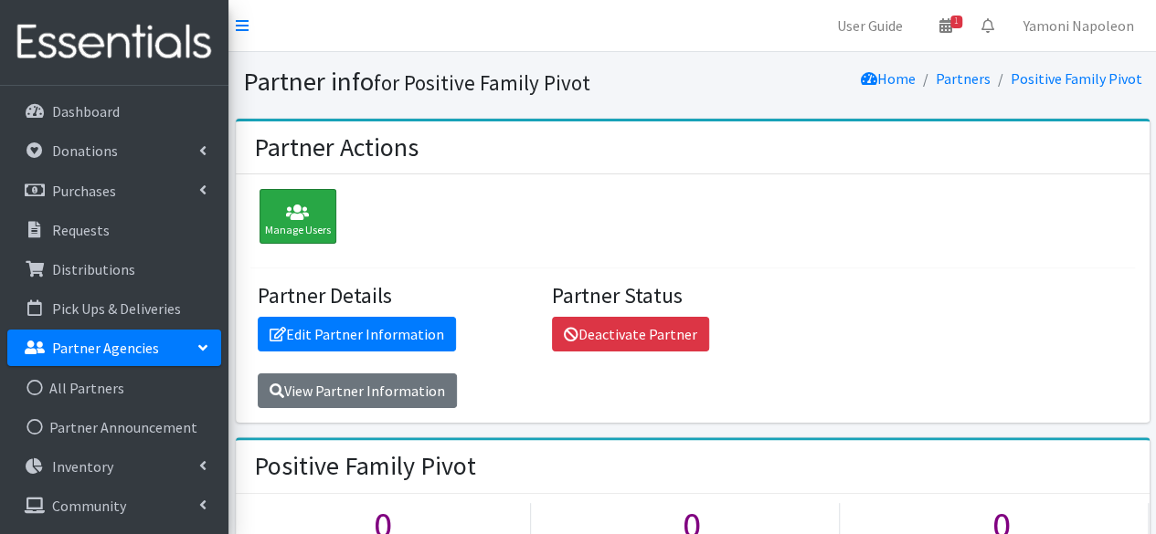
click at [333, 219] on div "Manage Users" at bounding box center [297, 216] width 77 height 55
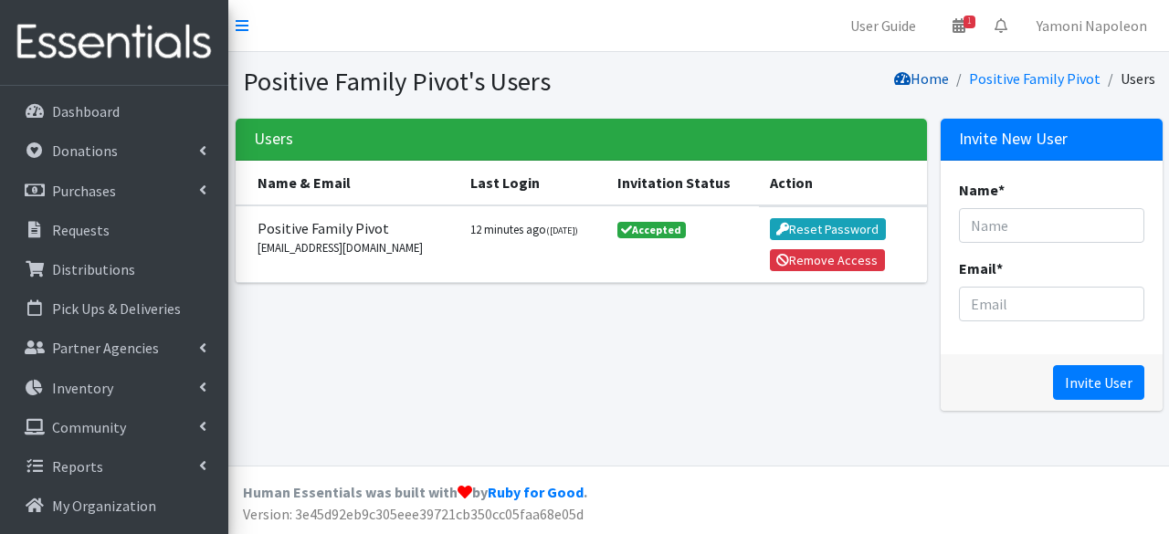
click at [945, 86] on link "Home" at bounding box center [921, 78] width 55 height 18
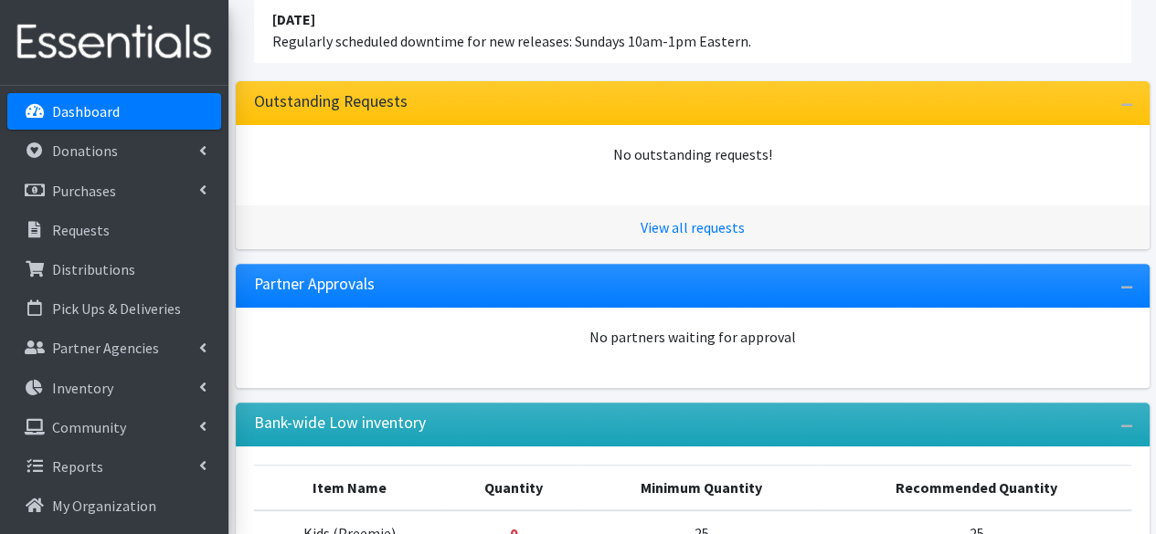
scroll to position [210, 0]
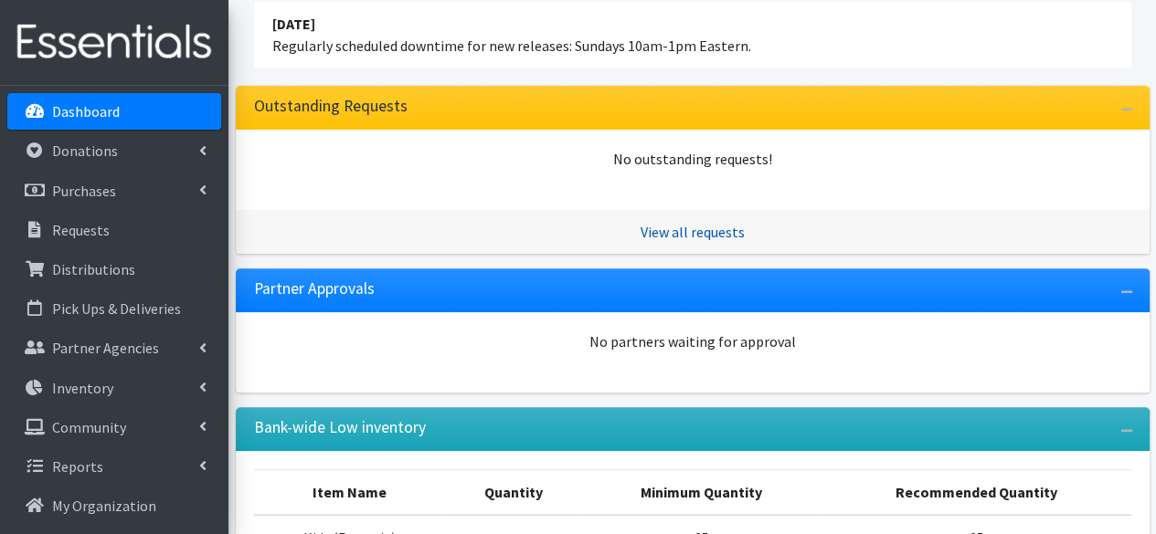
click at [738, 231] on link "View all requests" at bounding box center [692, 232] width 104 height 18
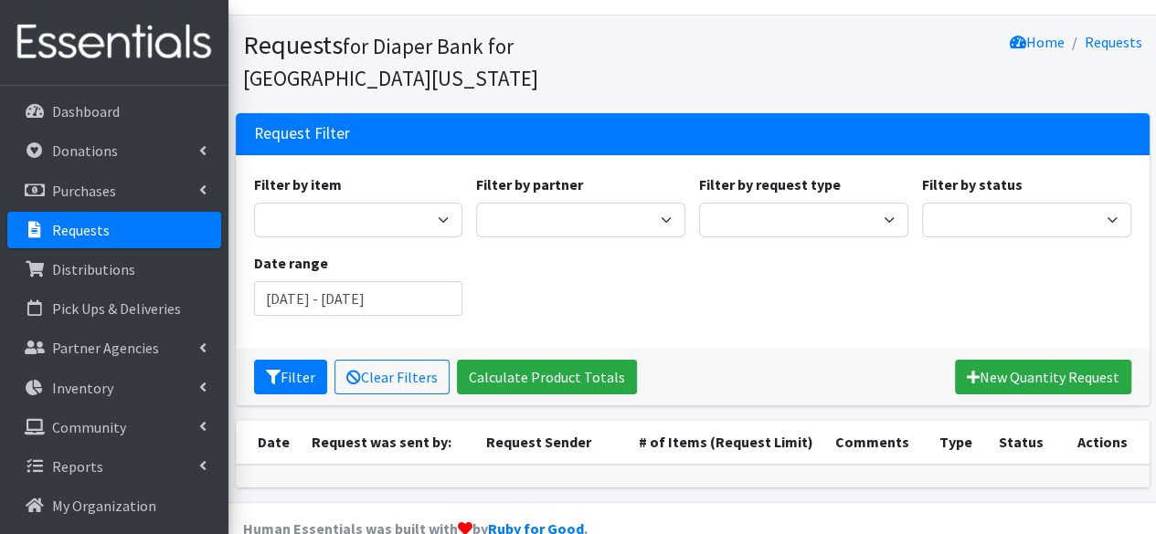
scroll to position [40, 0]
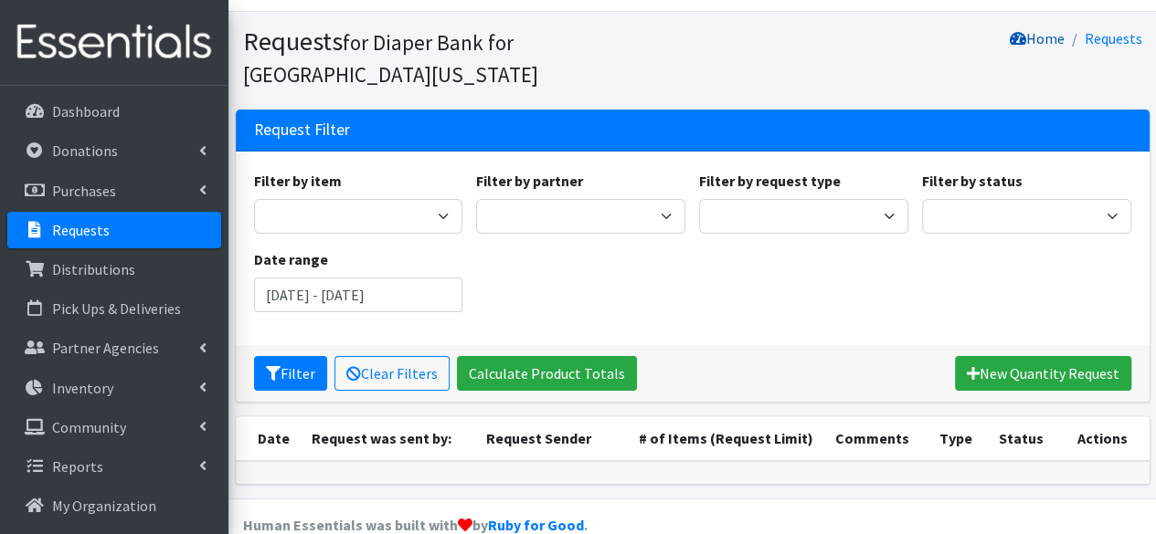
click at [1056, 32] on link "Home" at bounding box center [1037, 38] width 55 height 18
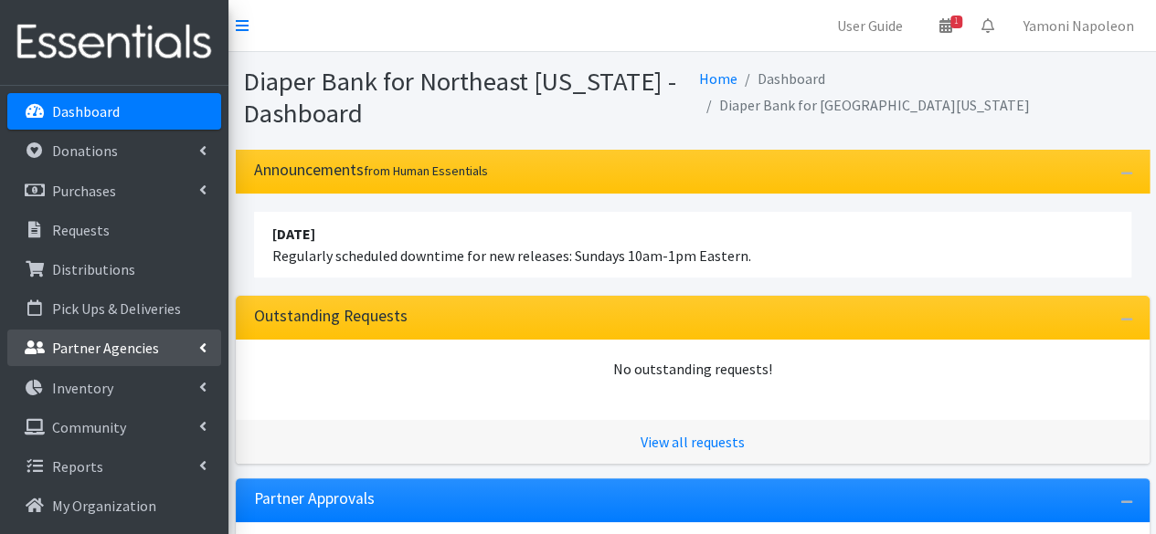
click at [121, 364] on link "Partner Agencies" at bounding box center [114, 348] width 214 height 37
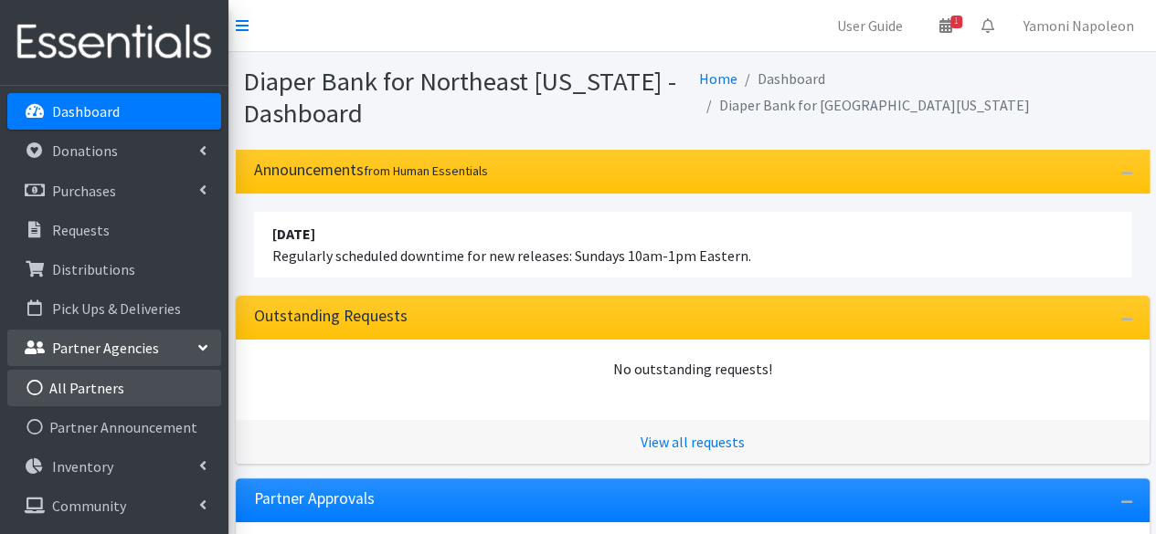
click at [118, 382] on link "All Partners" at bounding box center [114, 388] width 214 height 37
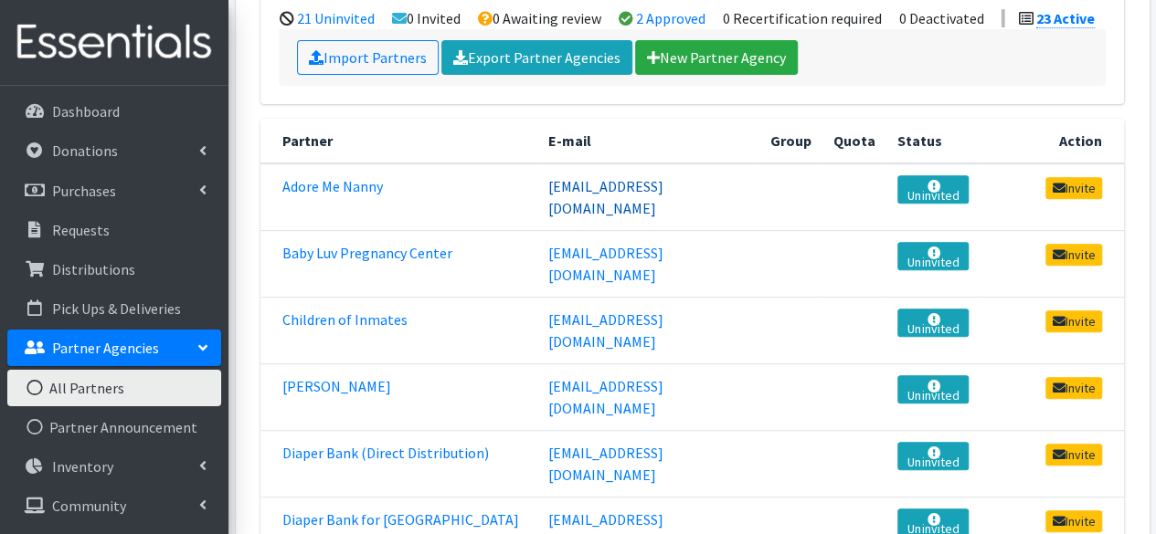
scroll to position [278, 0]
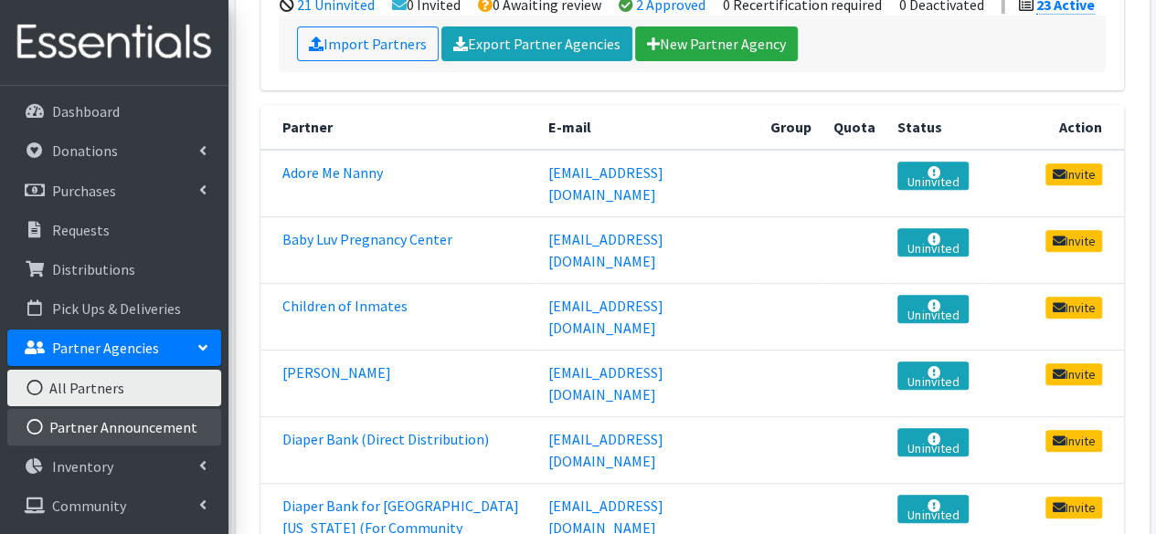
click at [179, 436] on link "Partner Announcement" at bounding box center [114, 427] width 214 height 37
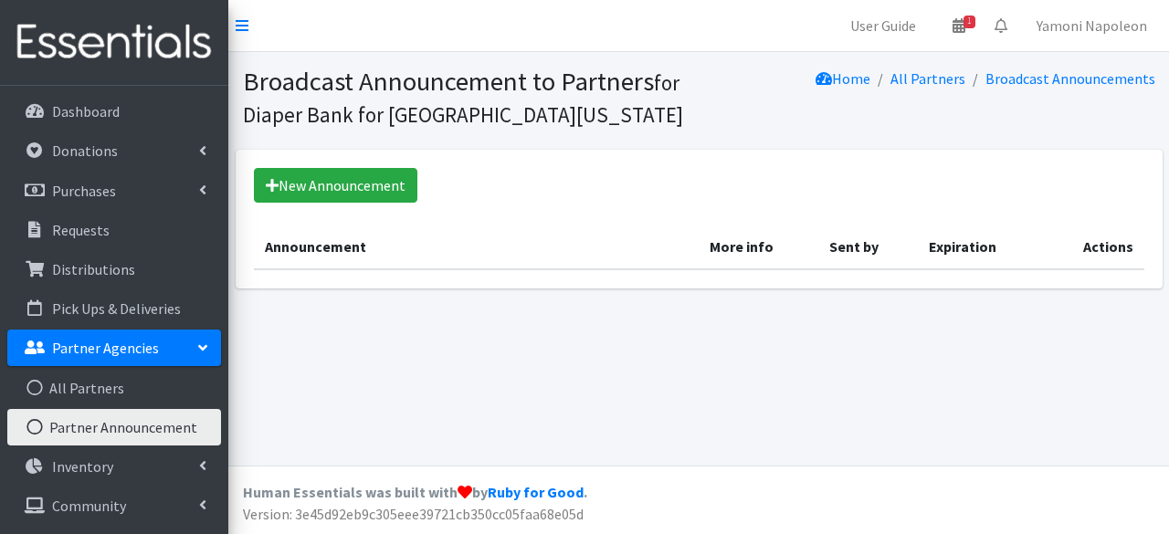
scroll to position [37, 0]
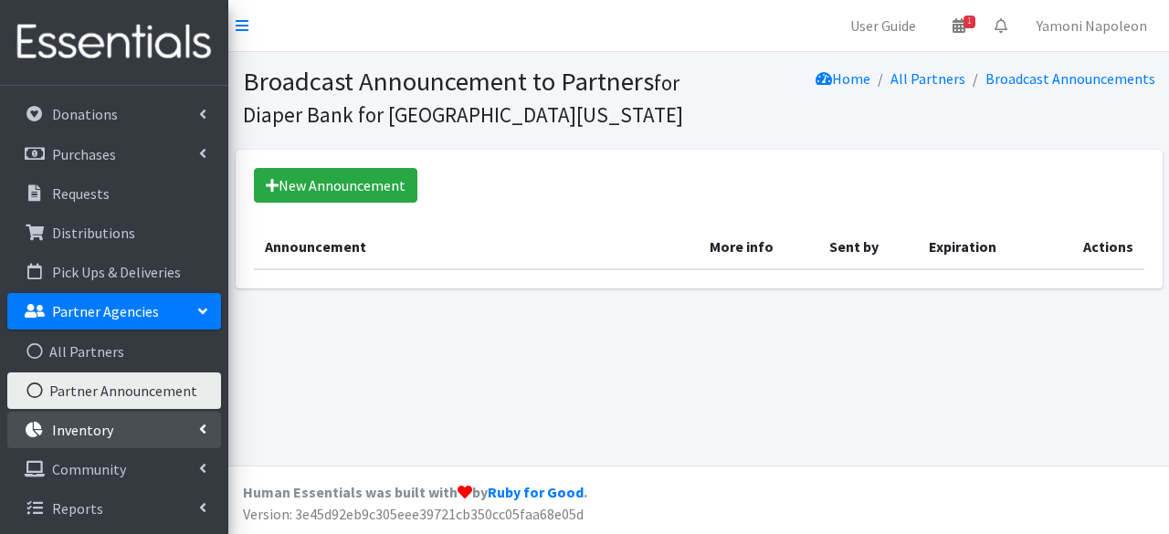
click at [118, 436] on link "Inventory" at bounding box center [114, 430] width 214 height 37
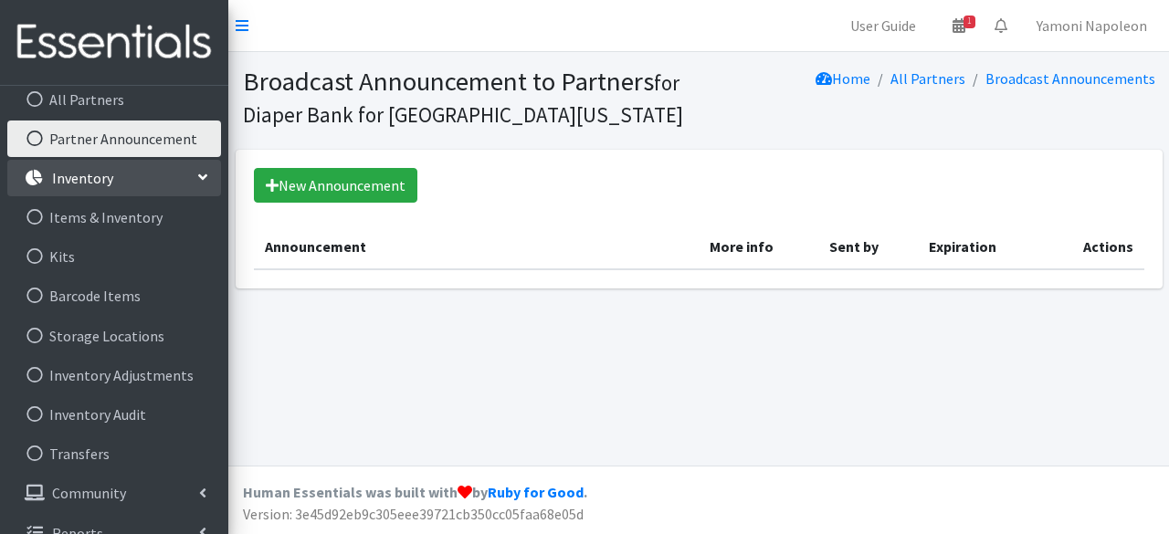
scroll to position [313, 0]
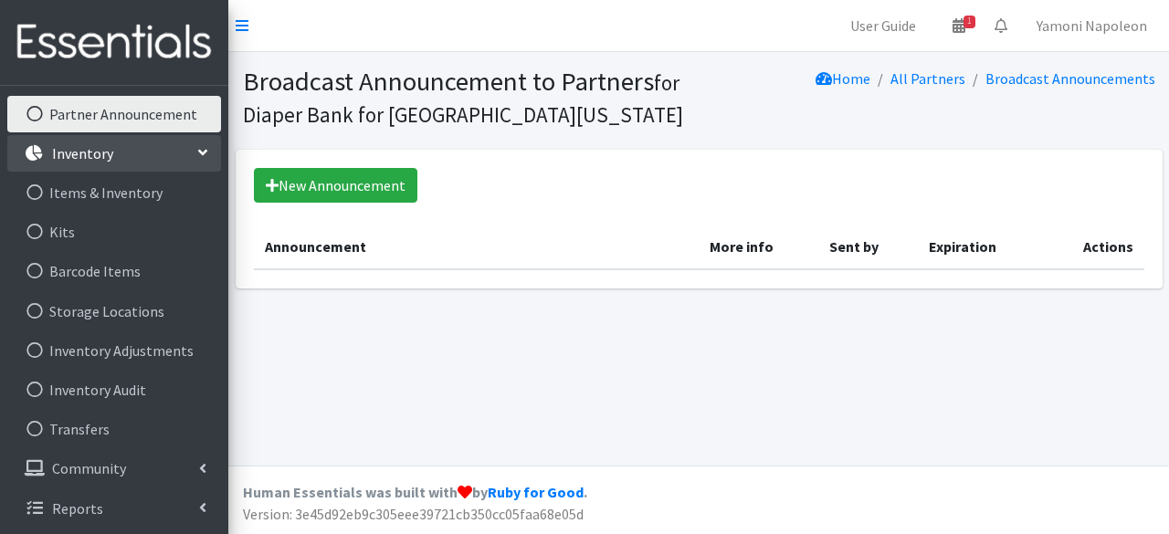
click at [166, 39] on img at bounding box center [114, 42] width 214 height 61
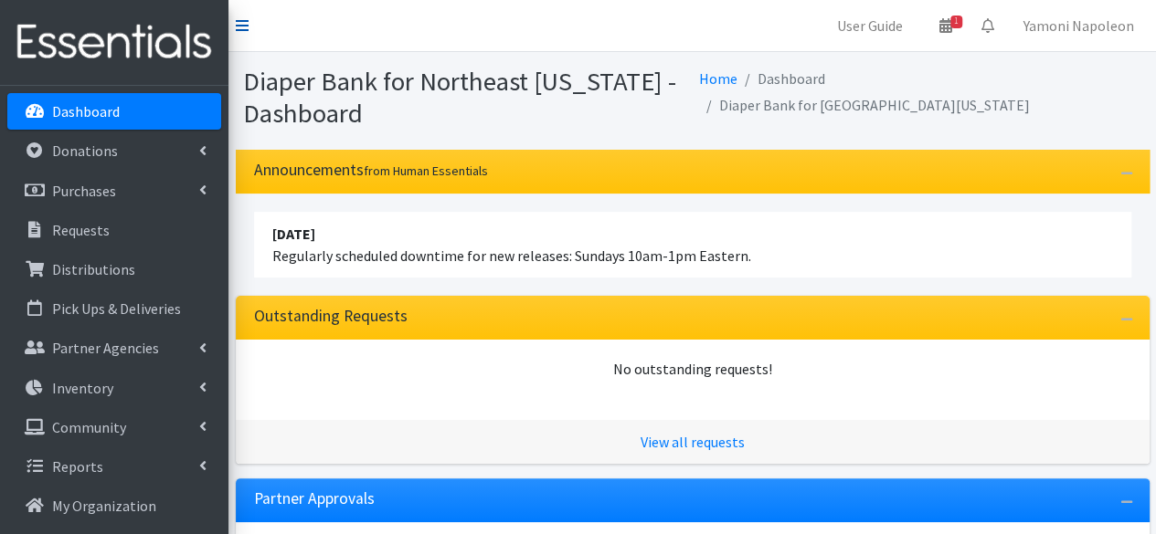
click at [243, 24] on icon at bounding box center [242, 25] width 13 height 15
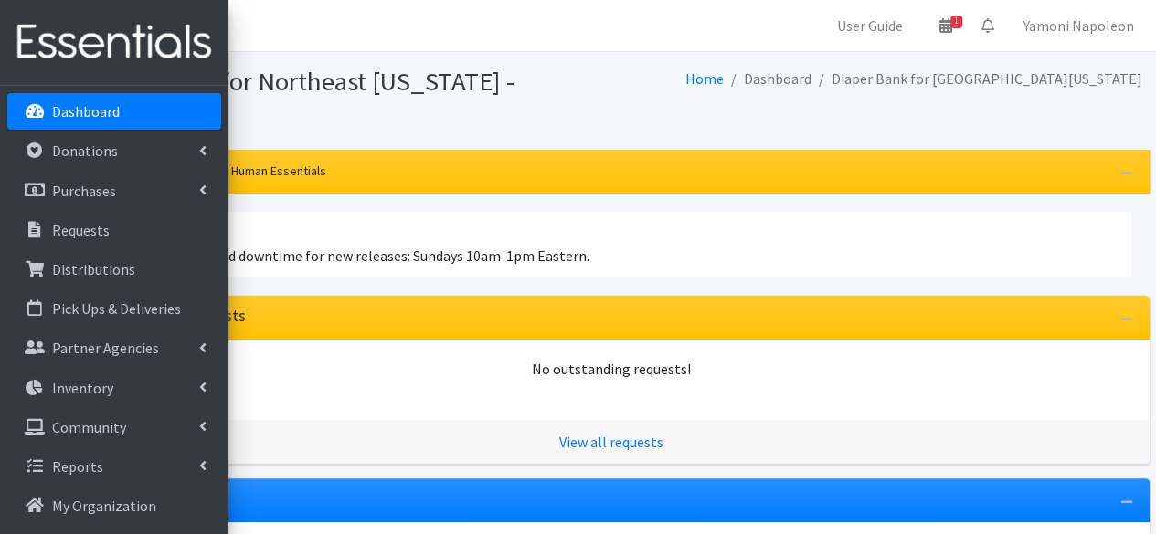
click at [86, 125] on link "Dashboard" at bounding box center [114, 111] width 214 height 37
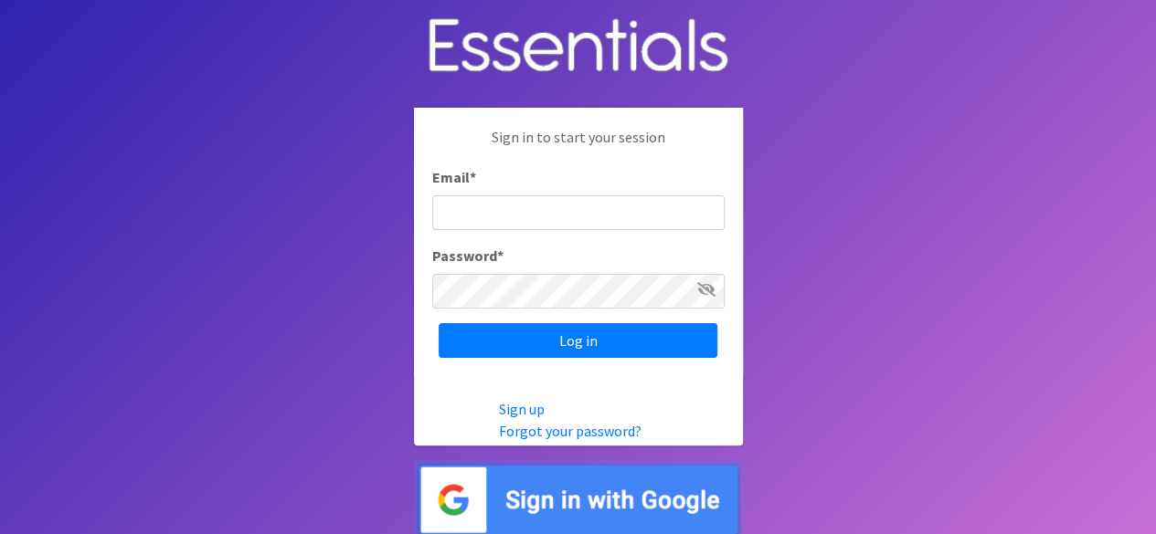
scroll to position [4, 0]
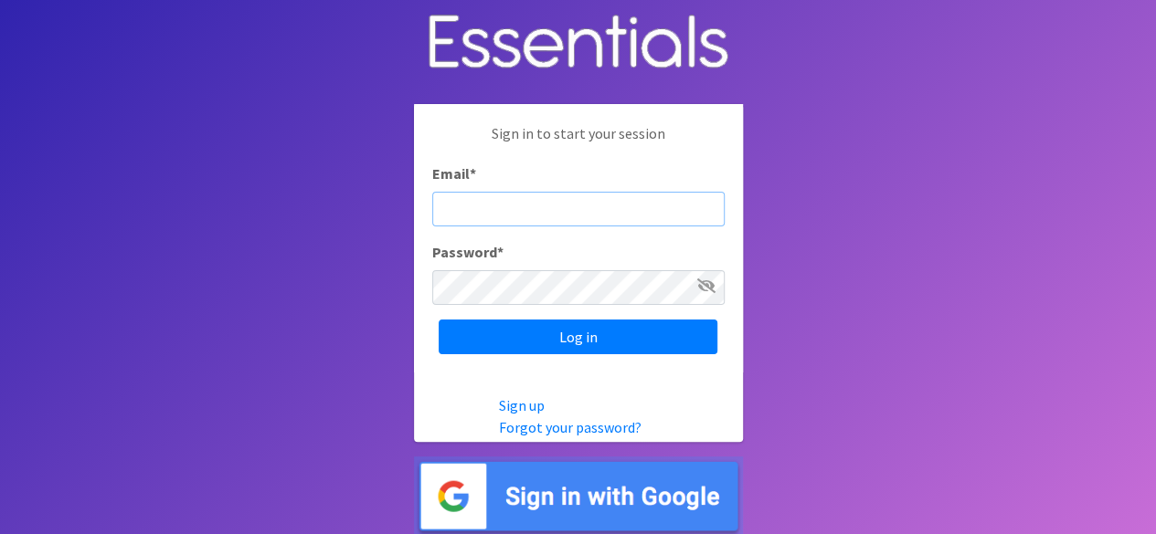
click at [492, 201] on input "Email *" at bounding box center [578, 209] width 292 height 35
type input "[EMAIL_ADDRESS][DOMAIN_NAME]"
click at [439, 320] on input "Log in" at bounding box center [578, 337] width 279 height 35
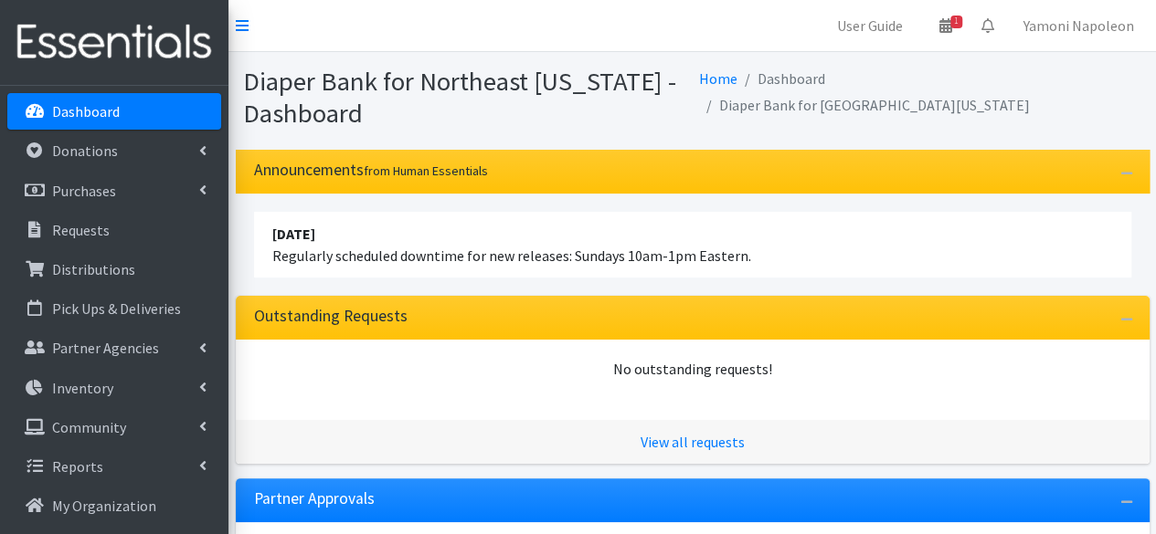
click at [114, 103] on p "Dashboard" at bounding box center [86, 111] width 68 height 18
click at [844, 32] on link "User Guide" at bounding box center [869, 25] width 95 height 37
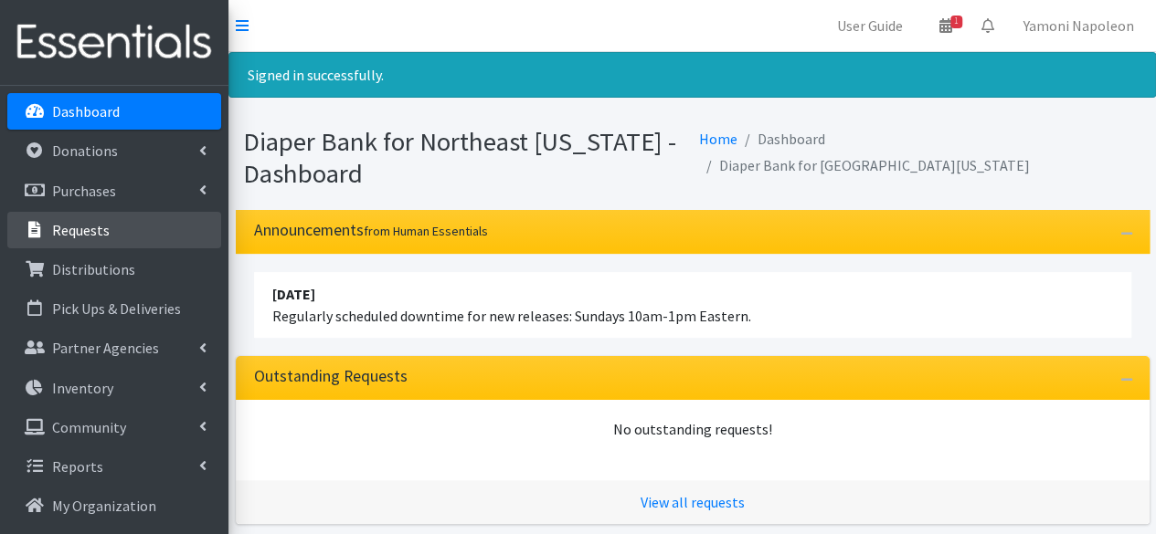
click at [87, 239] on link "Requests" at bounding box center [114, 230] width 214 height 37
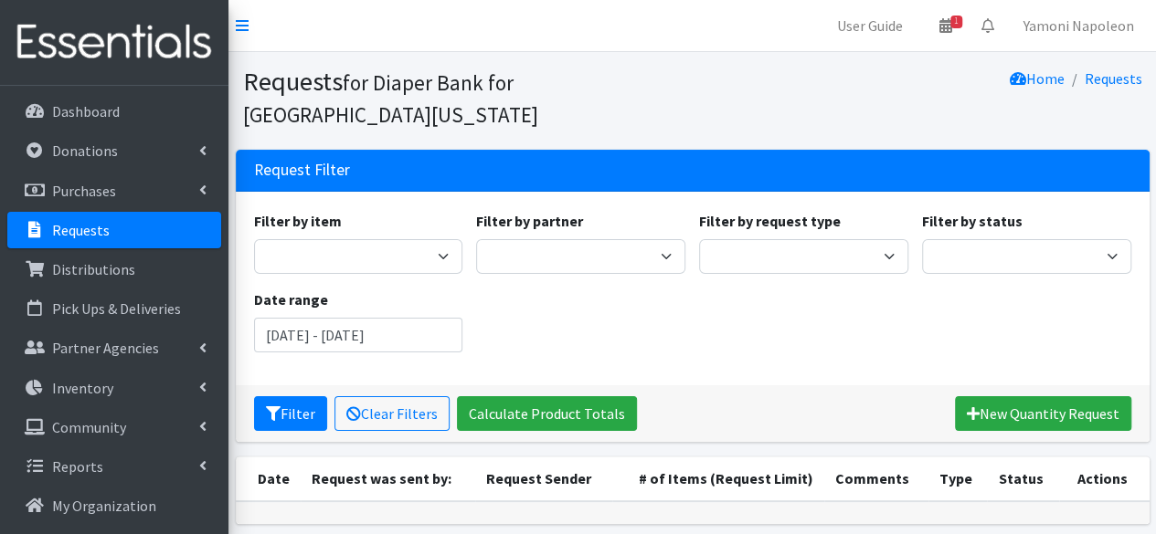
scroll to position [40, 0]
